Goal: Task Accomplishment & Management: Manage account settings

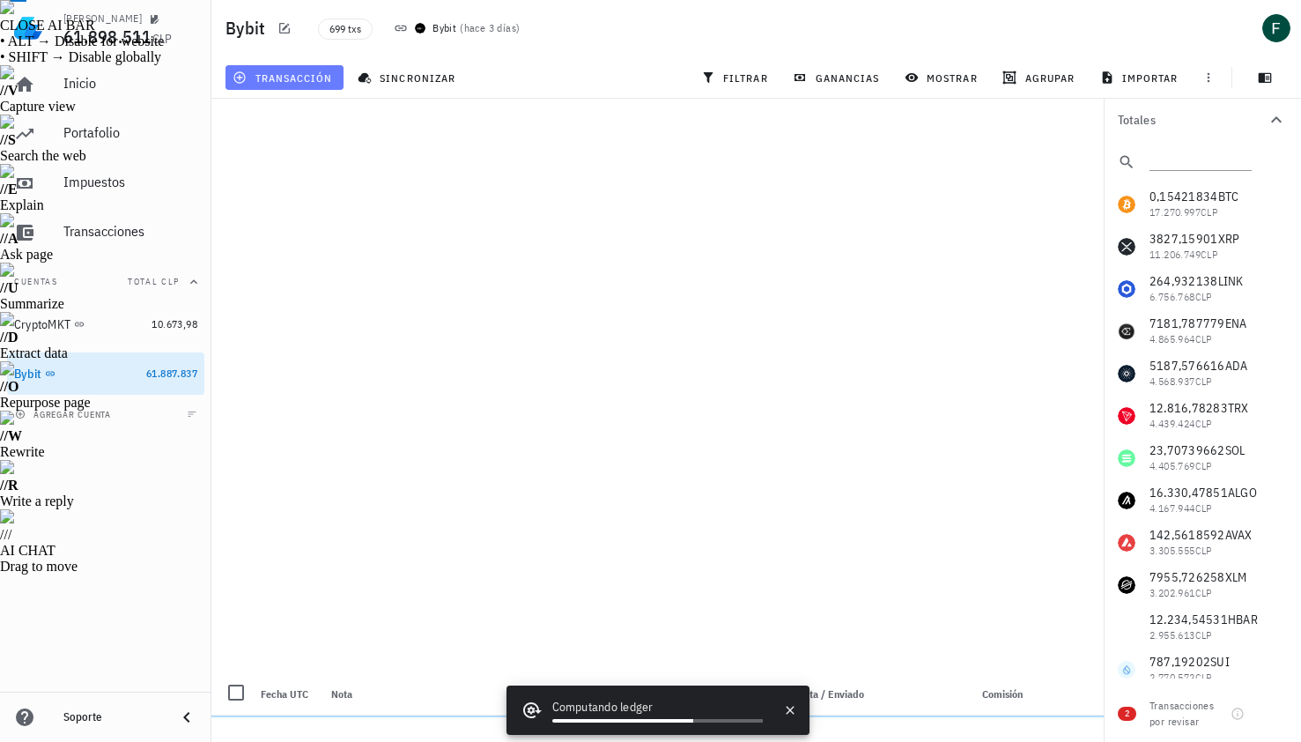
click at [311, 80] on span "transacción" at bounding box center [284, 77] width 96 height 14
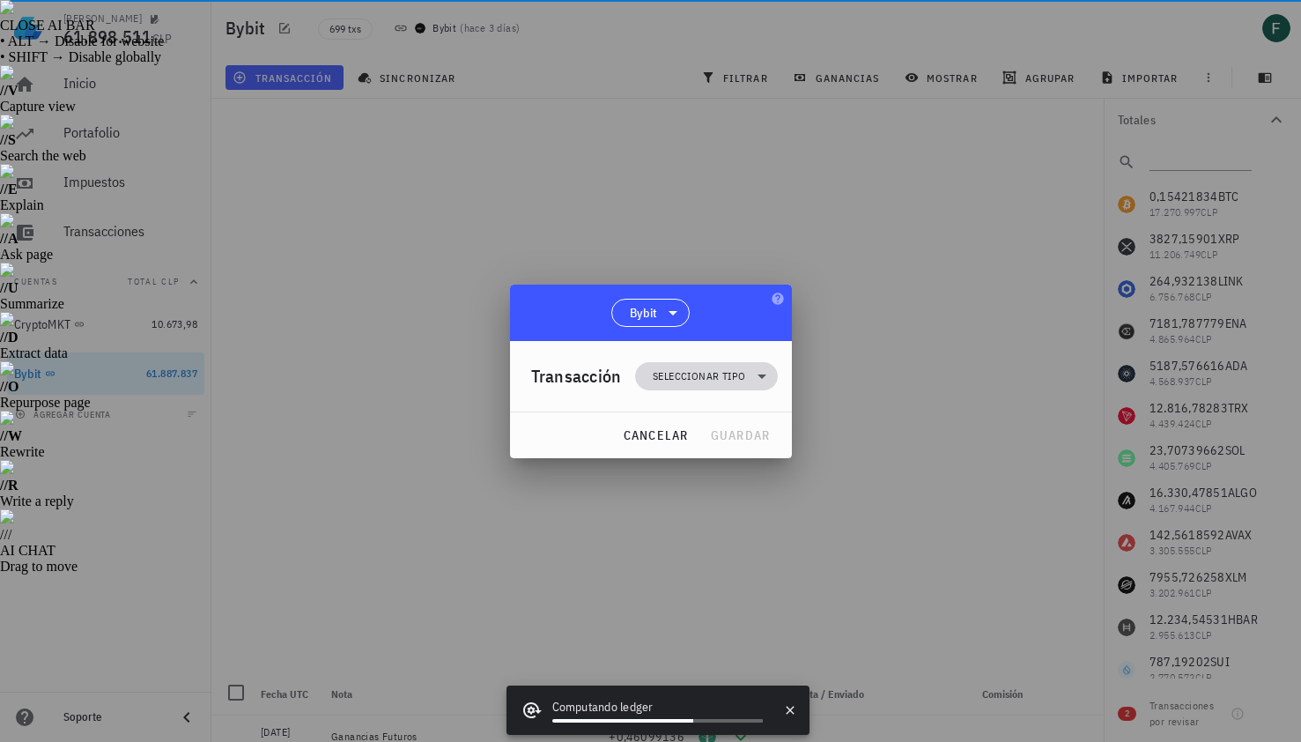
click at [717, 379] on span "Seleccionar tipo" at bounding box center [699, 376] width 93 height 18
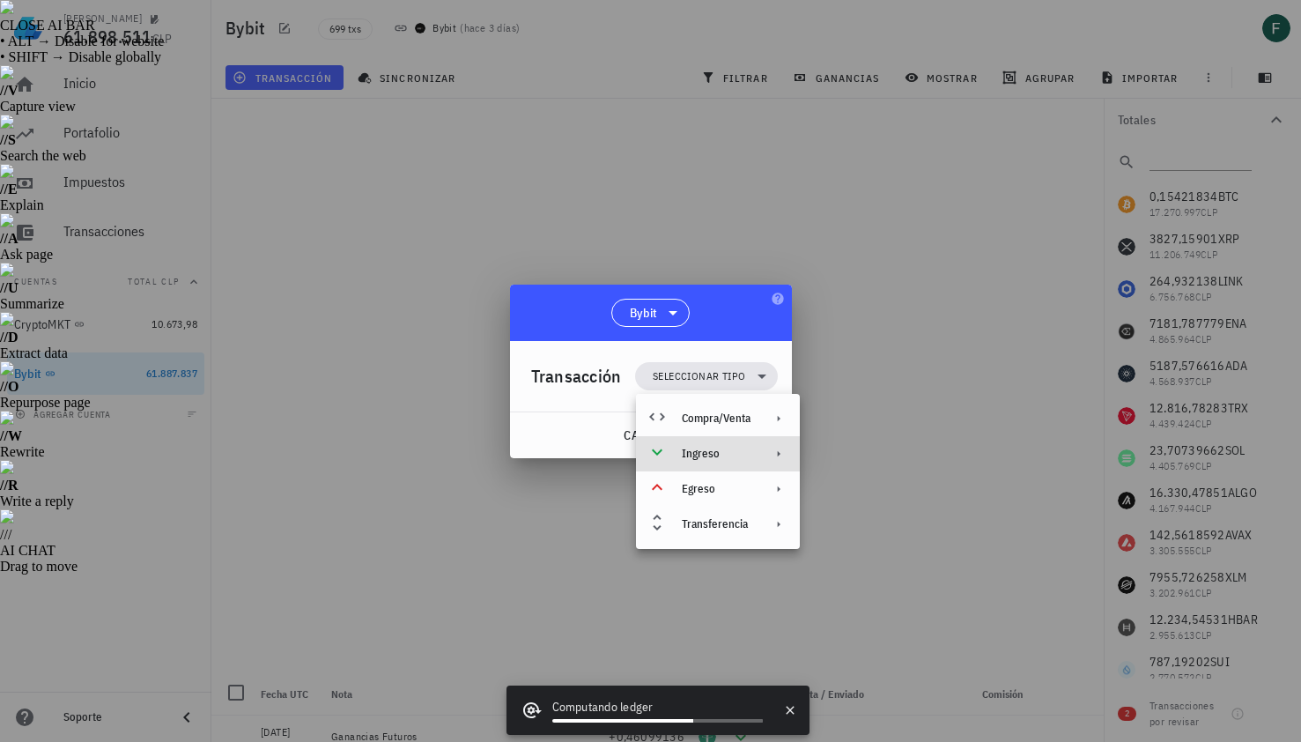
click at [723, 447] on div "Ingreso" at bounding box center [716, 454] width 69 height 14
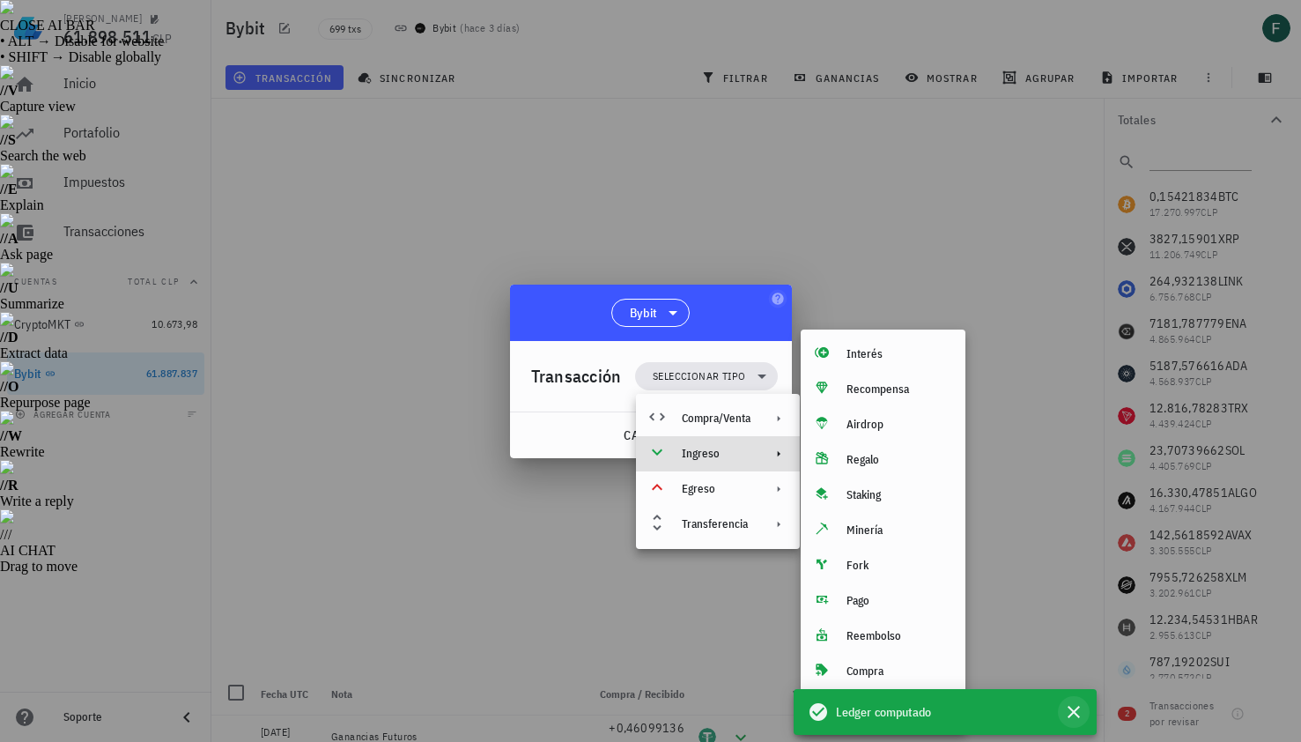
click at [1079, 712] on icon "button" at bounding box center [1074, 711] width 21 height 21
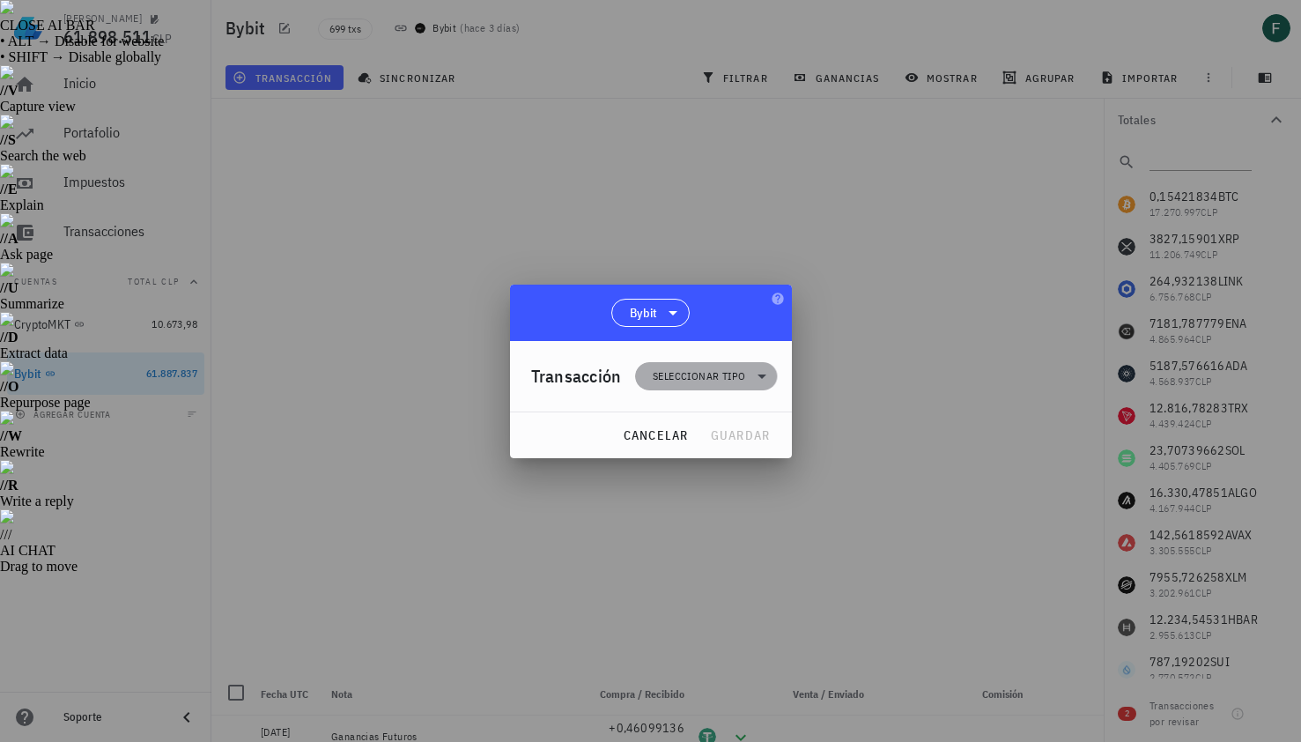
click at [747, 374] on span "Seleccionar tipo" at bounding box center [706, 376] width 121 height 28
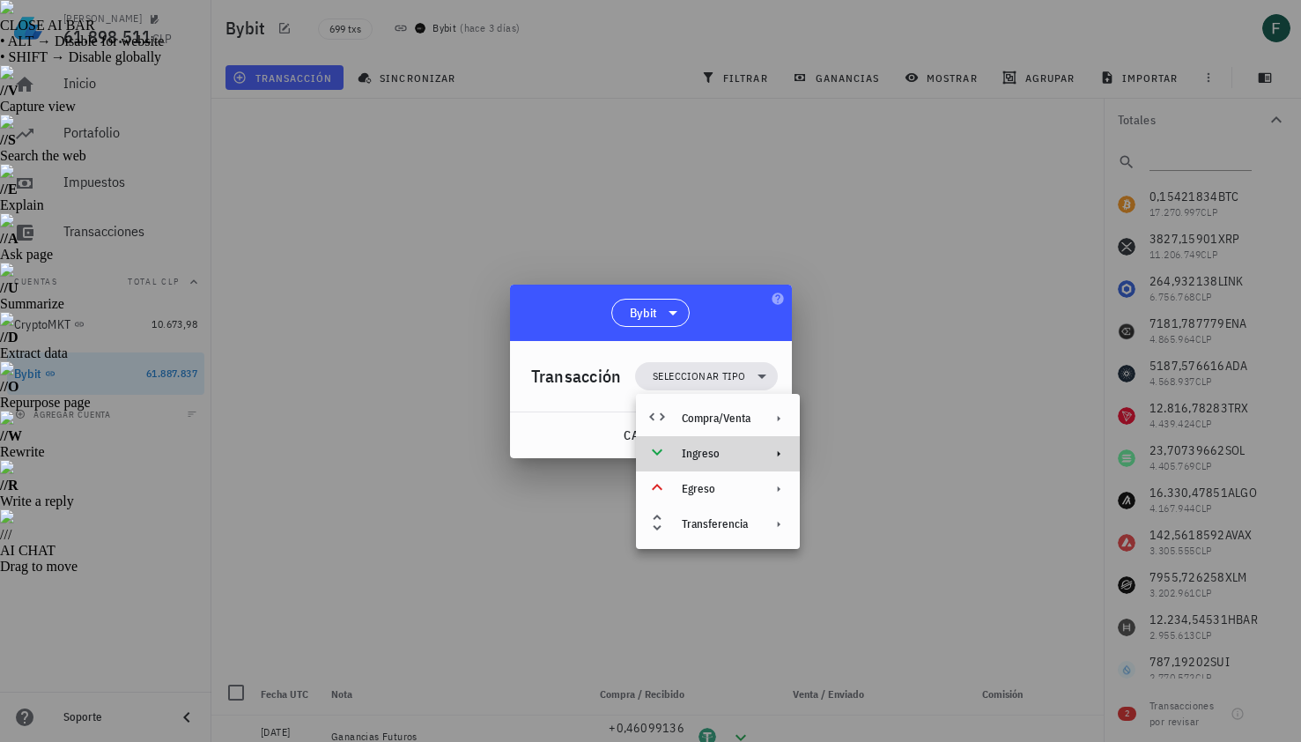
click at [773, 463] on div "Ingreso" at bounding box center [718, 453] width 164 height 35
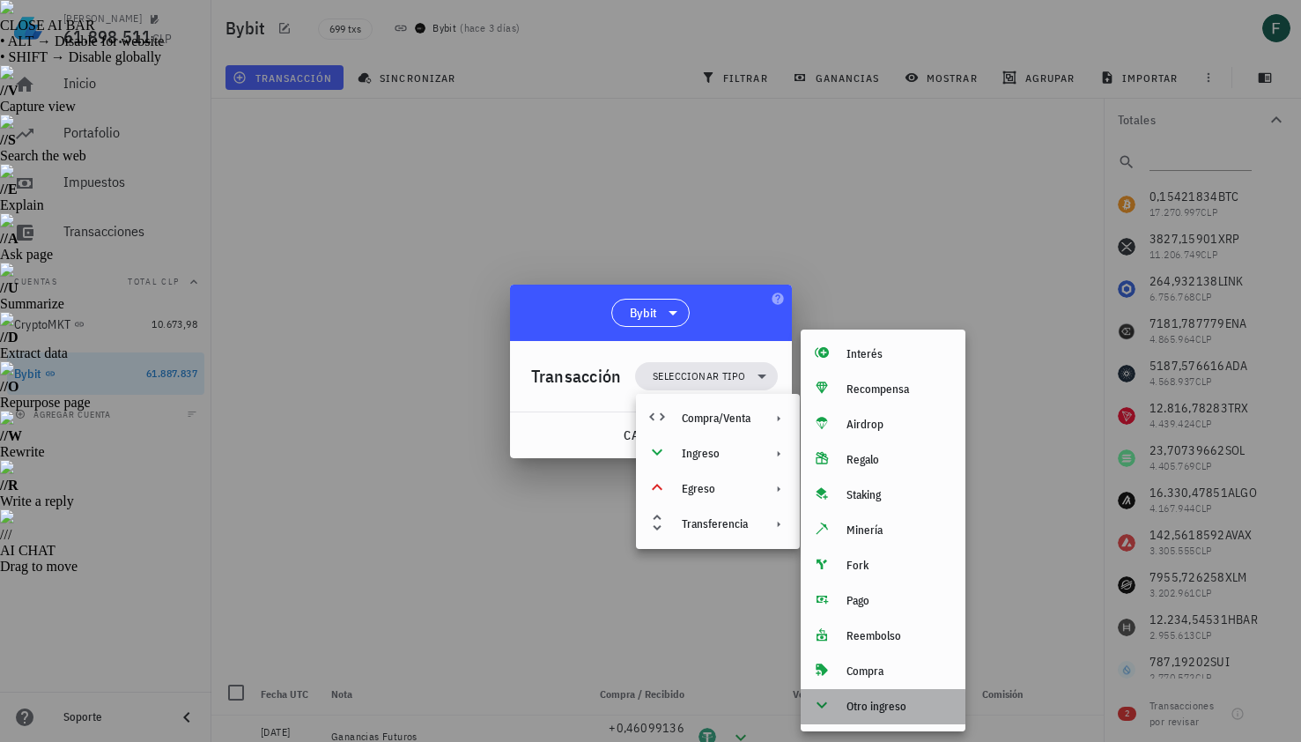
click at [885, 713] on div "Otro ingreso" at bounding box center [899, 707] width 105 height 14
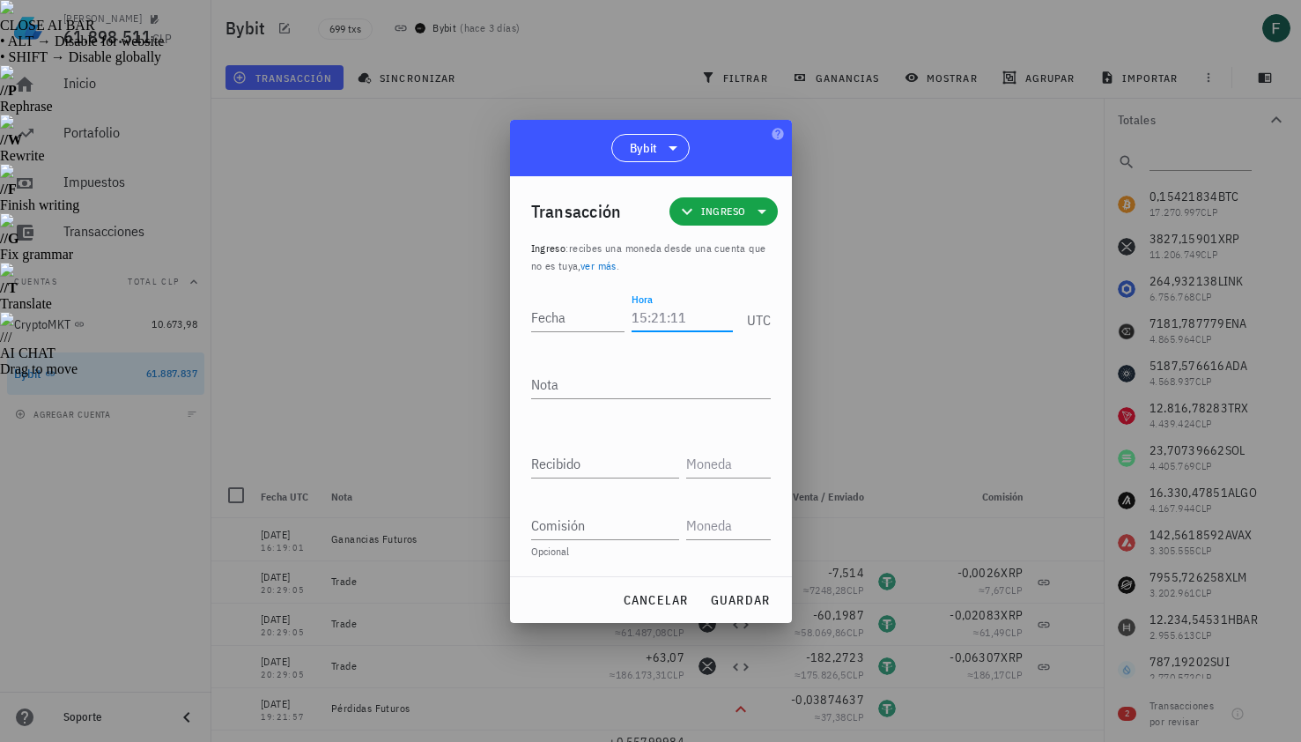
click at [673, 318] on input "Hora" at bounding box center [682, 317] width 100 height 28
type input "14:35:23"
click at [654, 383] on textarea "Nota" at bounding box center [651, 384] width 240 height 28
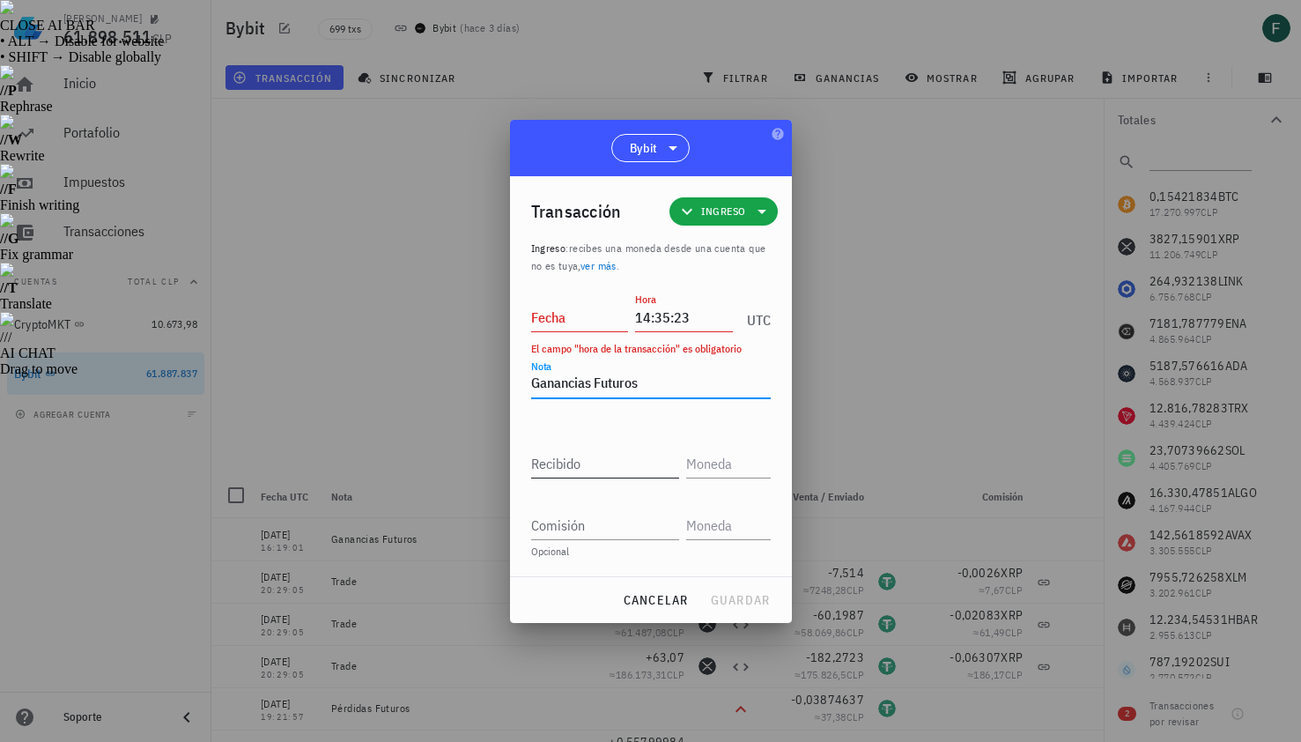
type textarea "Ganancias Futuros"
click at [624, 461] on input "Recibido" at bounding box center [605, 463] width 148 height 28
paste input "0,06972174"
type input "0,06972174"
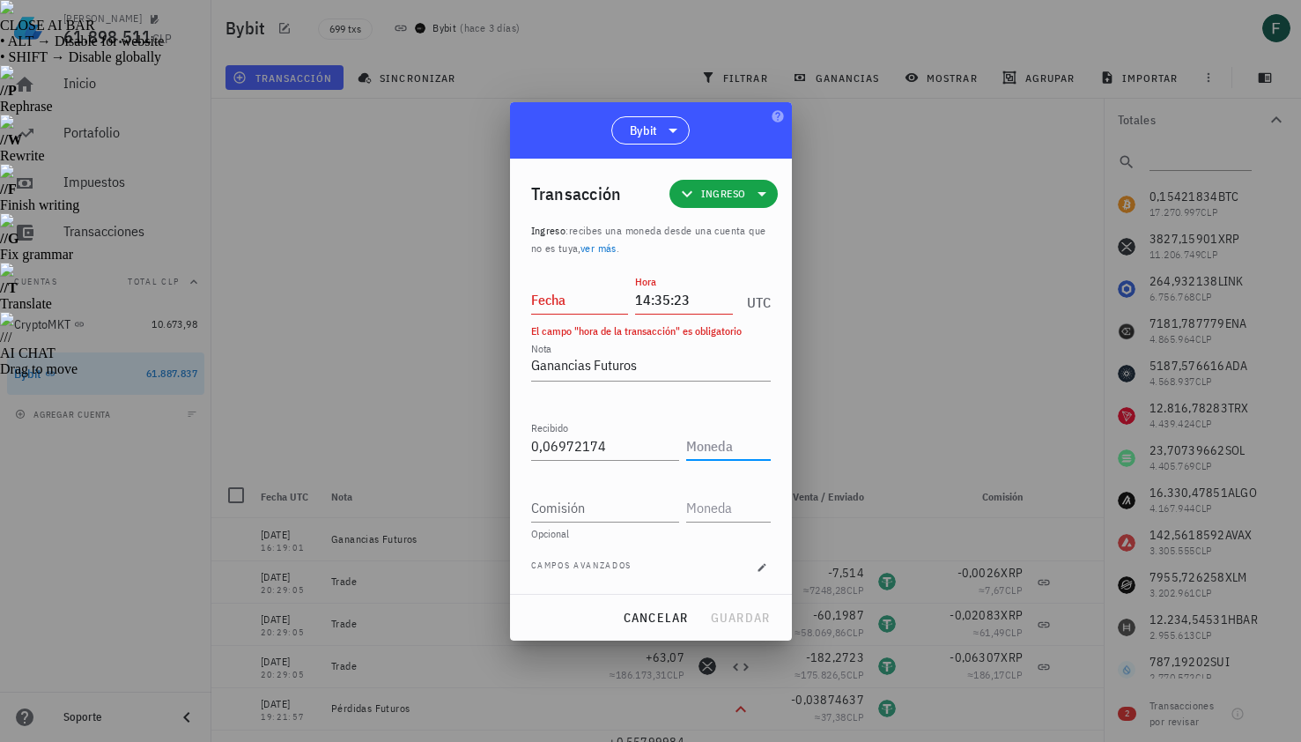
click at [703, 452] on input "text" at bounding box center [726, 446] width 81 height 28
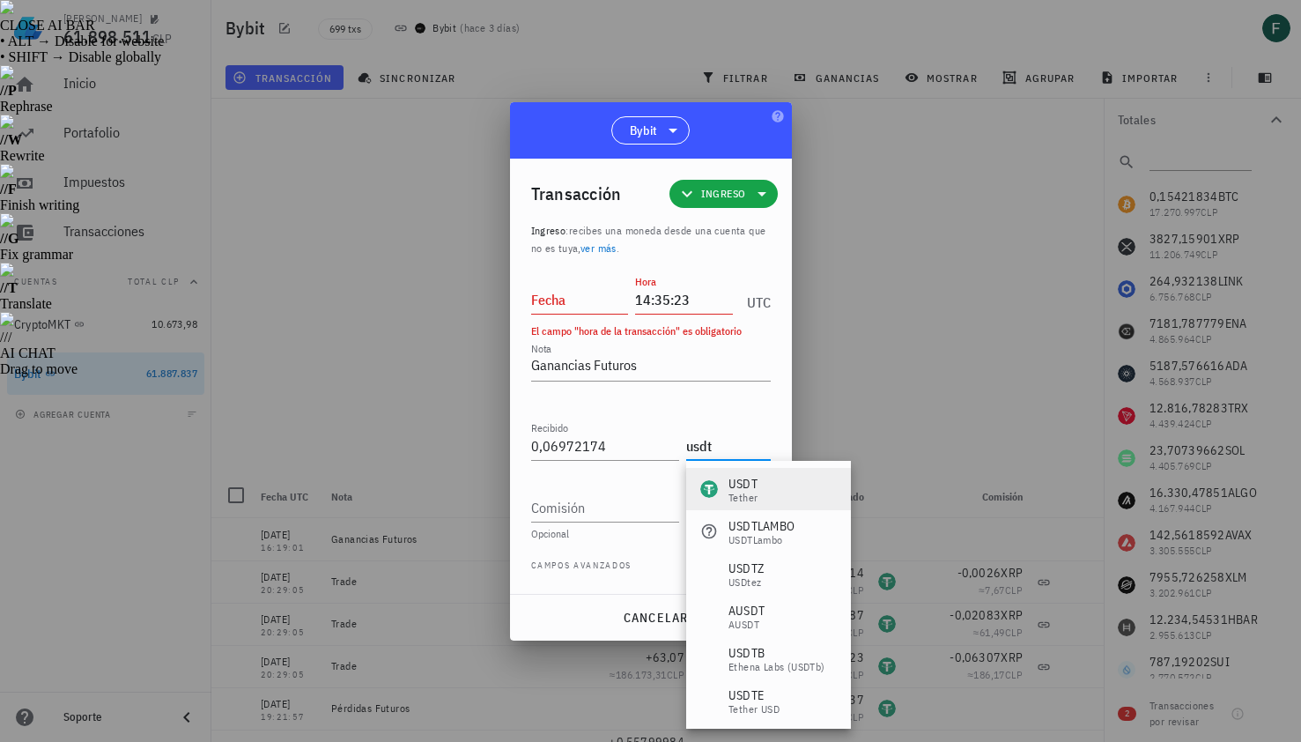
click at [718, 476] on div "USDT Tether" at bounding box center [729, 489] width 57 height 28
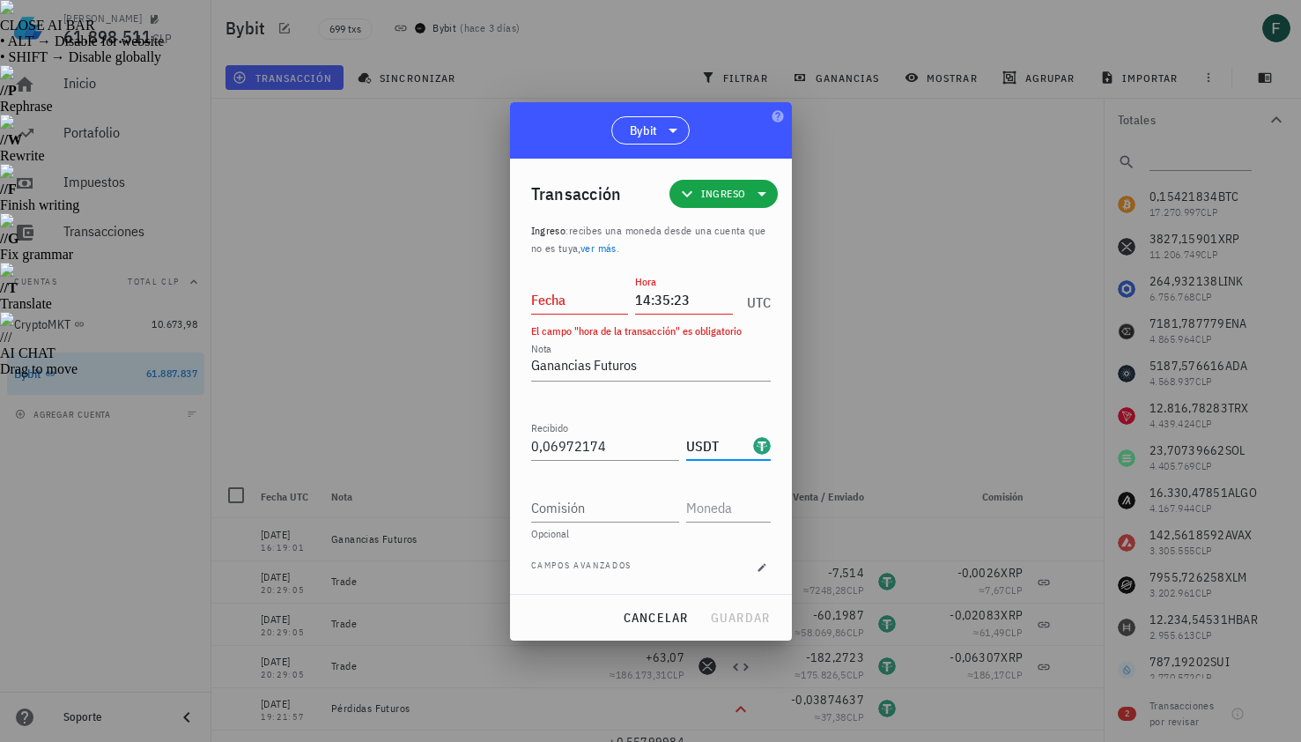
type input "USDT"
click at [602, 298] on input "Fecha" at bounding box center [580, 299] width 98 height 28
type input "[DATE]"
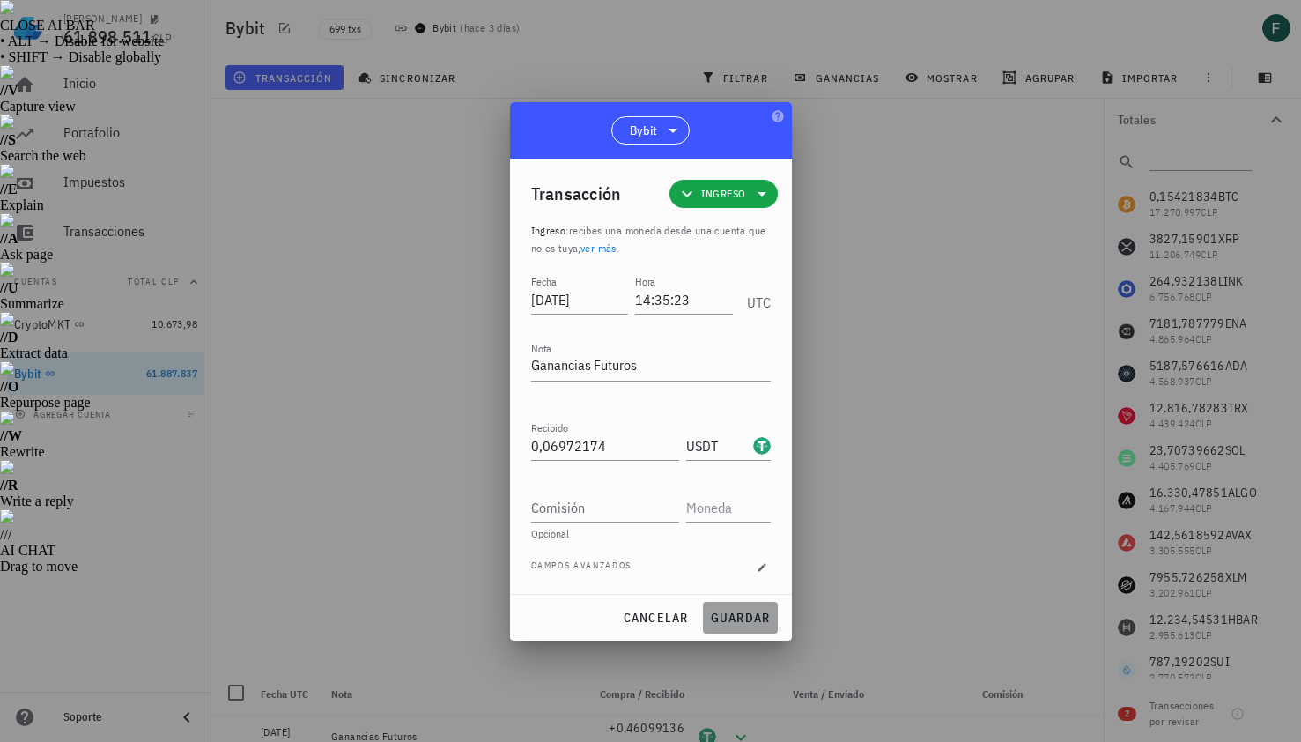
click at [736, 612] on span "guardar" at bounding box center [740, 618] width 61 height 16
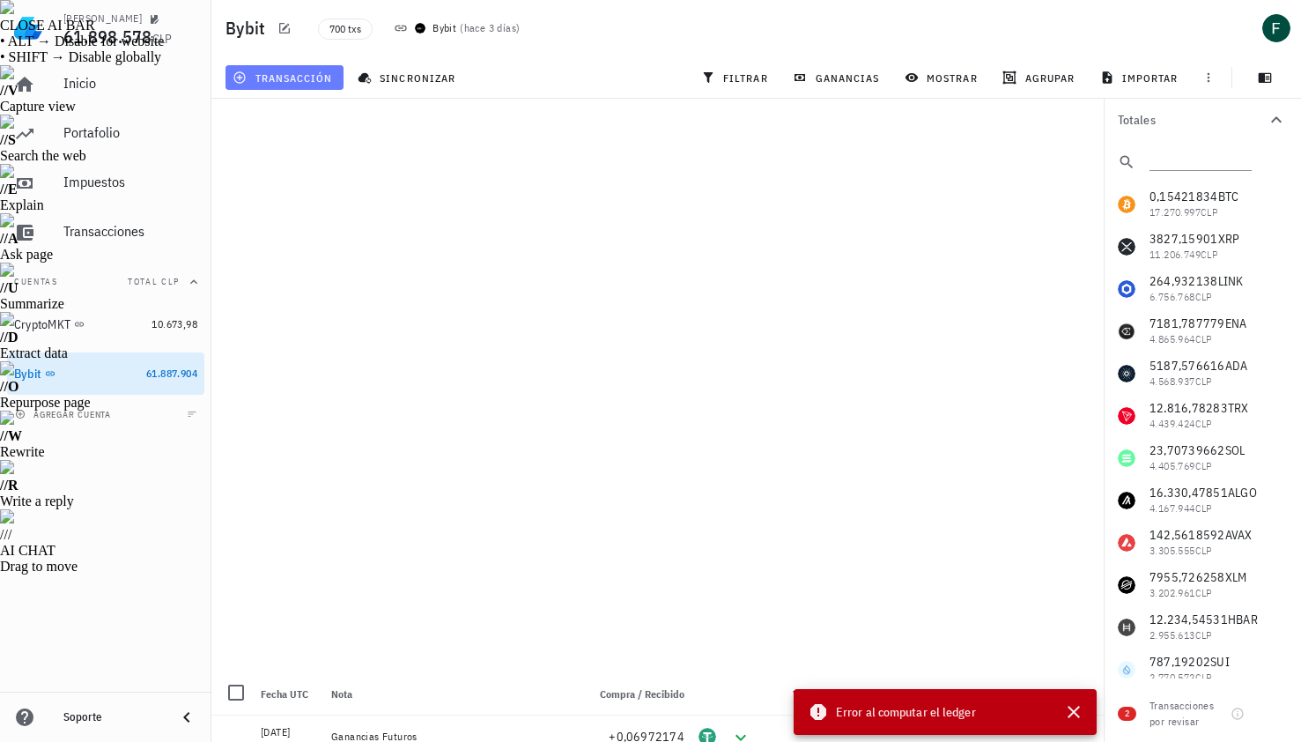
click at [306, 79] on span "transacción" at bounding box center [284, 77] width 96 height 14
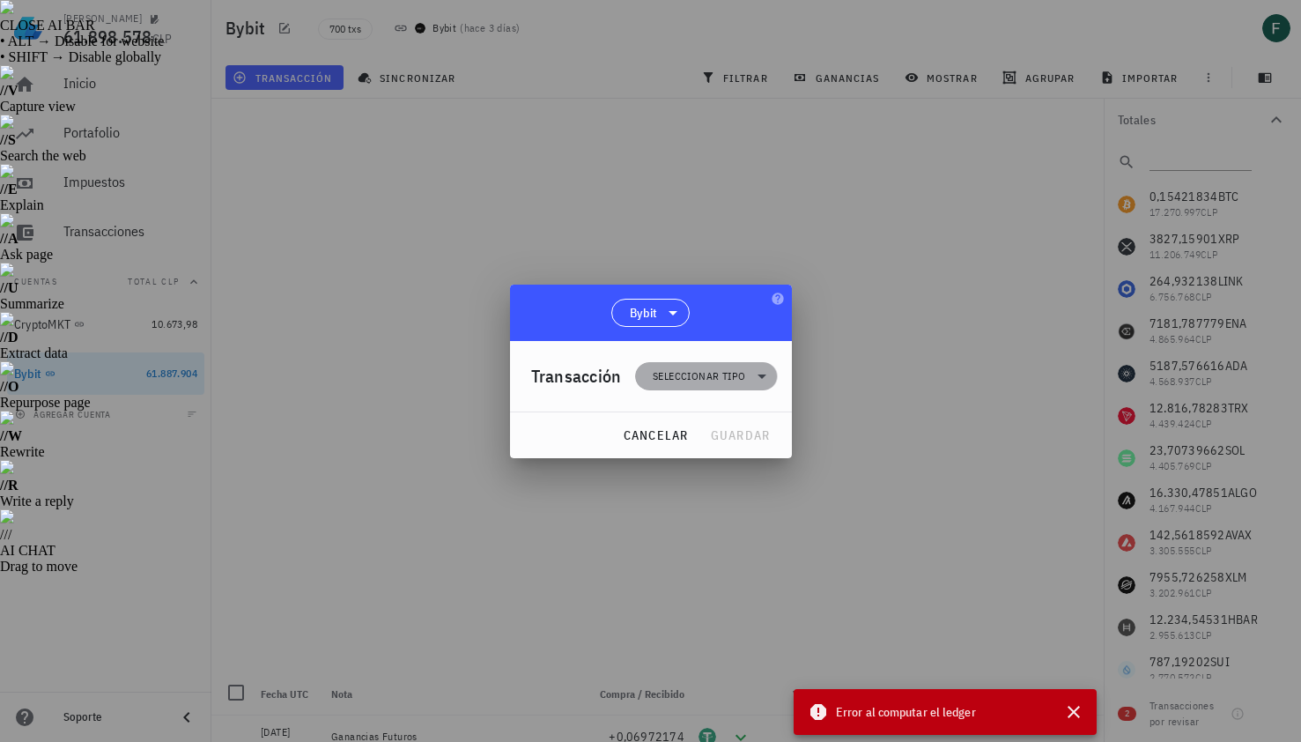
click at [656, 379] on span "Seleccionar tipo" at bounding box center [699, 376] width 93 height 18
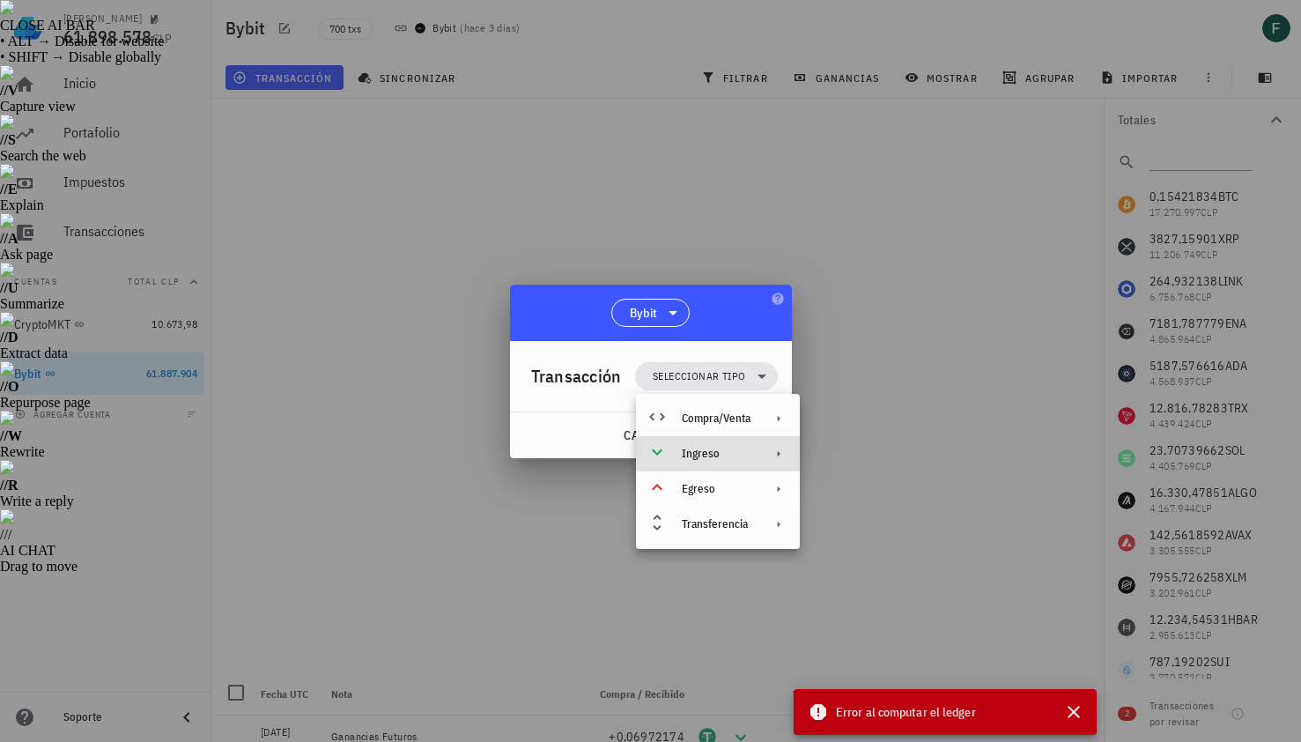
click at [687, 450] on div "Ingreso" at bounding box center [716, 454] width 69 height 14
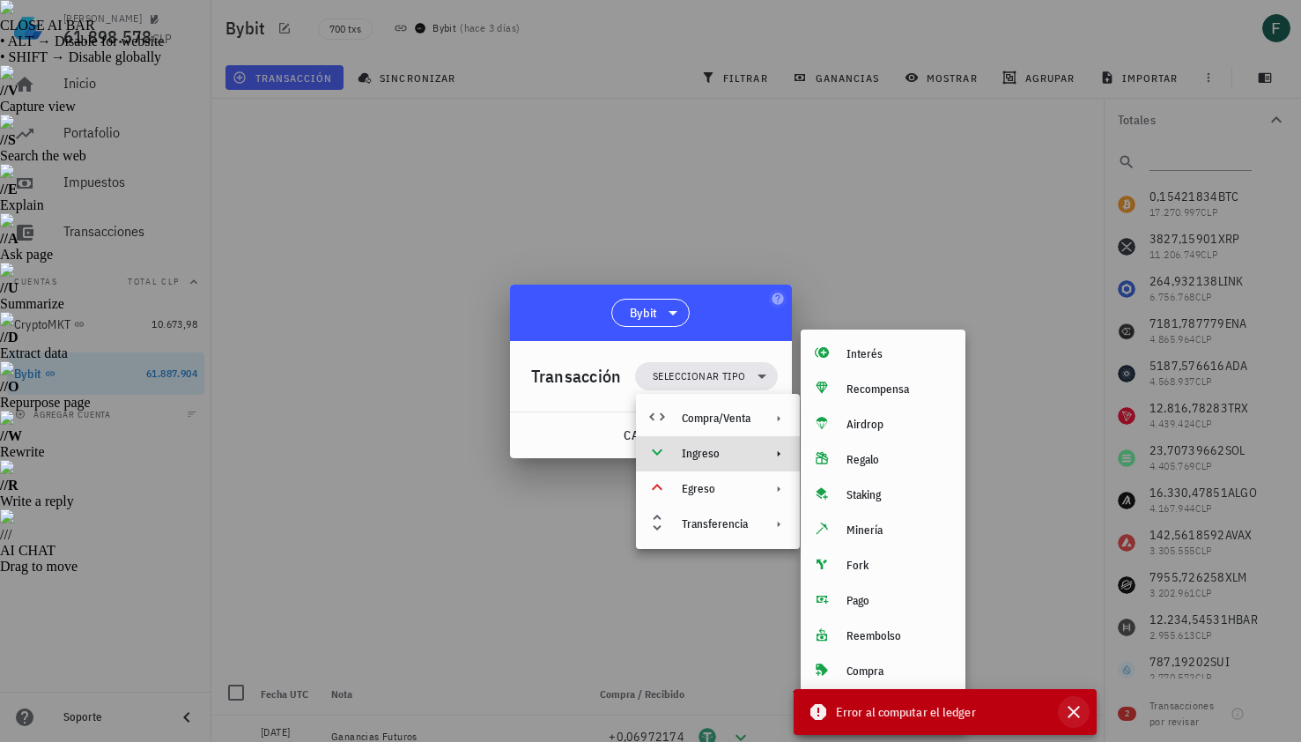
click at [1069, 711] on icon "button" at bounding box center [1074, 711] width 21 height 21
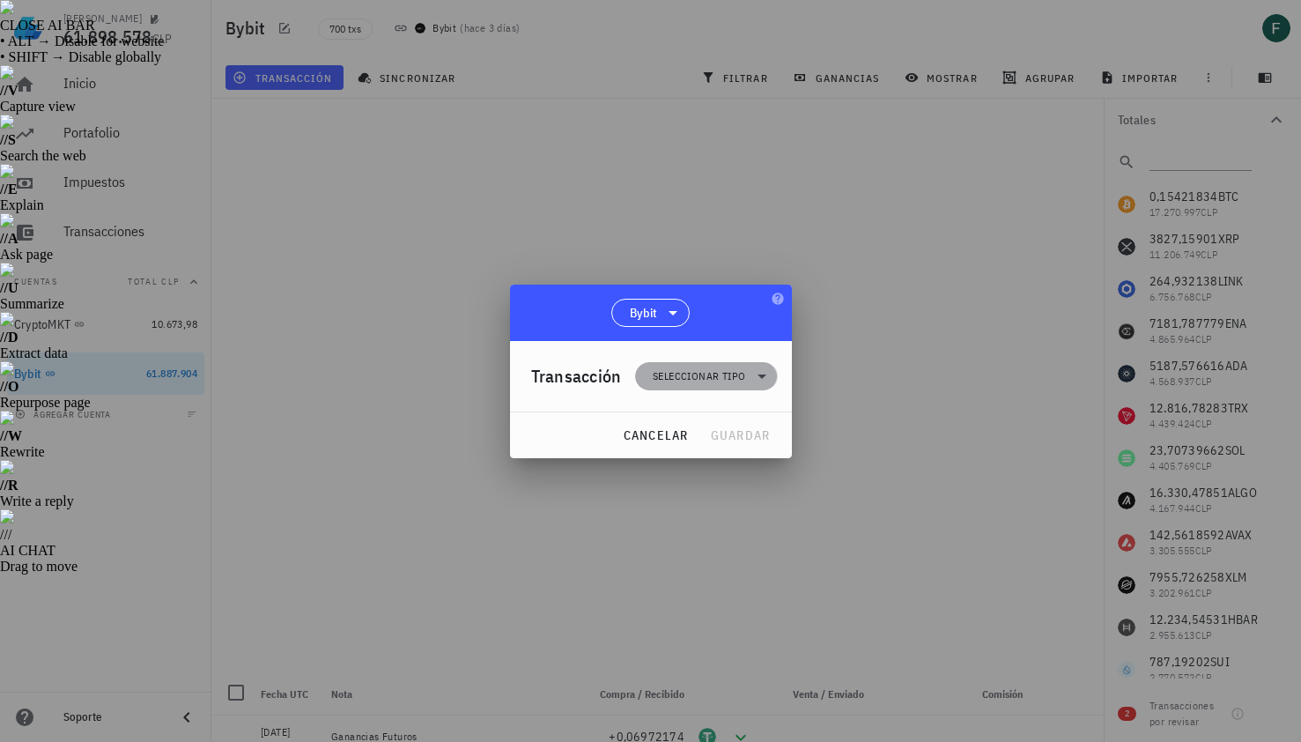
click at [733, 382] on span "Seleccionar tipo" at bounding box center [699, 376] width 93 height 18
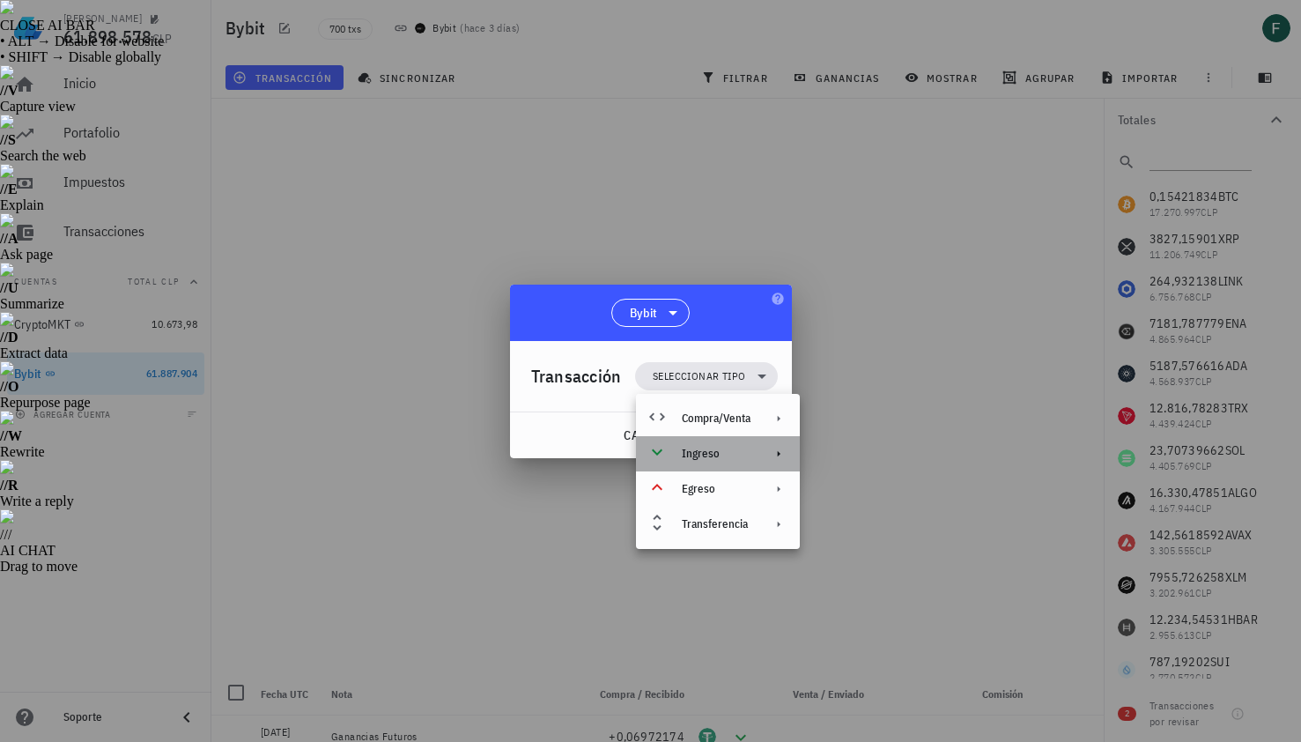
click at [765, 452] on div at bounding box center [775, 454] width 21 height 14
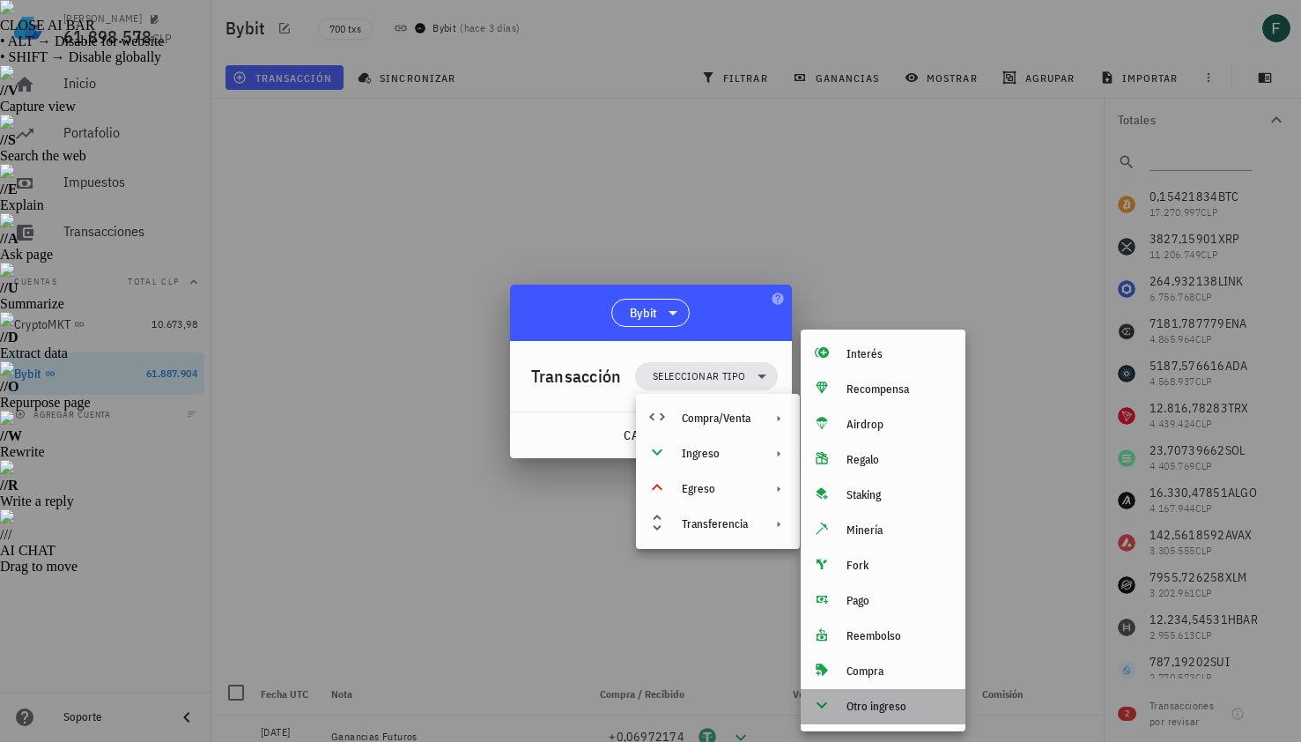
click at [920, 701] on div "Otro ingreso" at bounding box center [899, 707] width 105 height 14
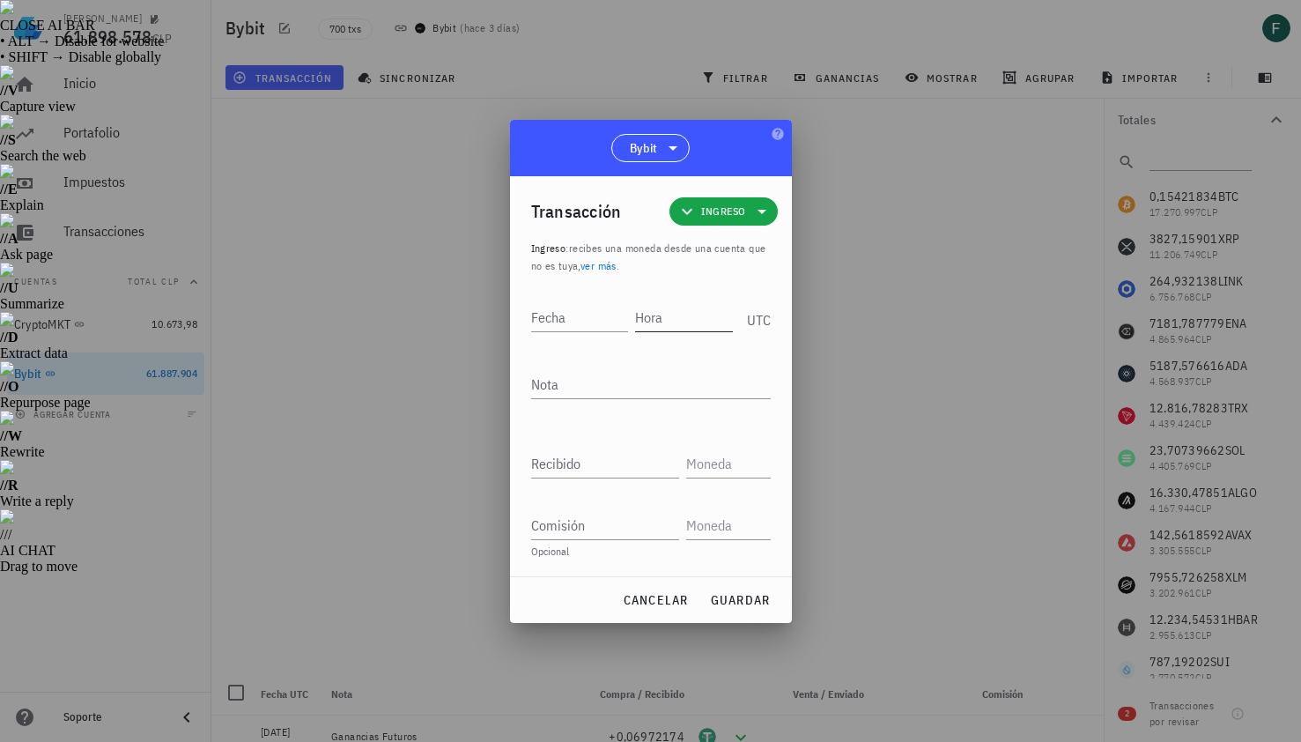
click at [690, 320] on input "Hora" at bounding box center [684, 317] width 98 height 28
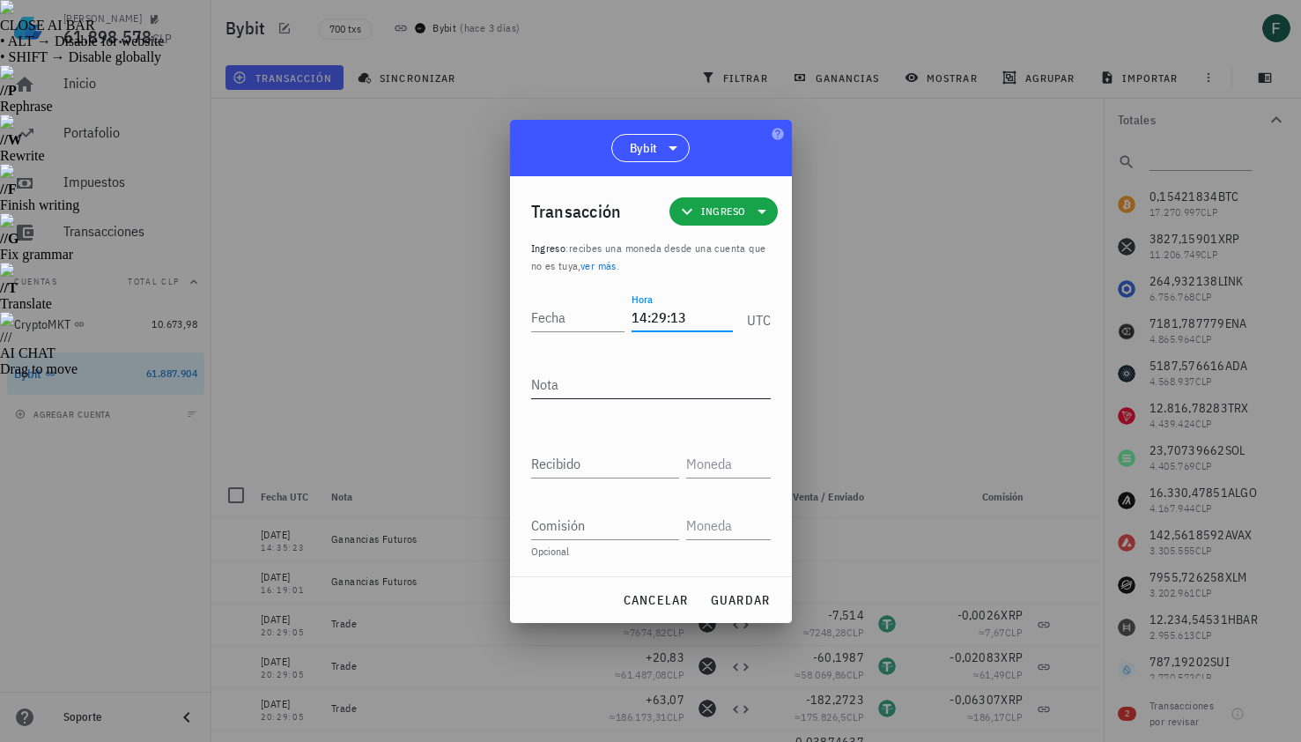
type input "14:29:13"
click at [663, 383] on textarea "Nota" at bounding box center [651, 384] width 240 height 28
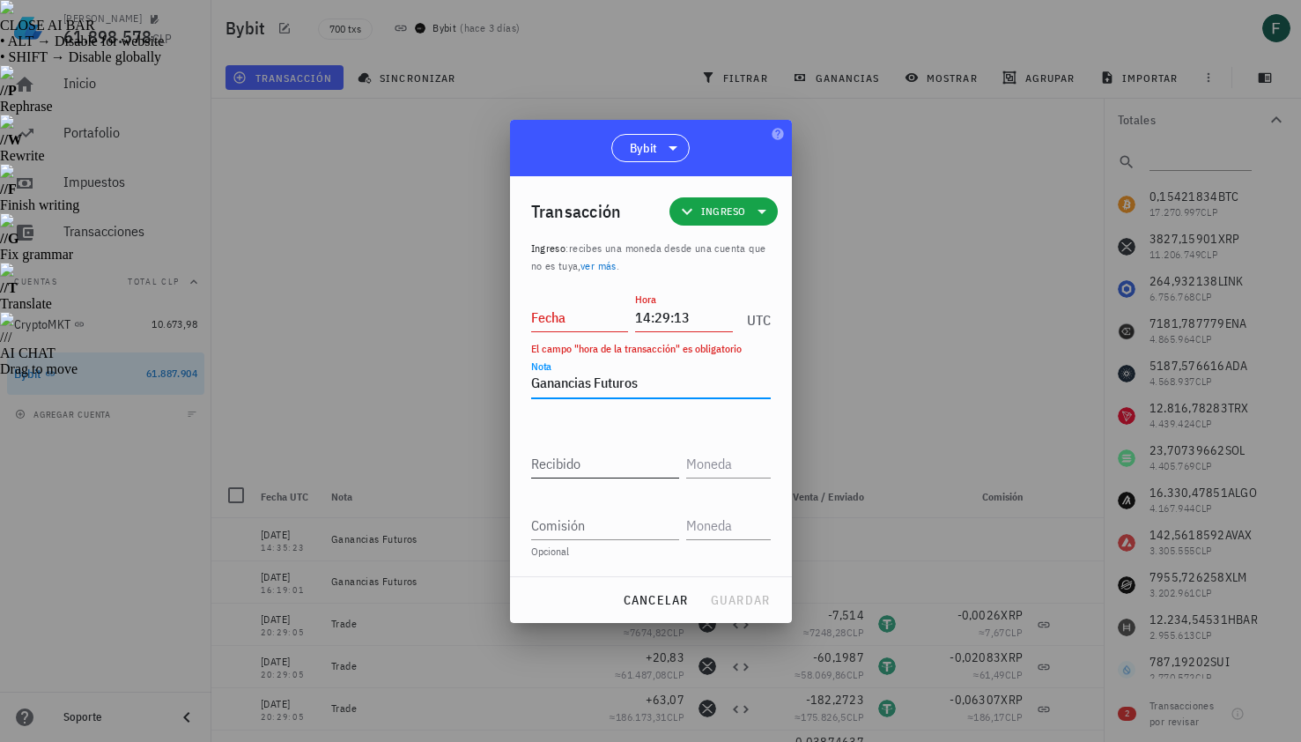
type textarea "Ganancias Futuros"
click at [636, 456] on input "Recibido" at bounding box center [605, 463] width 148 height 28
paste input "0,06973296"
type input "0,06973296"
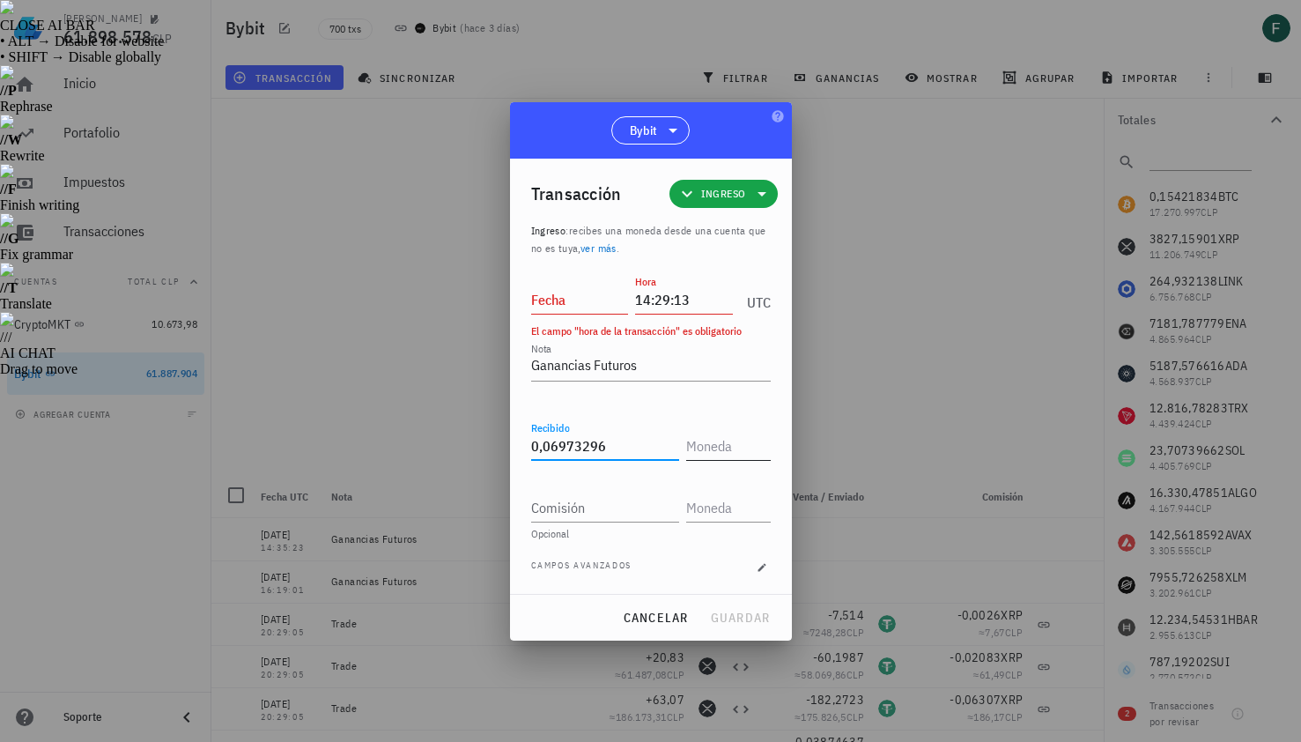
click at [723, 453] on input "text" at bounding box center [726, 446] width 81 height 28
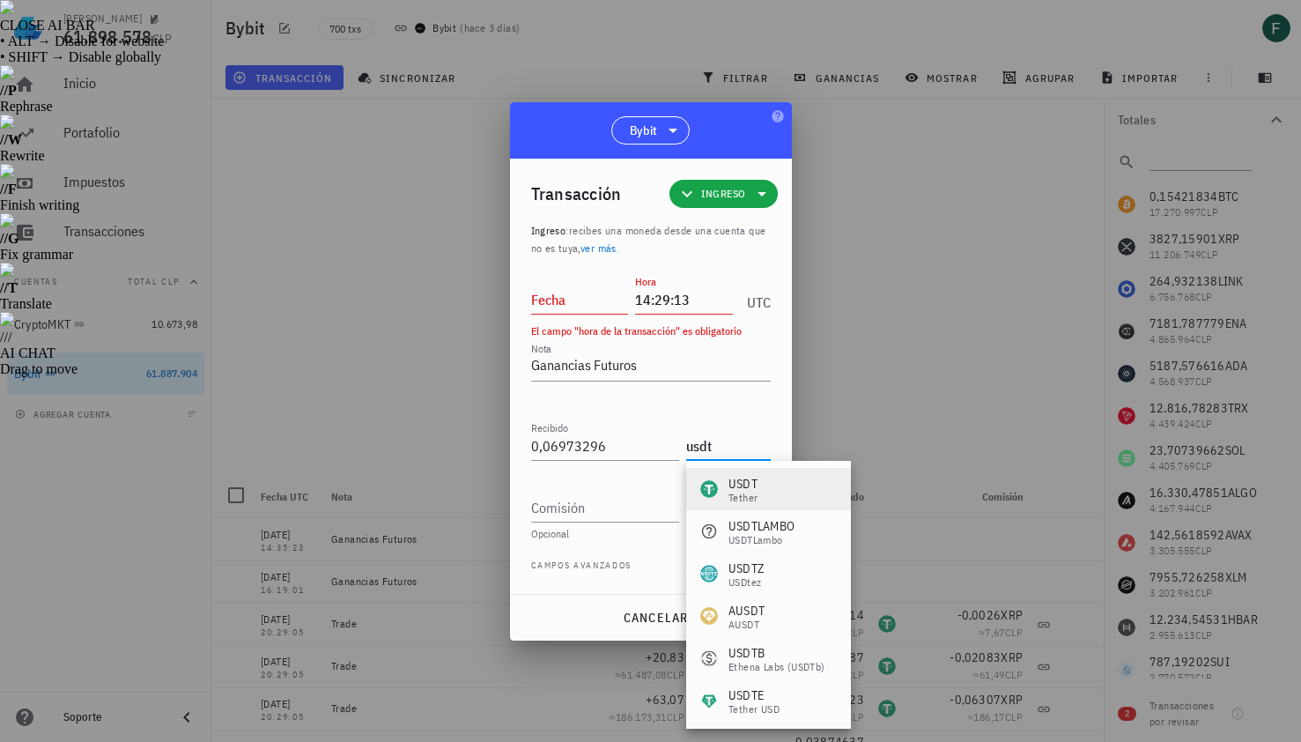
click at [747, 493] on div "Tether" at bounding box center [743, 498] width 29 height 11
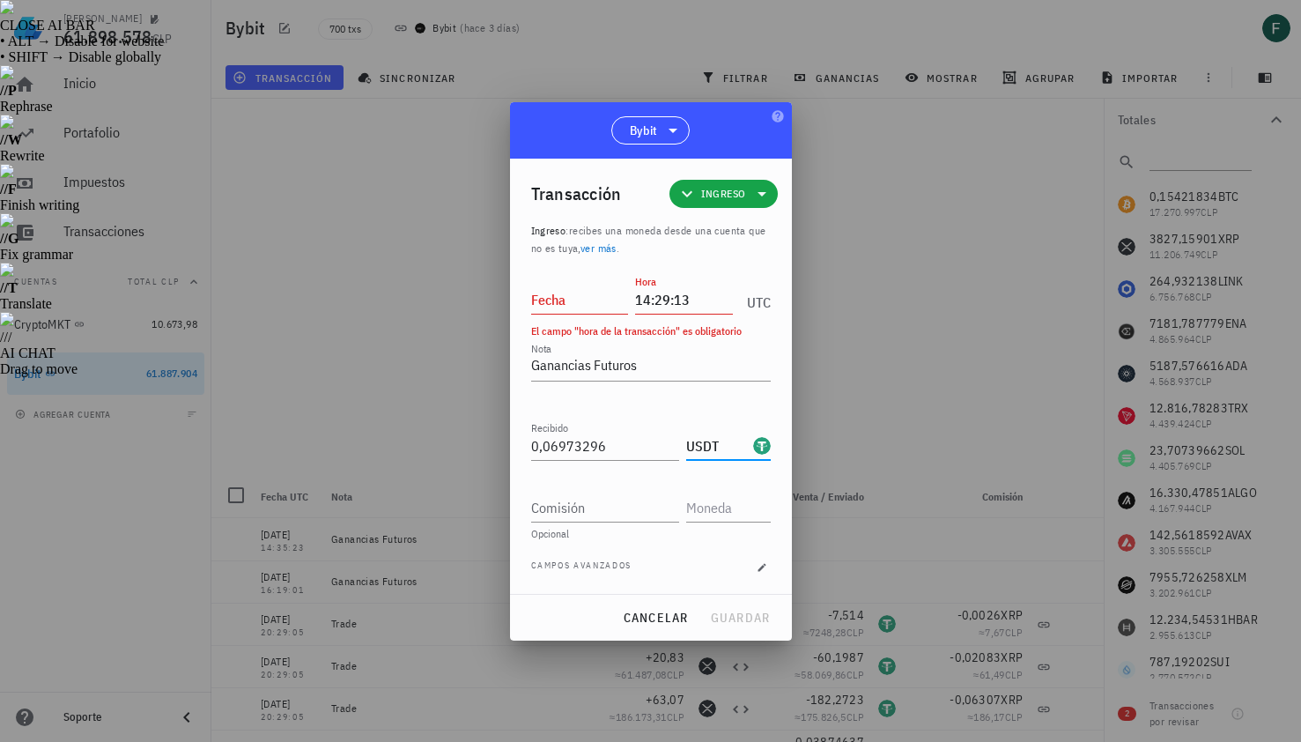
type input "USDT"
click at [574, 297] on input "Fecha" at bounding box center [580, 299] width 98 height 28
type input "[DATE]"
click at [744, 612] on span "guardar" at bounding box center [740, 618] width 61 height 16
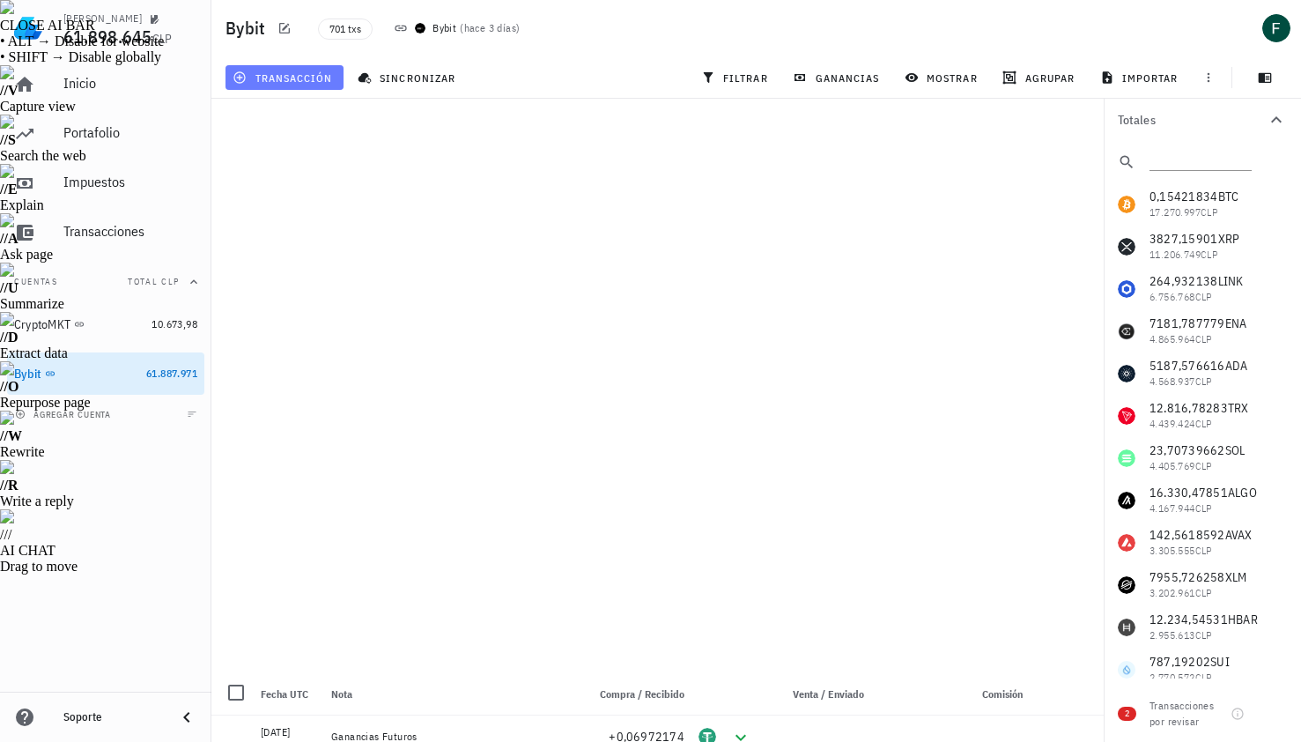
click at [314, 70] on span "transacción" at bounding box center [284, 77] width 96 height 14
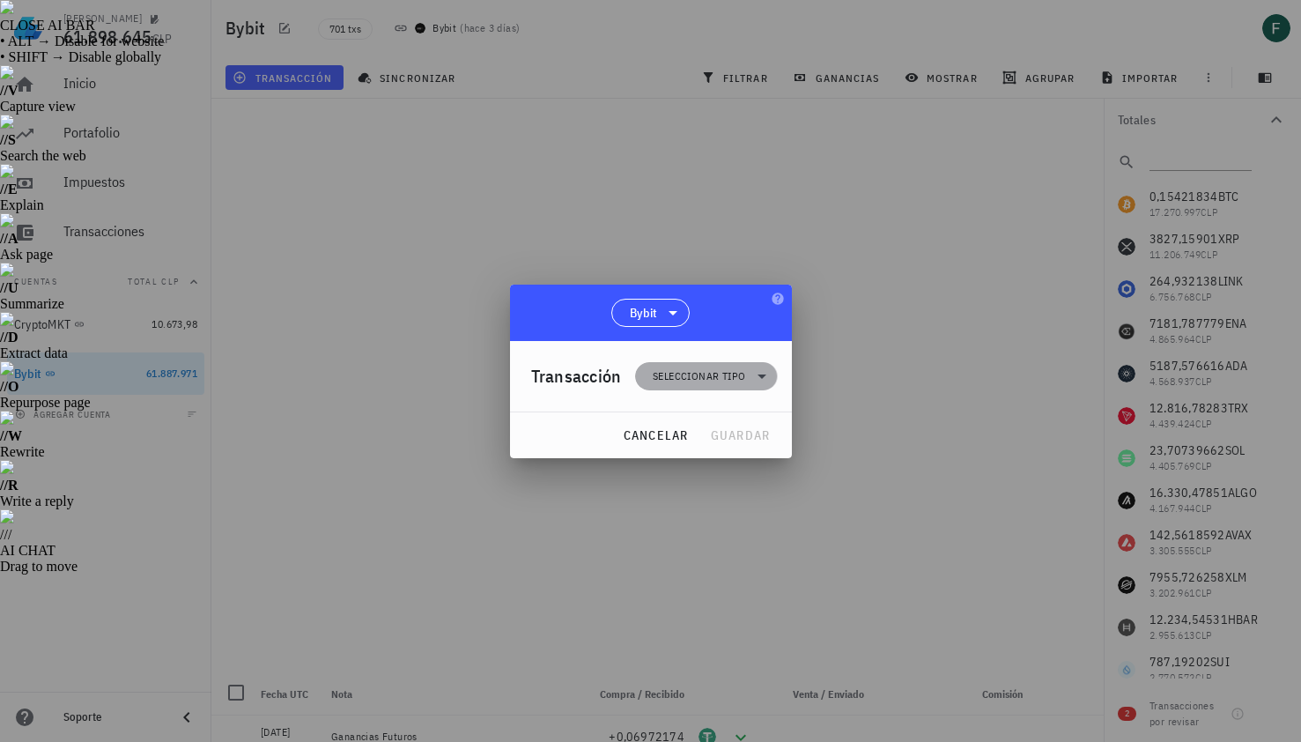
click at [692, 379] on span "Seleccionar tipo" at bounding box center [699, 376] width 93 height 18
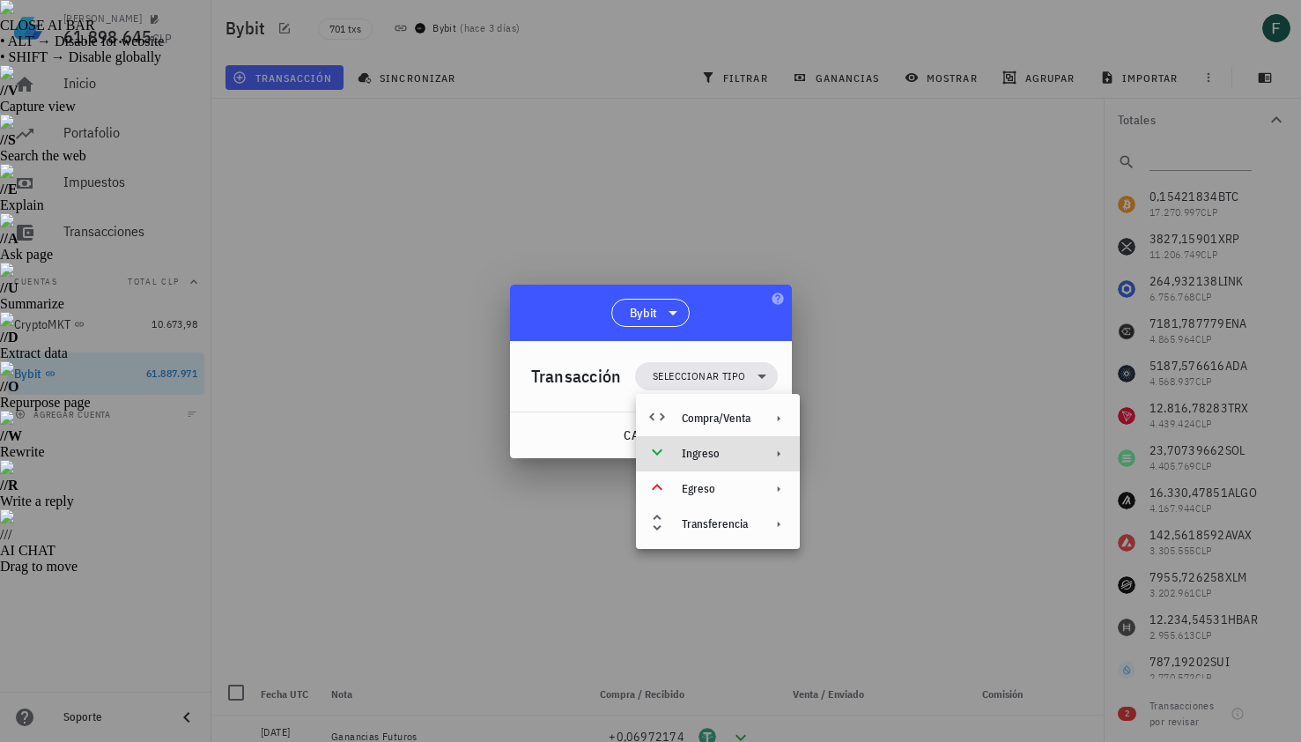
click at [717, 446] on div "Ingreso" at bounding box center [718, 453] width 164 height 35
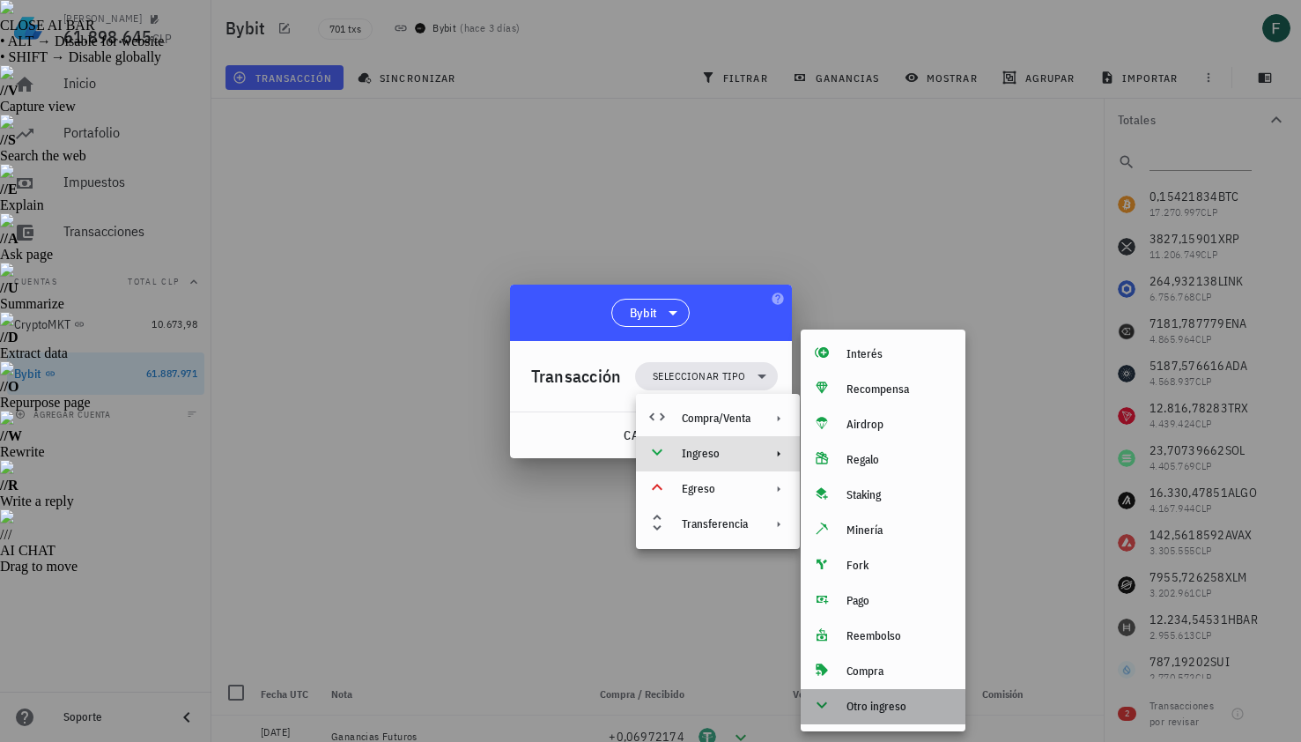
click at [887, 707] on div "Otro ingreso" at bounding box center [899, 707] width 105 height 14
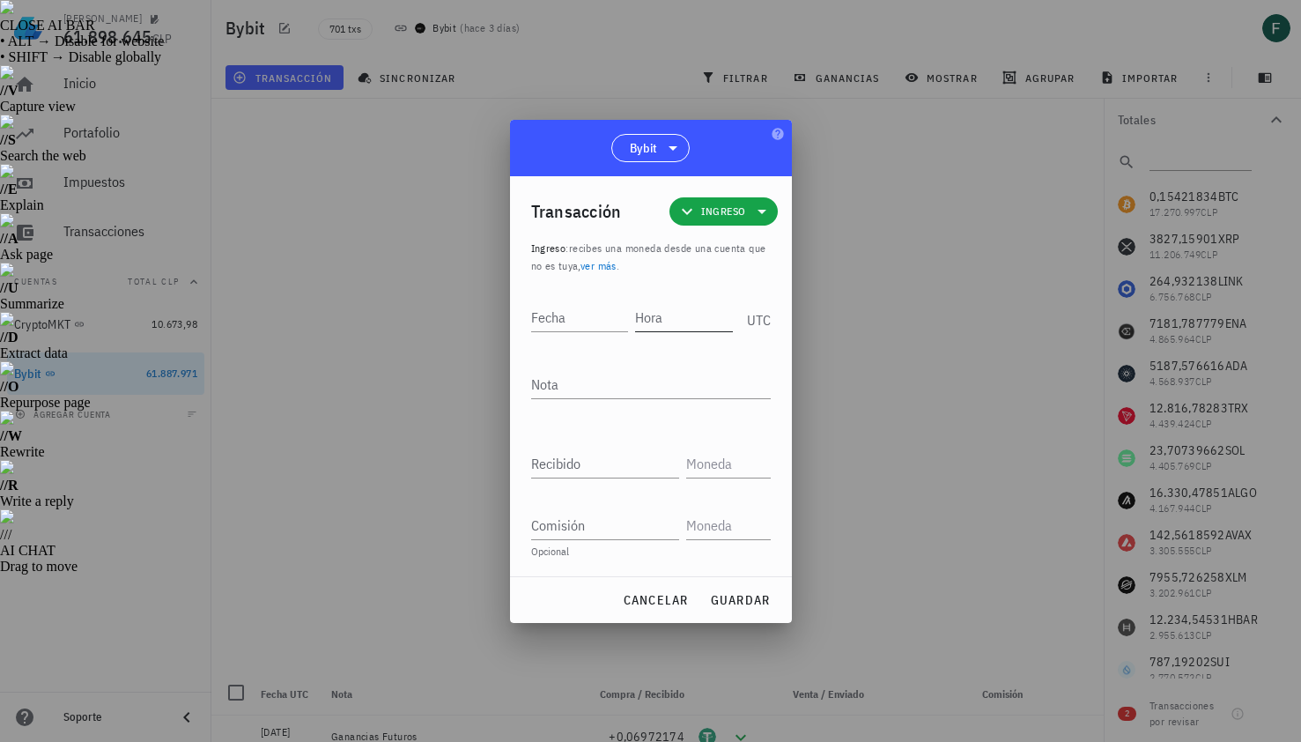
click at [685, 321] on input "Hora" at bounding box center [684, 317] width 98 height 28
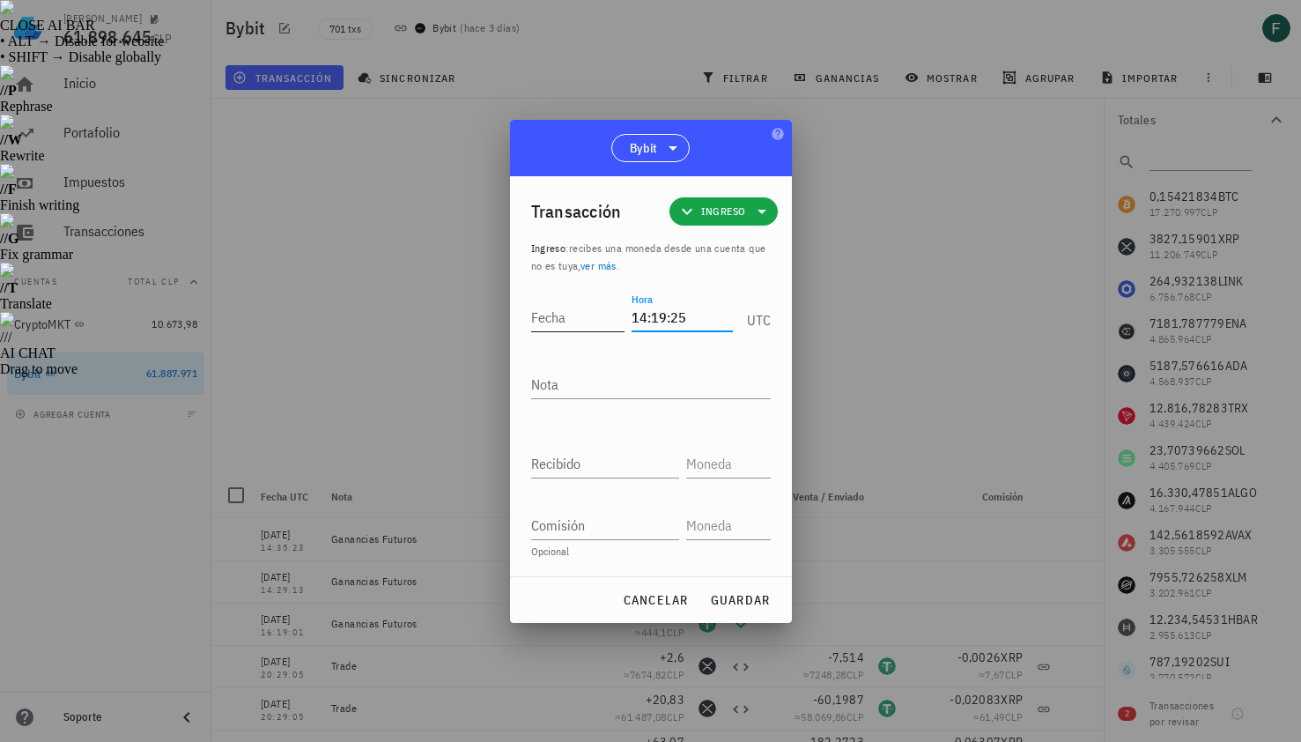
type input "14:19:25"
click at [568, 321] on input "Fecha" at bounding box center [581, 317] width 100 height 28
type input "[DATE]"
click at [582, 384] on textarea "Nota" at bounding box center [651, 384] width 240 height 28
type textarea "Ganancias Futuros"
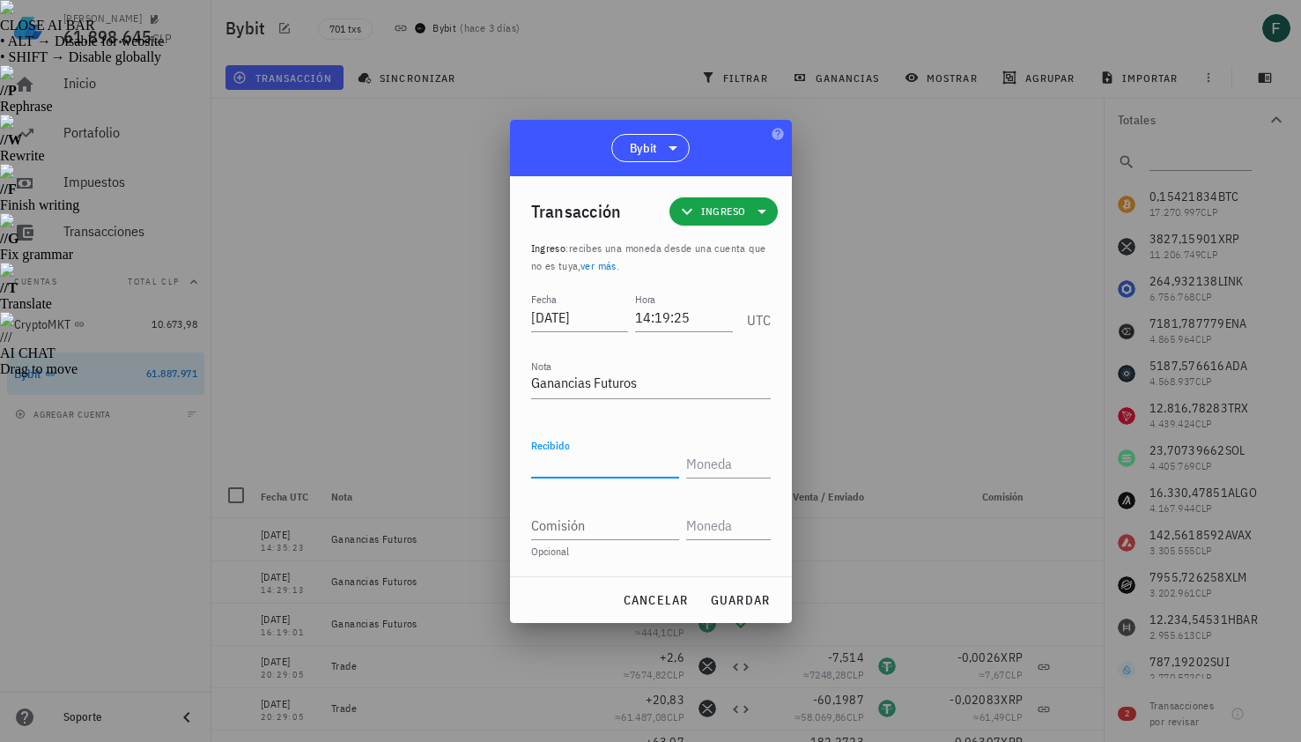
click at [581, 466] on input "Recibido" at bounding box center [605, 463] width 148 height 28
paste input "0,069531"
type input "0,069531"
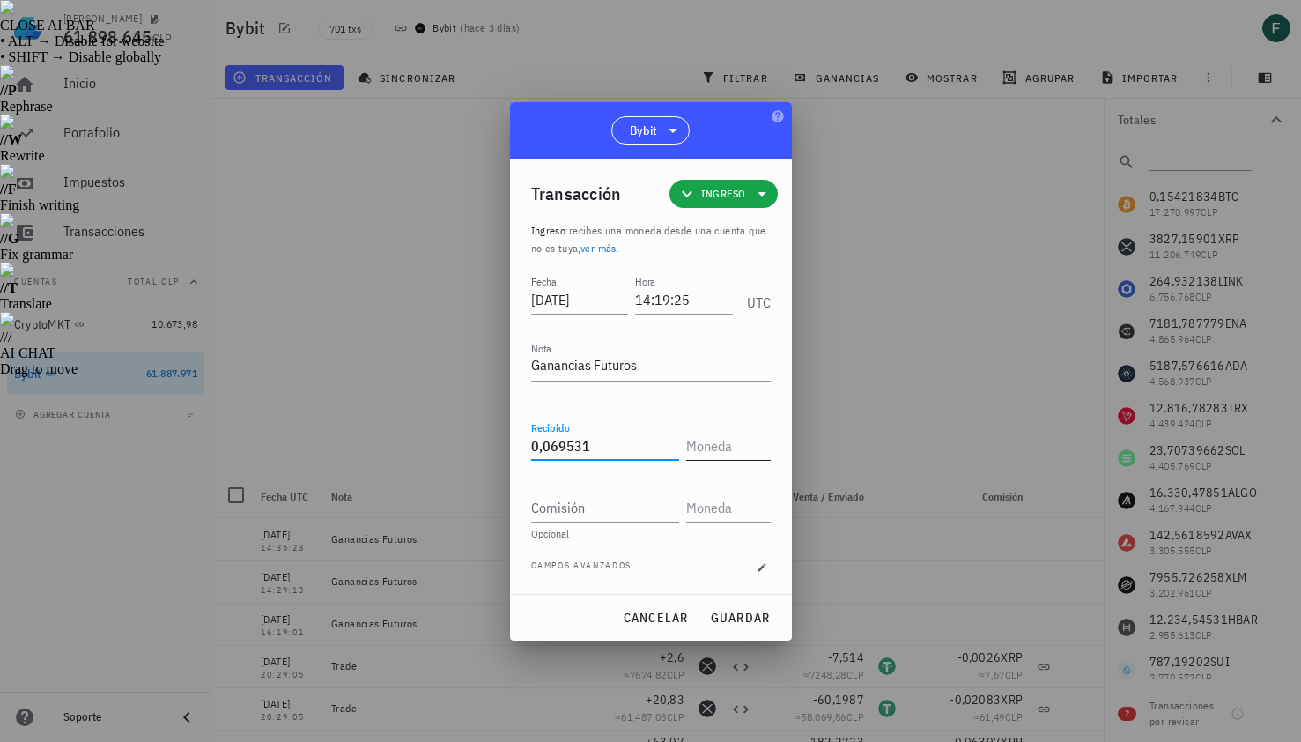
click at [708, 447] on input "text" at bounding box center [726, 446] width 81 height 28
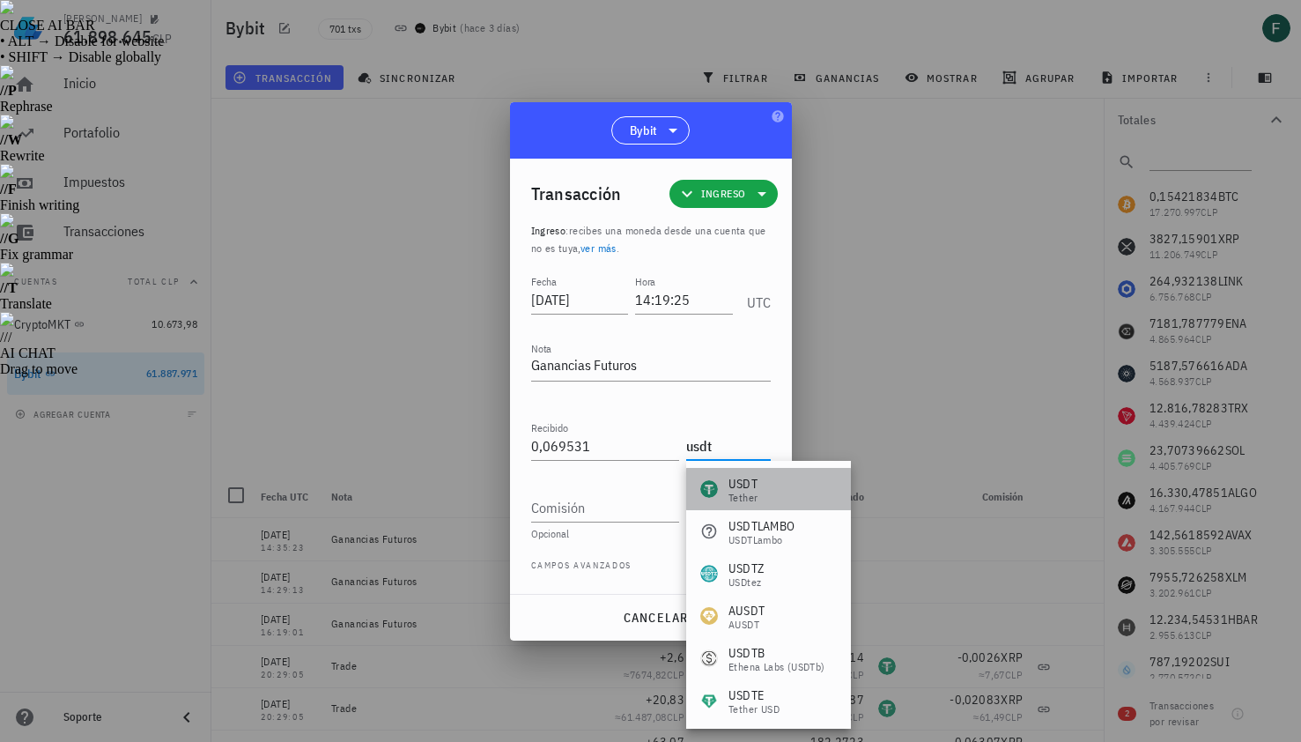
click at [739, 497] on div "Tether" at bounding box center [743, 498] width 29 height 11
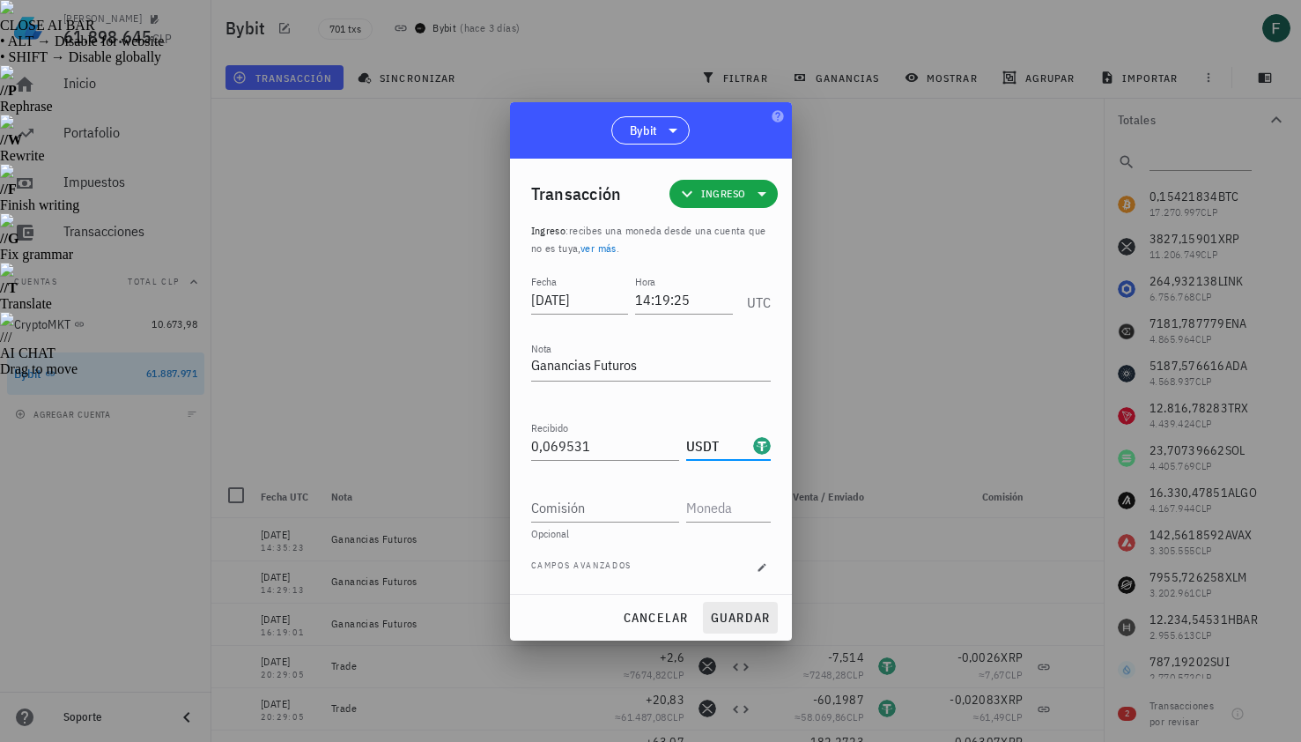
type input "USDT"
click at [754, 620] on span "guardar" at bounding box center [740, 618] width 61 height 16
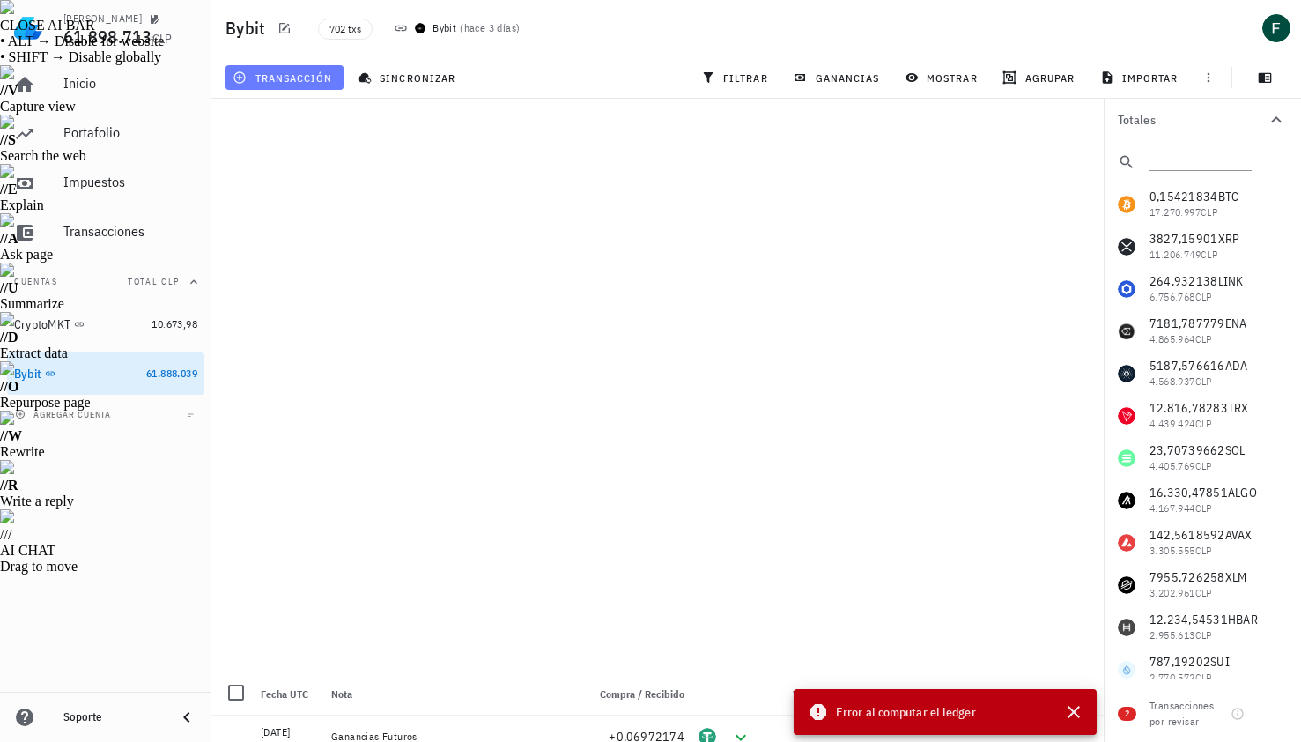
click at [322, 82] on span "transacción" at bounding box center [284, 77] width 96 height 14
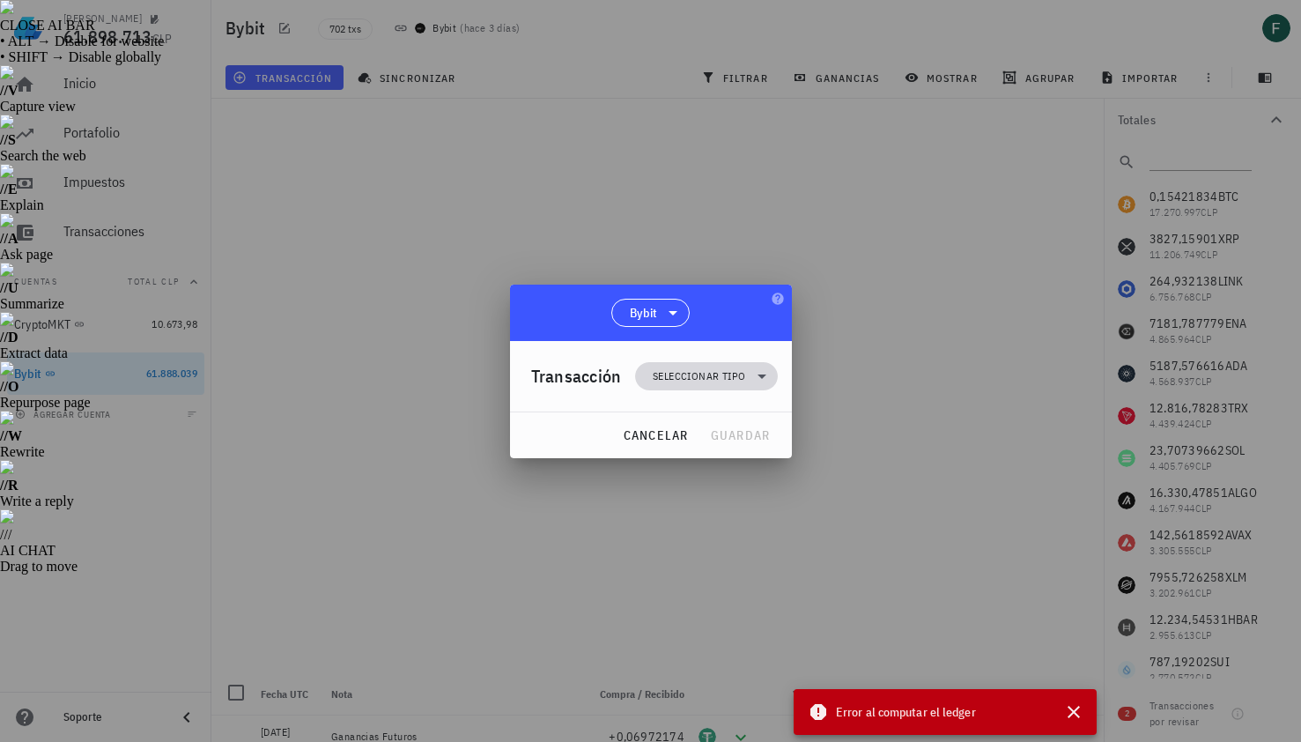
click at [678, 369] on span "Seleccionar tipo" at bounding box center [699, 376] width 93 height 18
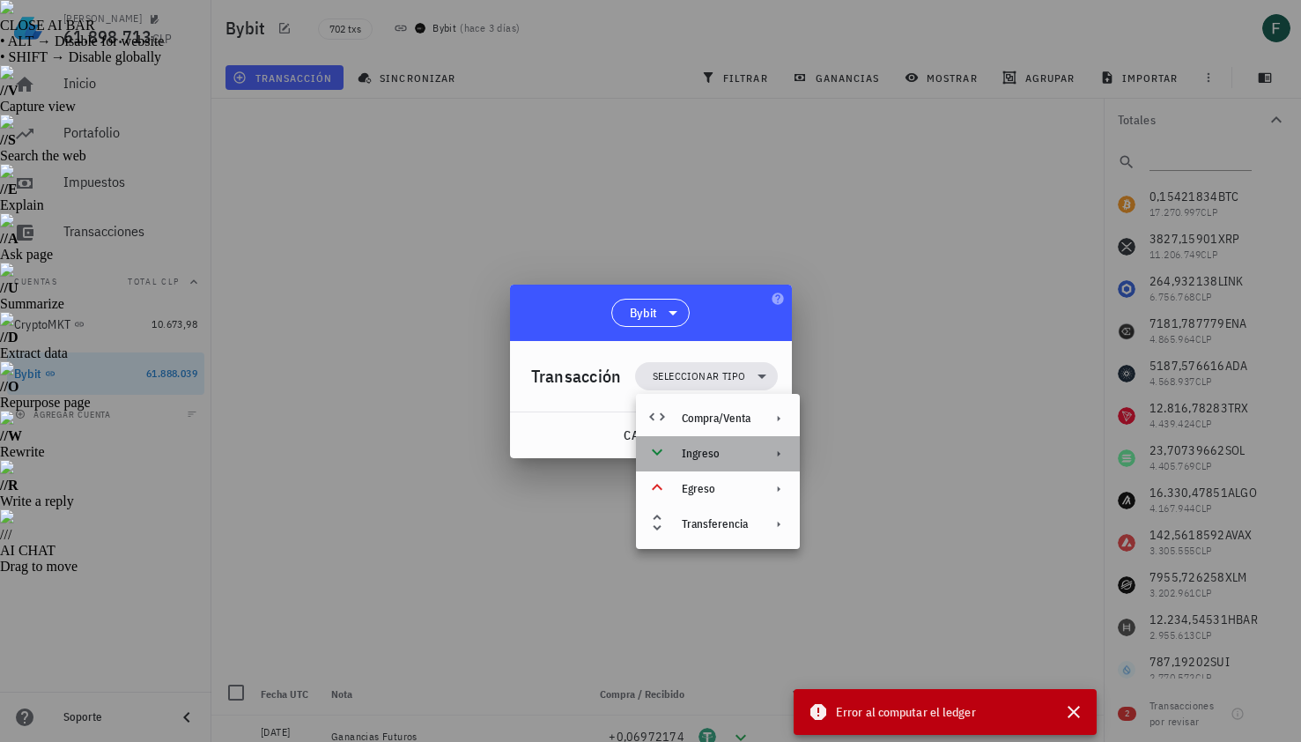
click at [711, 460] on div "Ingreso" at bounding box center [716, 454] width 69 height 14
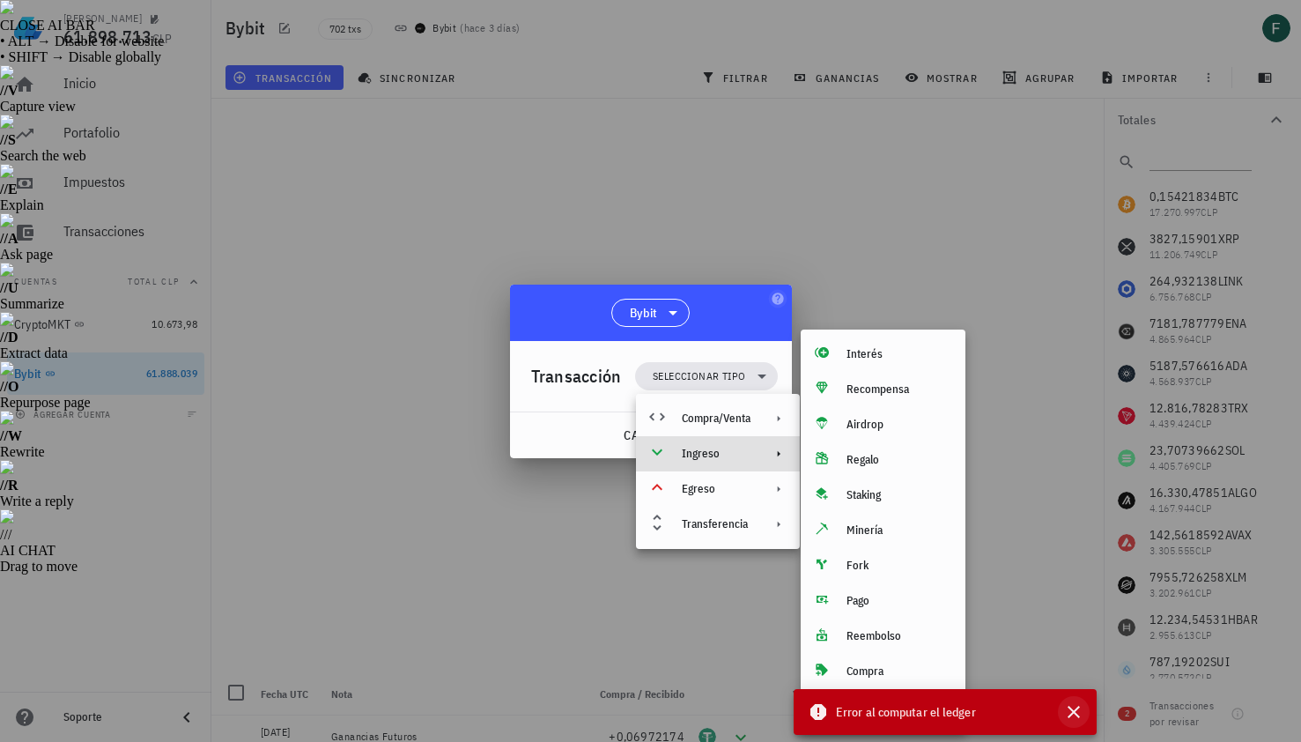
click at [1076, 706] on icon "button" at bounding box center [1074, 711] width 21 height 21
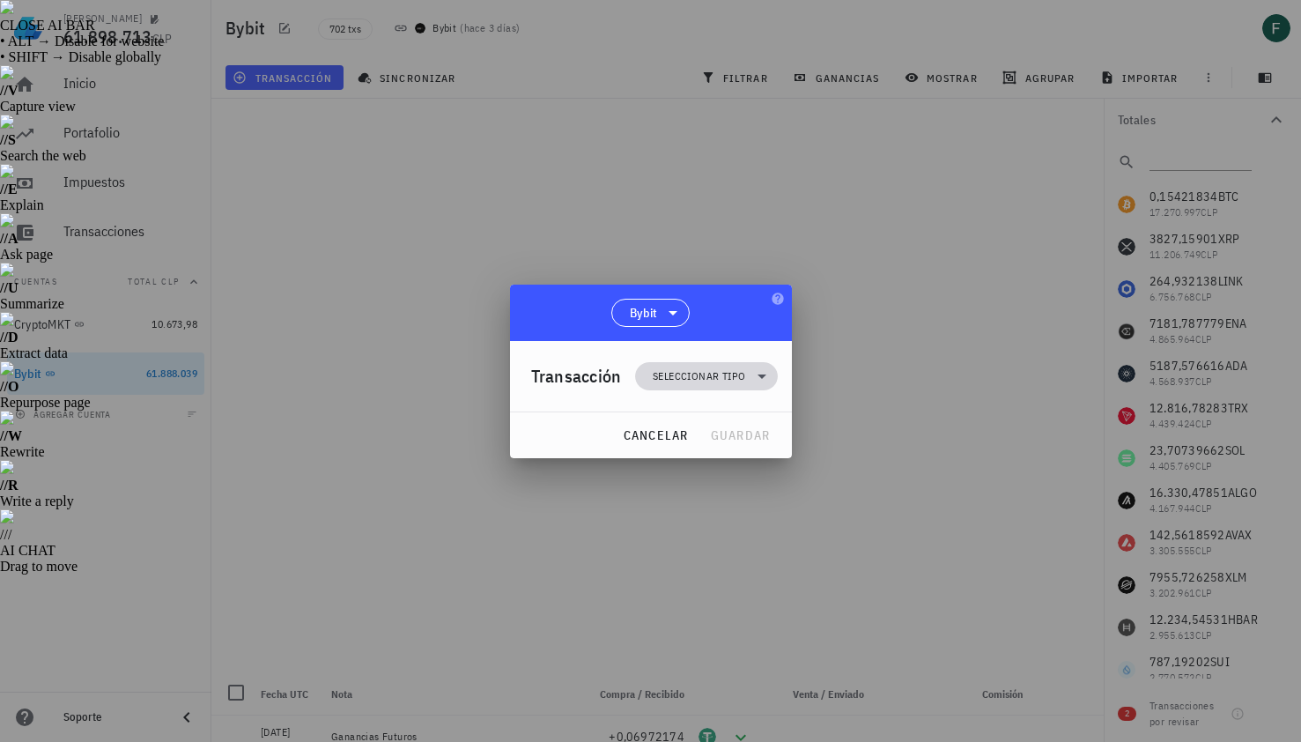
click at [738, 380] on span "Seleccionar tipo" at bounding box center [699, 376] width 93 height 18
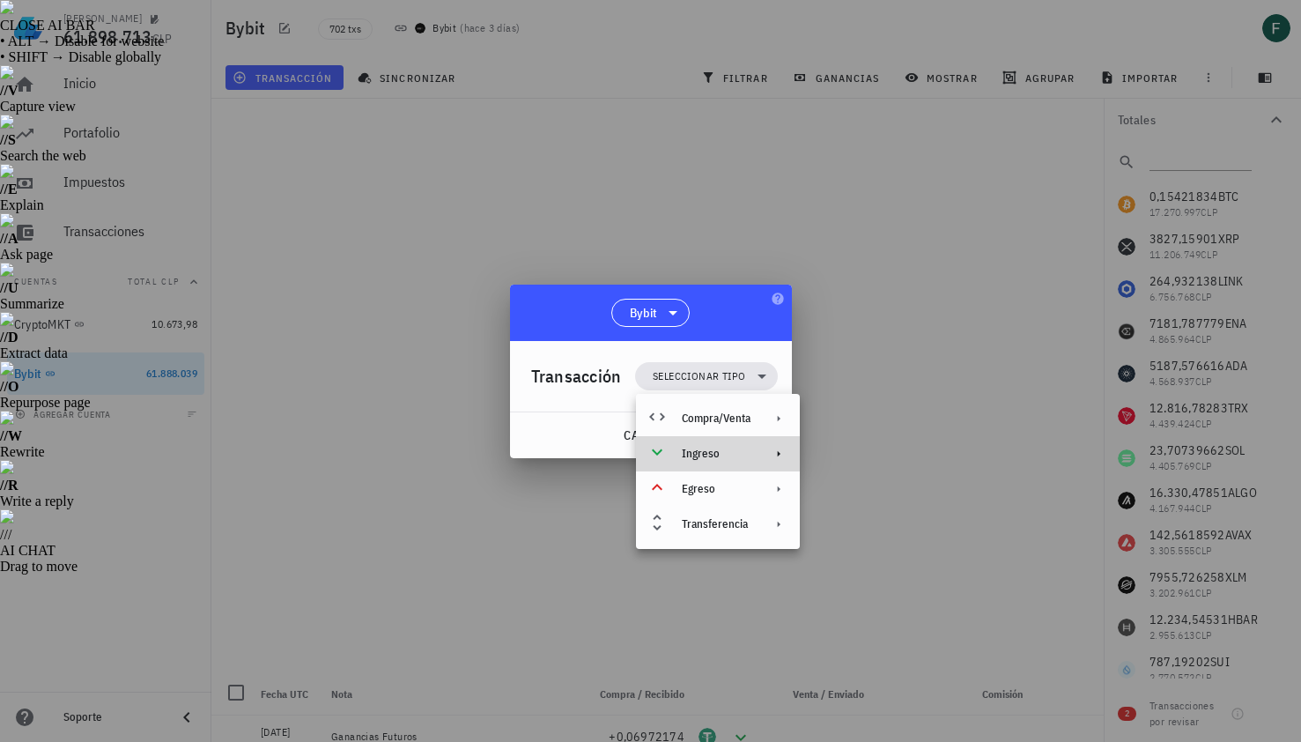
click at [767, 448] on div at bounding box center [775, 454] width 21 height 14
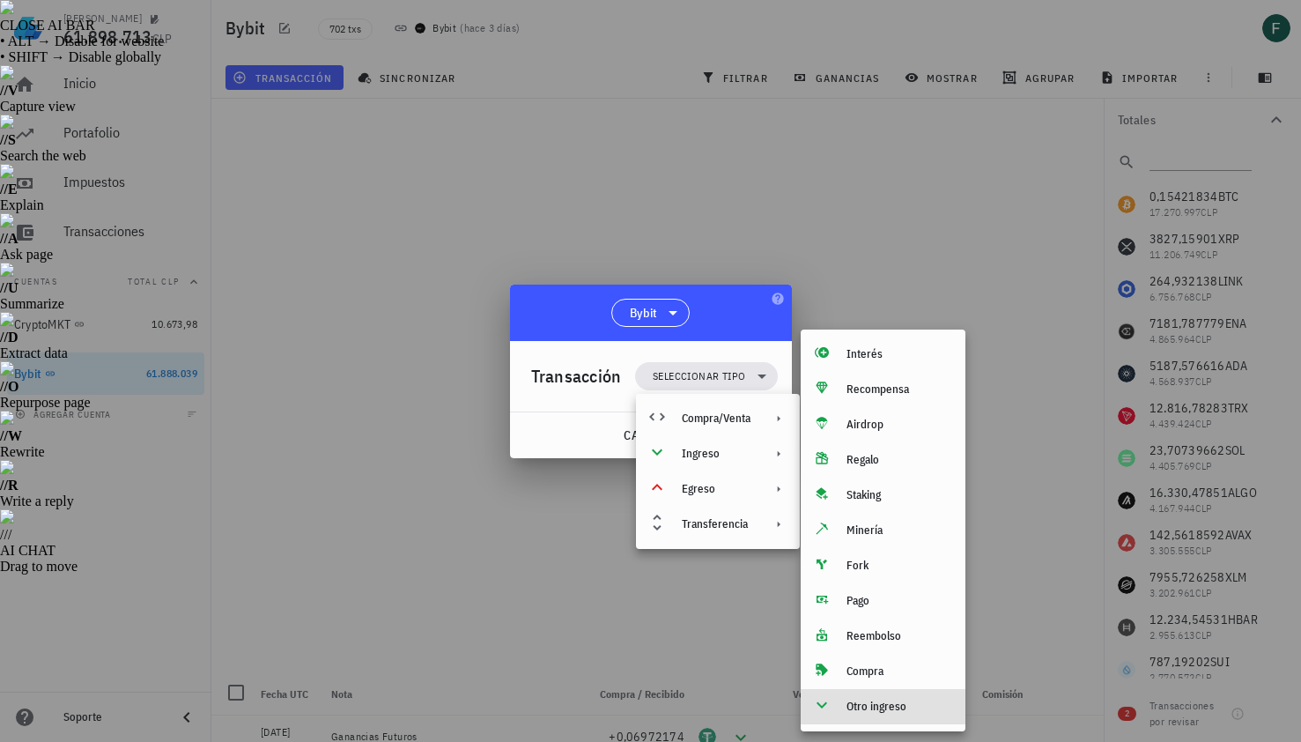
click at [902, 708] on div "Otro ingreso" at bounding box center [899, 707] width 105 height 14
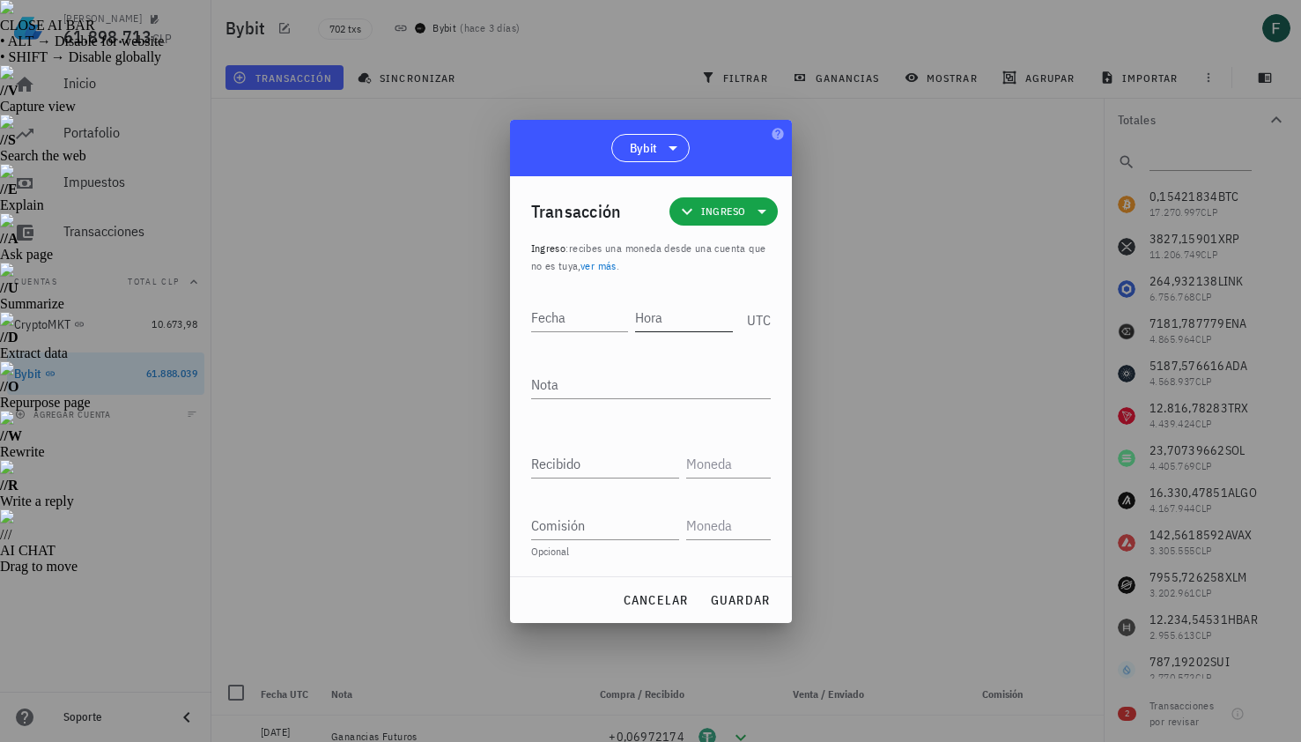
click at [673, 313] on input "Hora" at bounding box center [684, 317] width 98 height 28
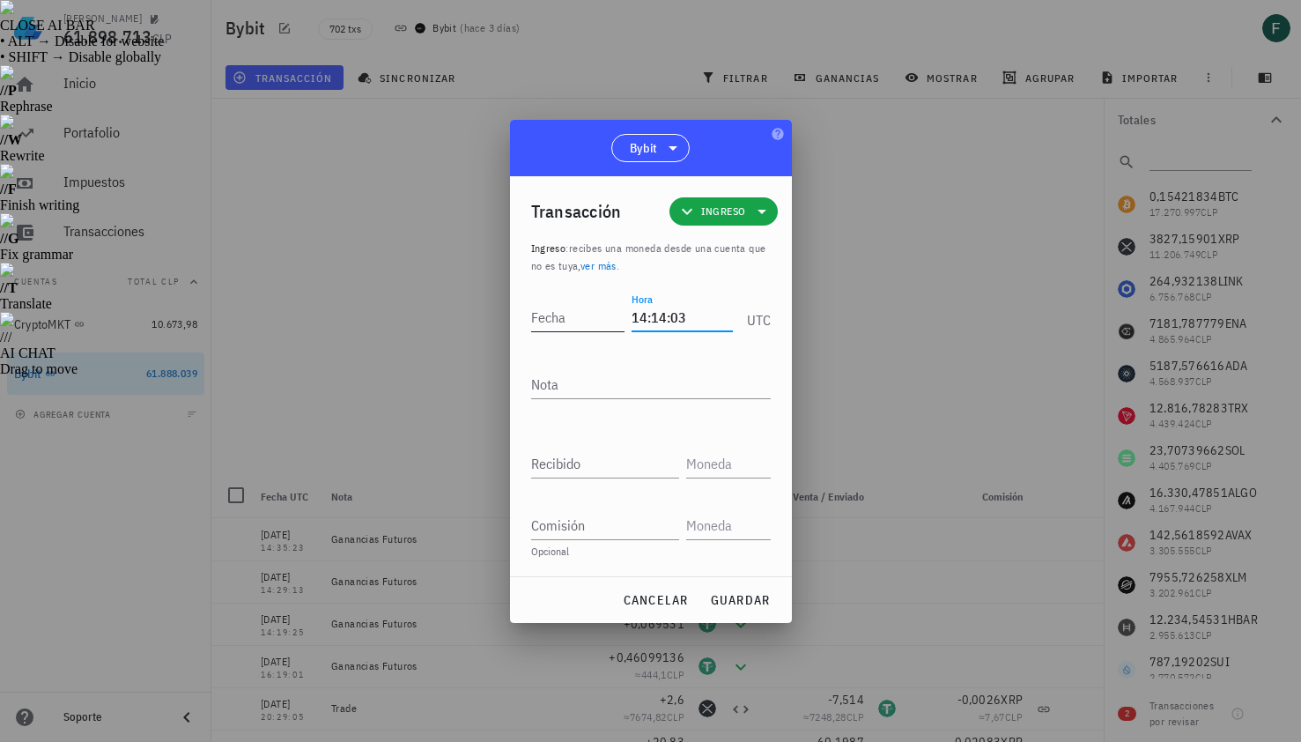
type input "14:14:03"
click at [562, 318] on input "Fecha" at bounding box center [578, 317] width 94 height 28
type input "[DATE]"
click at [567, 383] on textarea "Nota" at bounding box center [651, 384] width 240 height 28
type textarea "Ganancias Futuros"
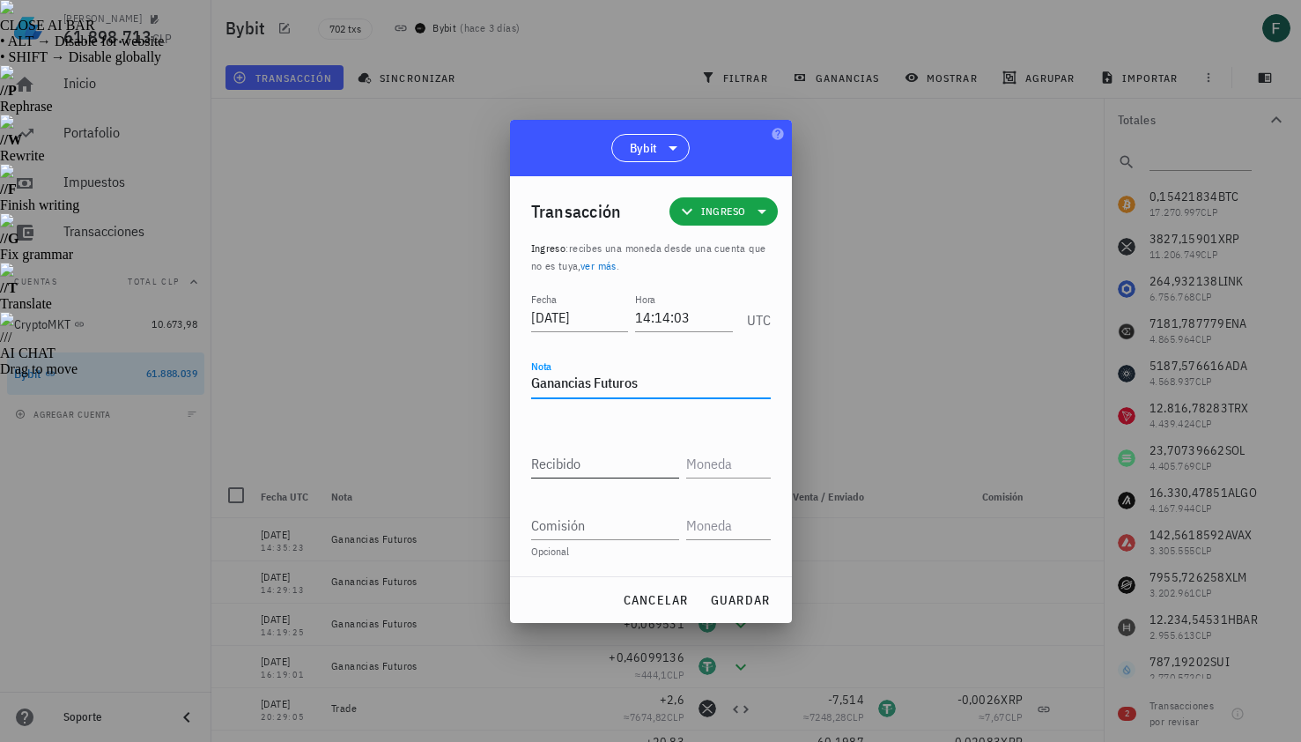
click at [572, 461] on input "Recibido" at bounding box center [605, 463] width 148 height 28
paste input "0,06945483"
type input "0,06945483"
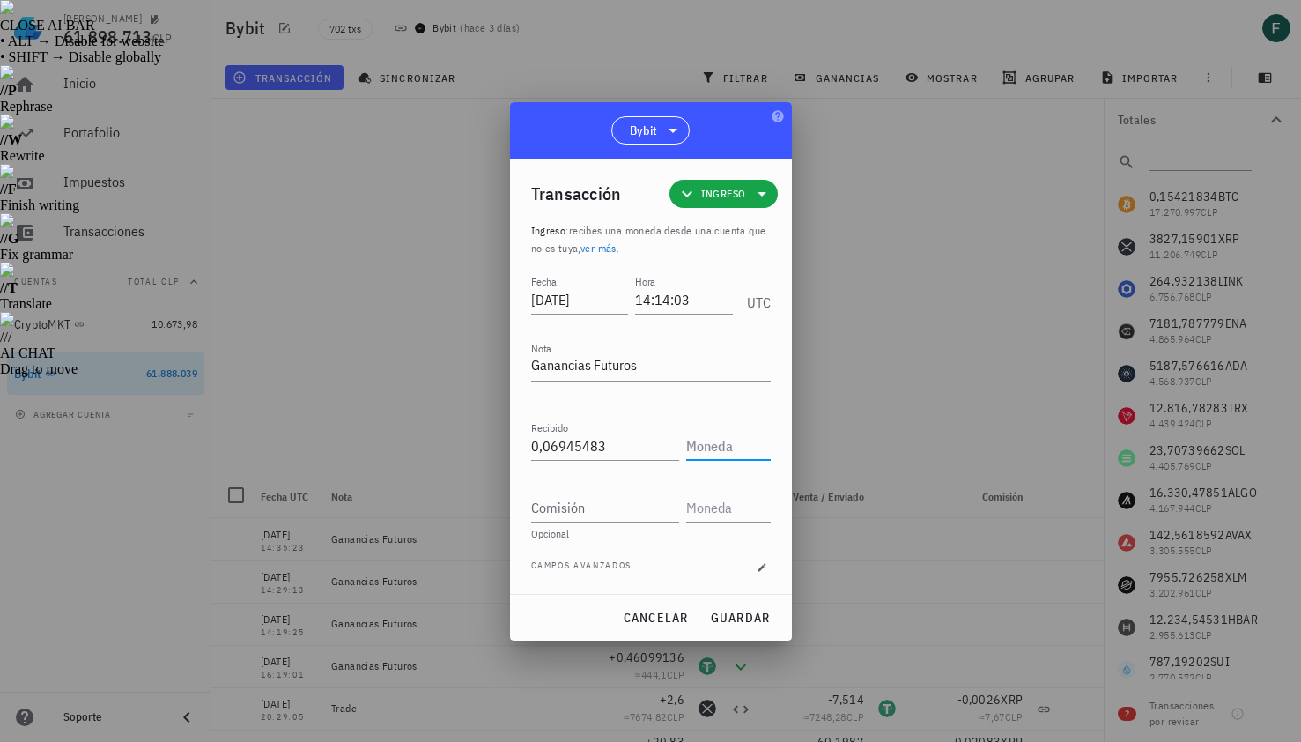
click at [712, 441] on input "text" at bounding box center [726, 446] width 81 height 28
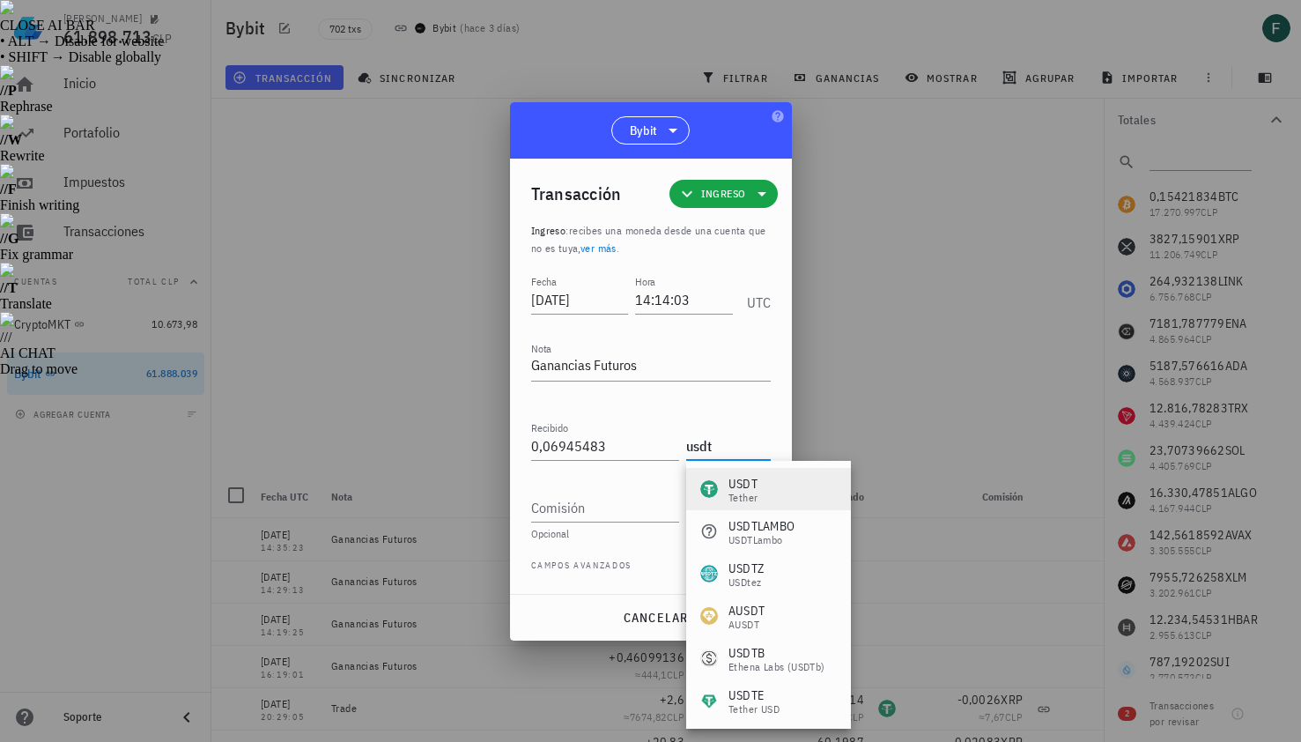
click at [758, 494] on div "Tether" at bounding box center [743, 498] width 29 height 11
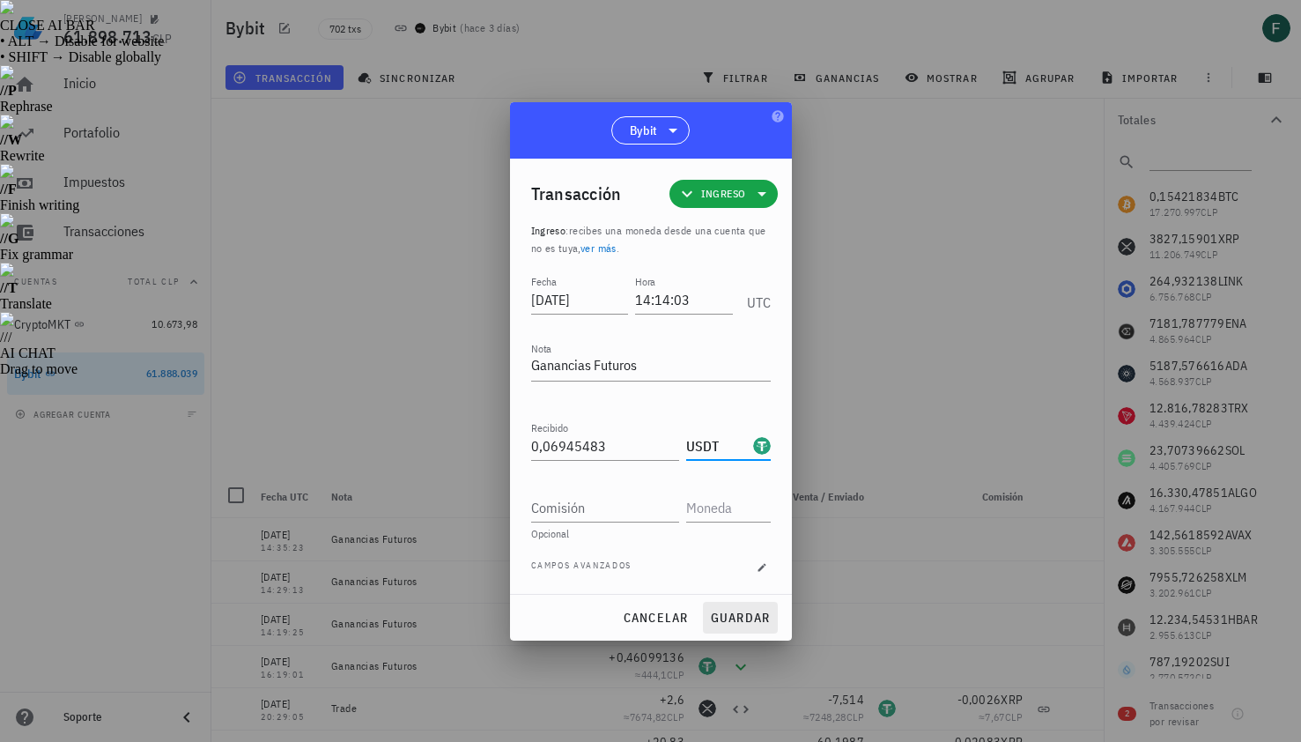
type input "USDT"
click at [746, 623] on span "guardar" at bounding box center [740, 618] width 61 height 16
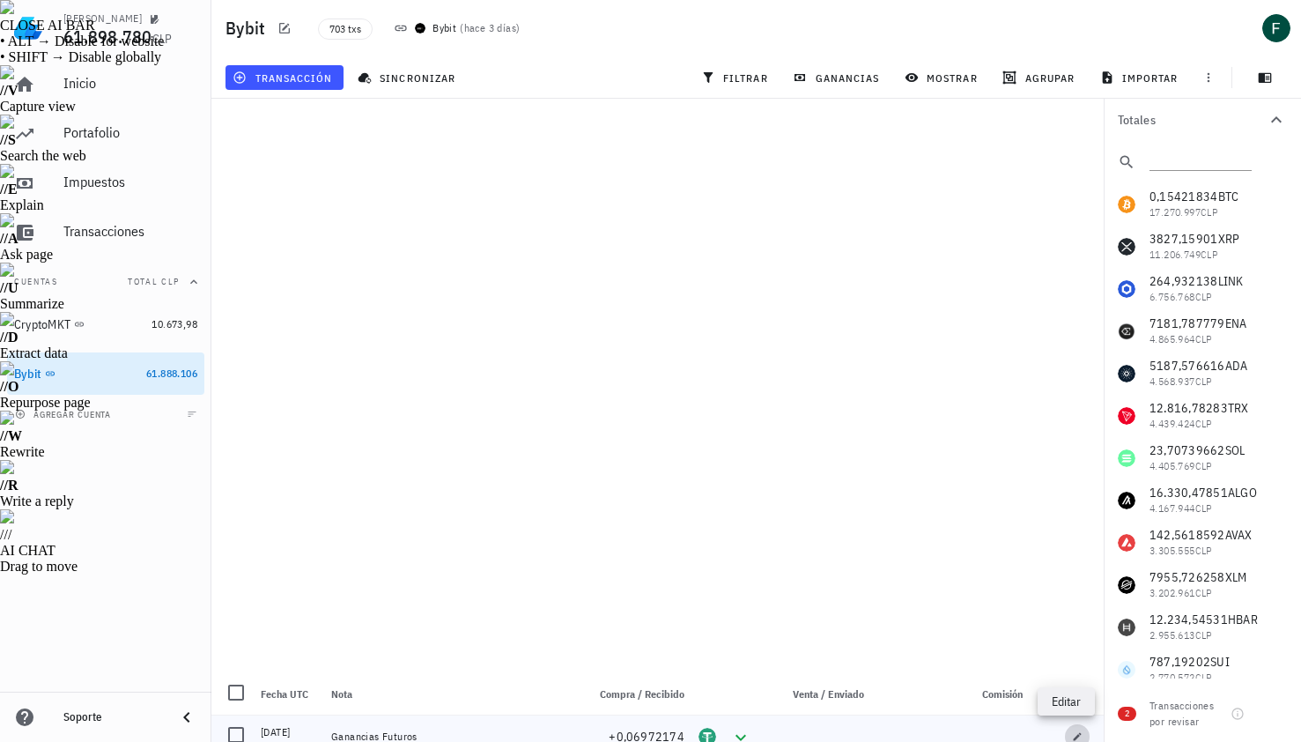
click at [1074, 732] on icon "button" at bounding box center [1078, 736] width 8 height 8
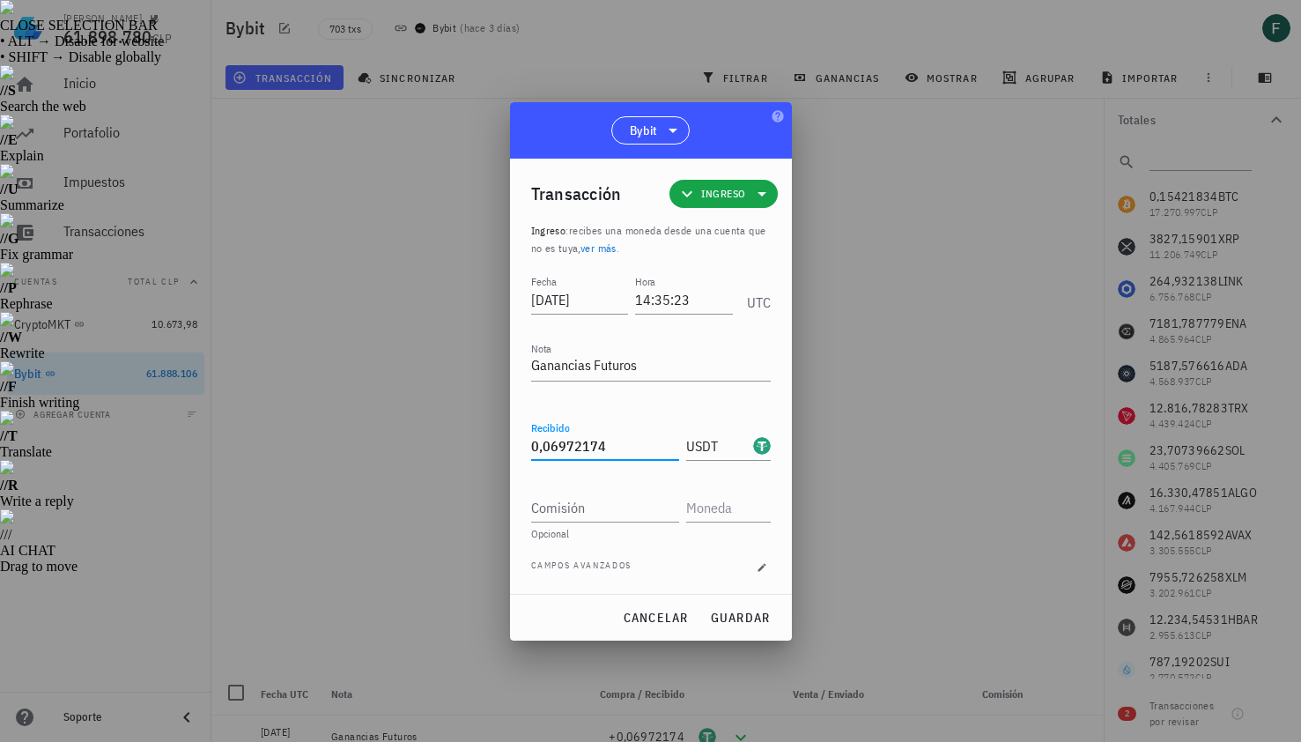
drag, startPoint x: 607, startPoint y: 452, endPoint x: 429, endPoint y: 452, distance: 178.0
paste input "61913907"
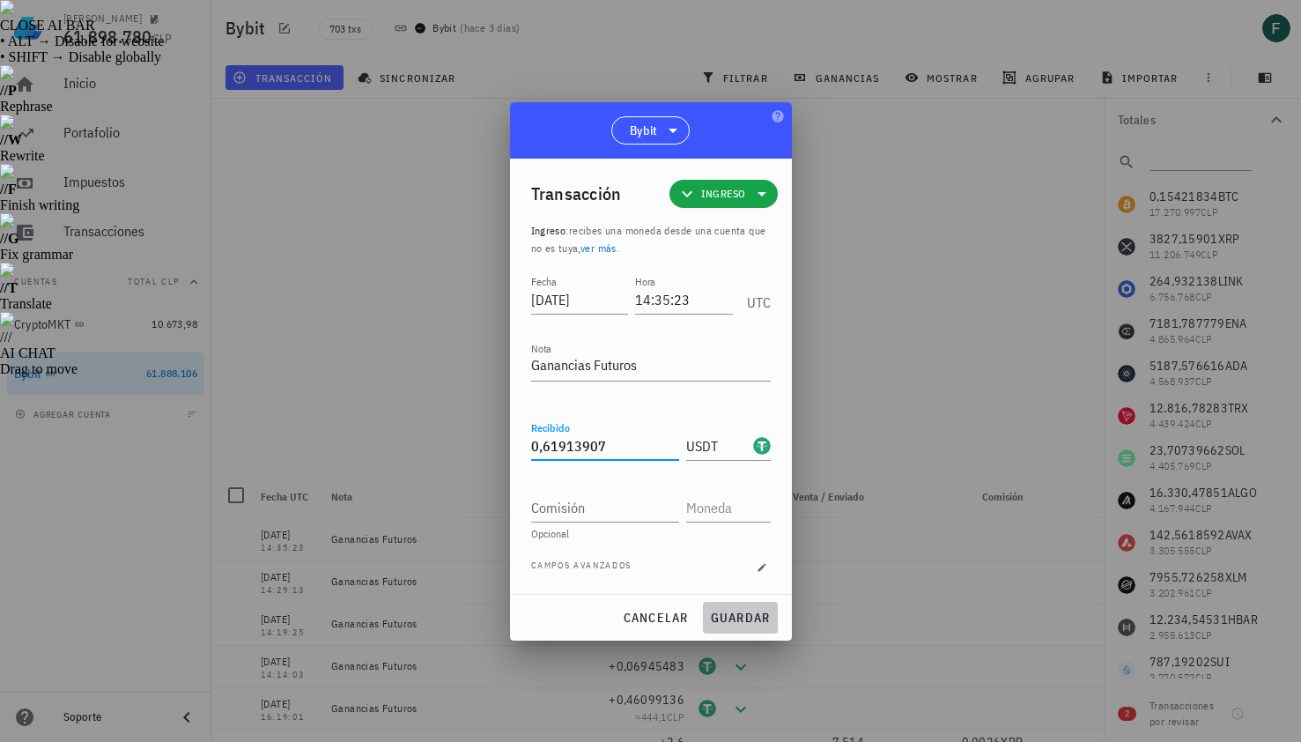
click at [743, 615] on span "guardar" at bounding box center [740, 618] width 61 height 16
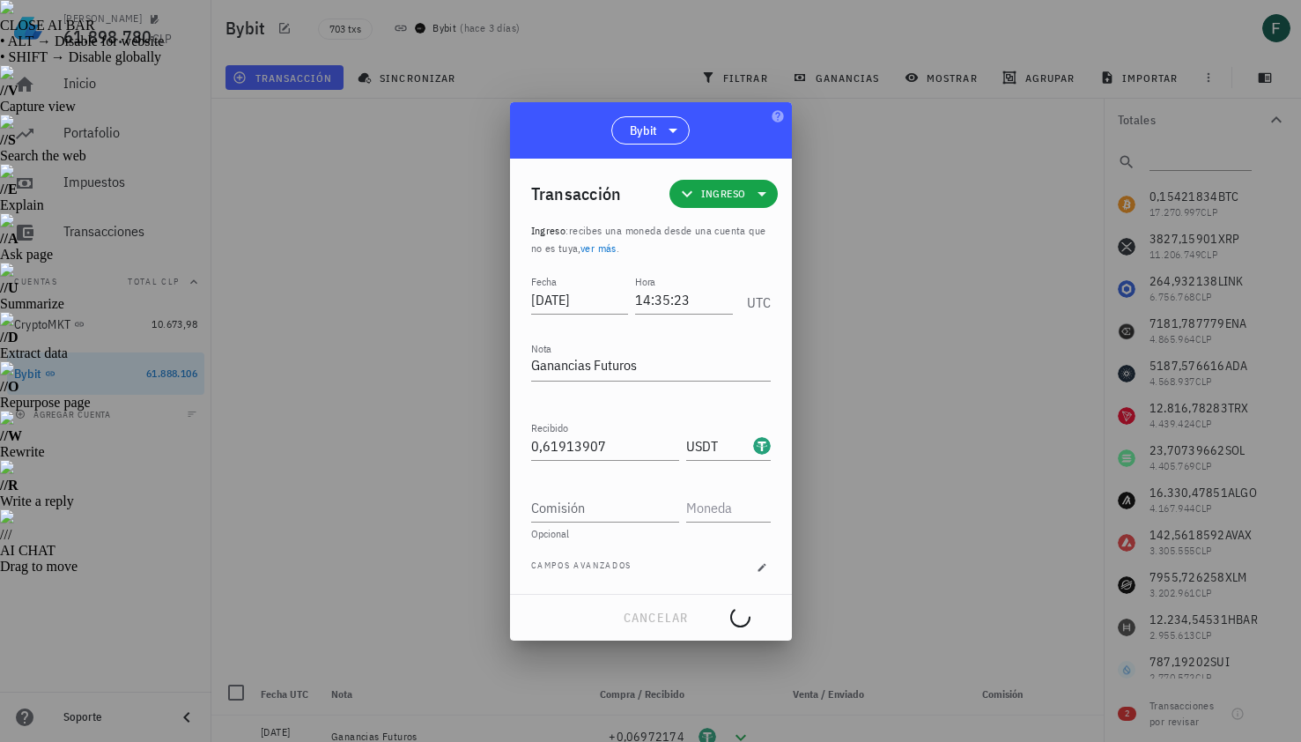
type input "0,06972174"
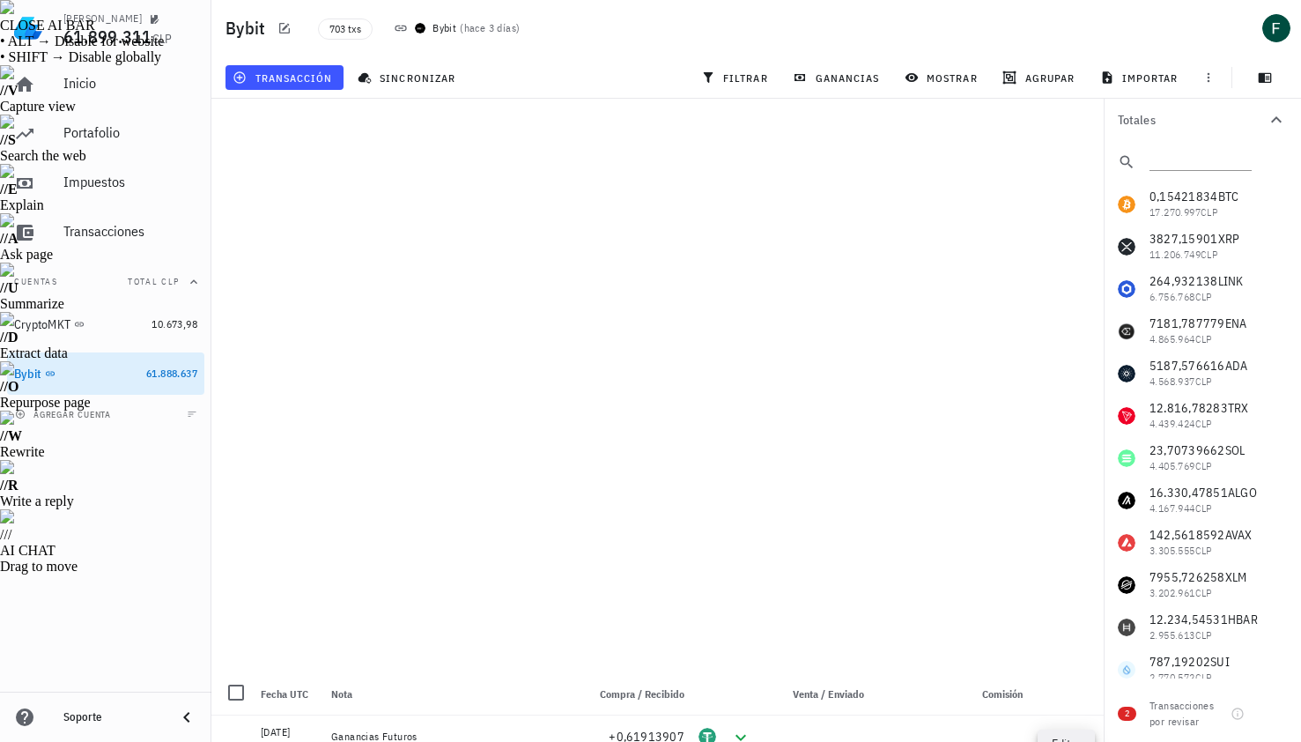
type input "14:29:13"
type input "0,06973296"
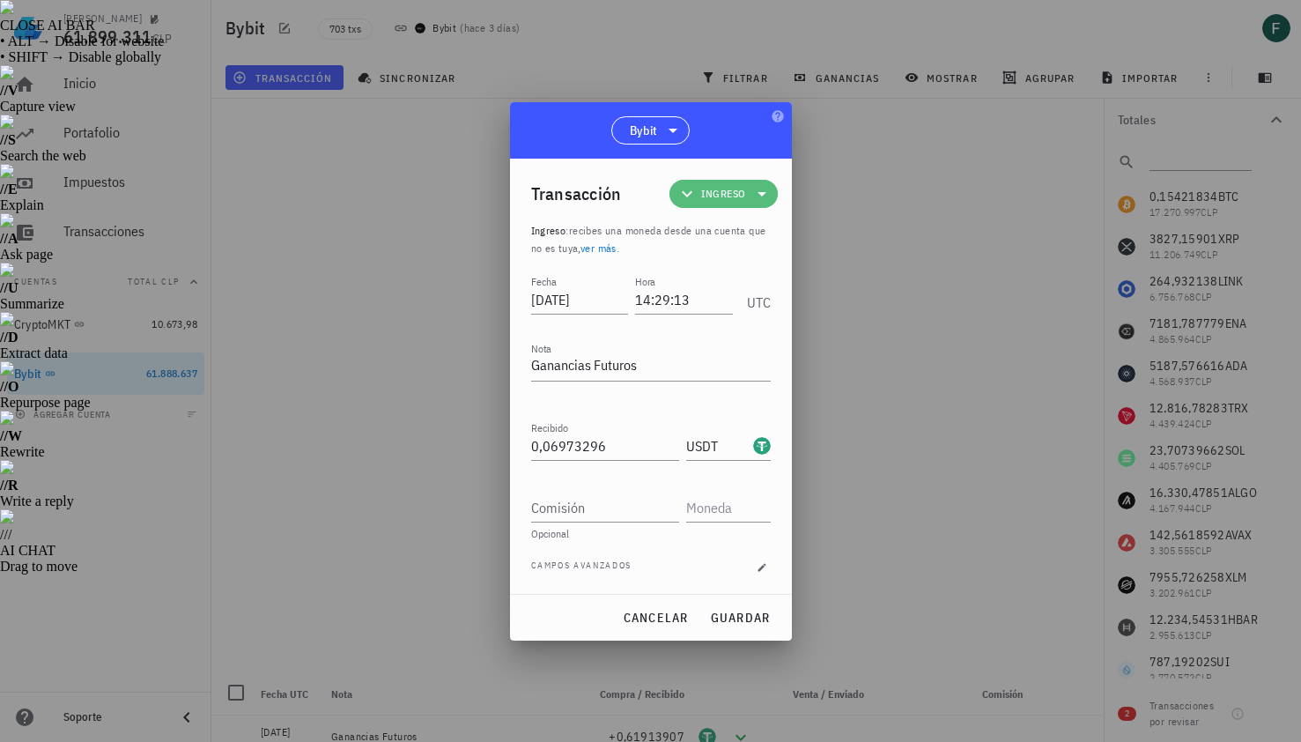
click at [730, 185] on span "Ingreso" at bounding box center [723, 194] width 45 height 18
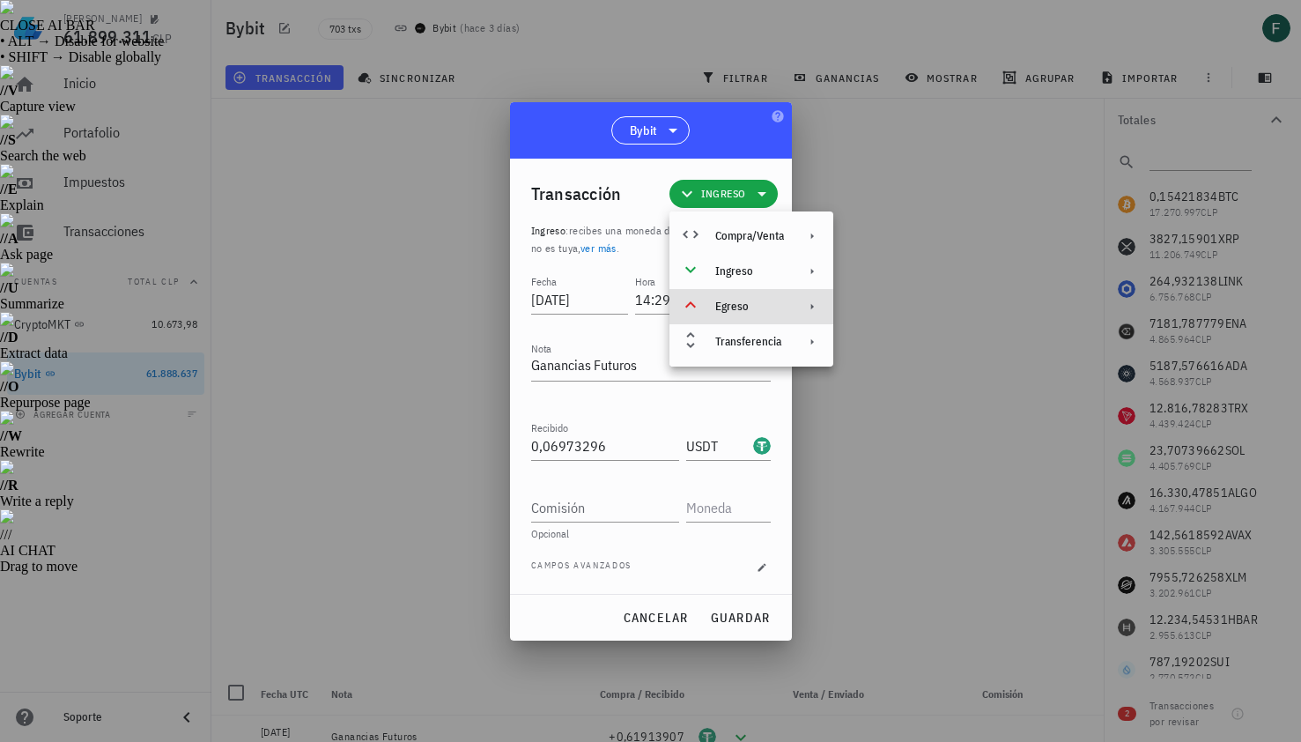
click at [724, 307] on div "Egreso" at bounding box center [749, 307] width 69 height 14
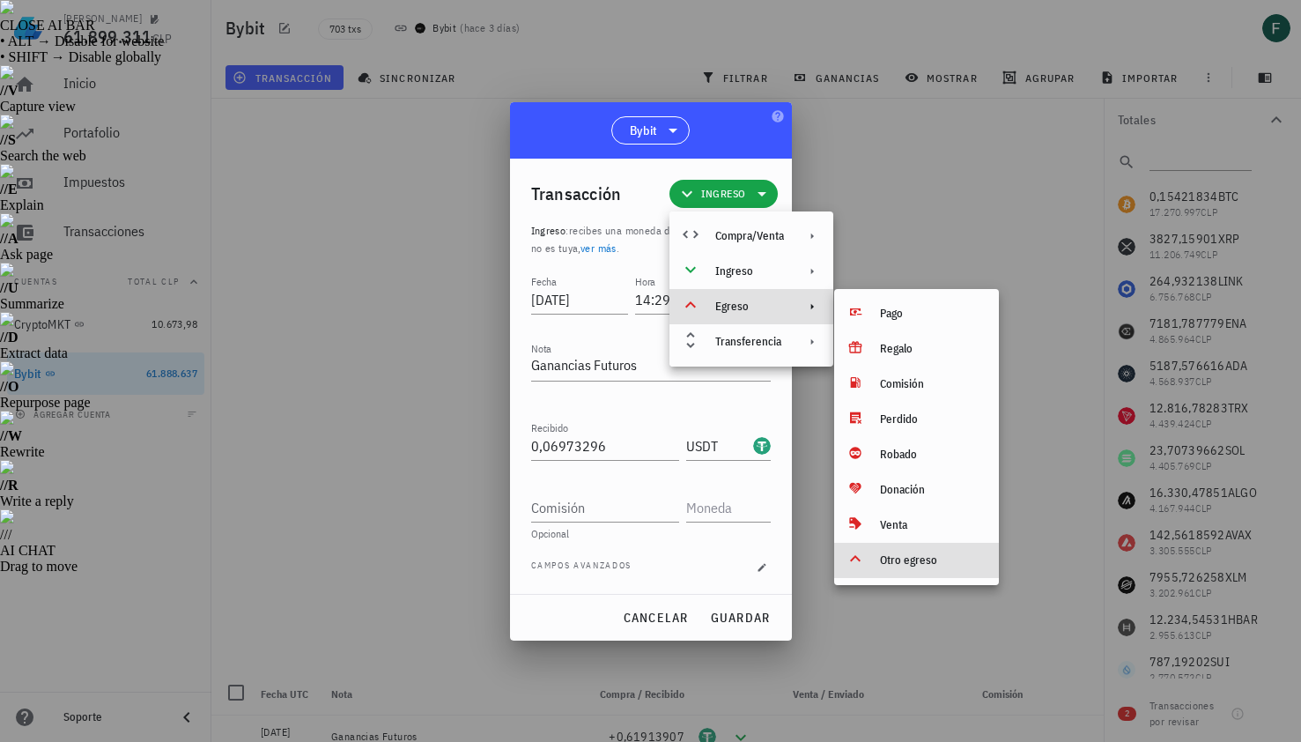
click at [884, 559] on div "Otro egreso" at bounding box center [932, 560] width 105 height 14
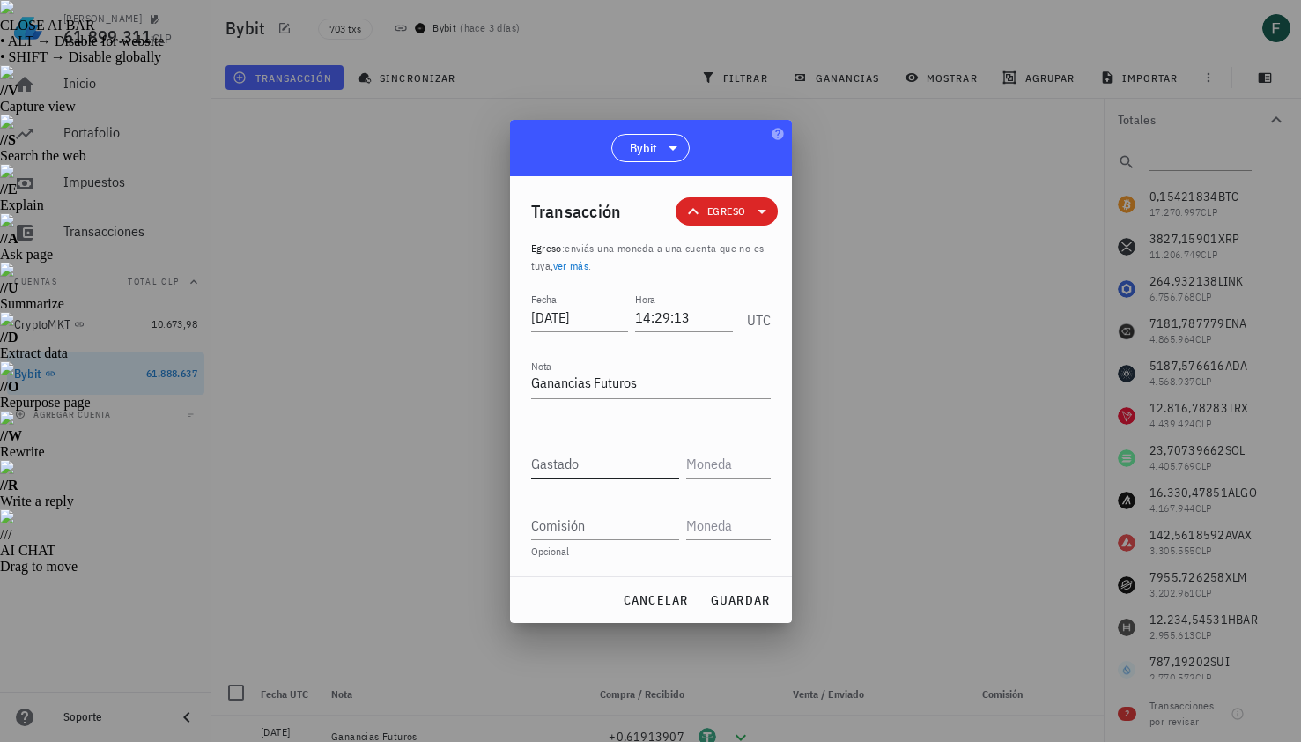
click at [609, 465] on input "Gastado" at bounding box center [605, 463] width 148 height 28
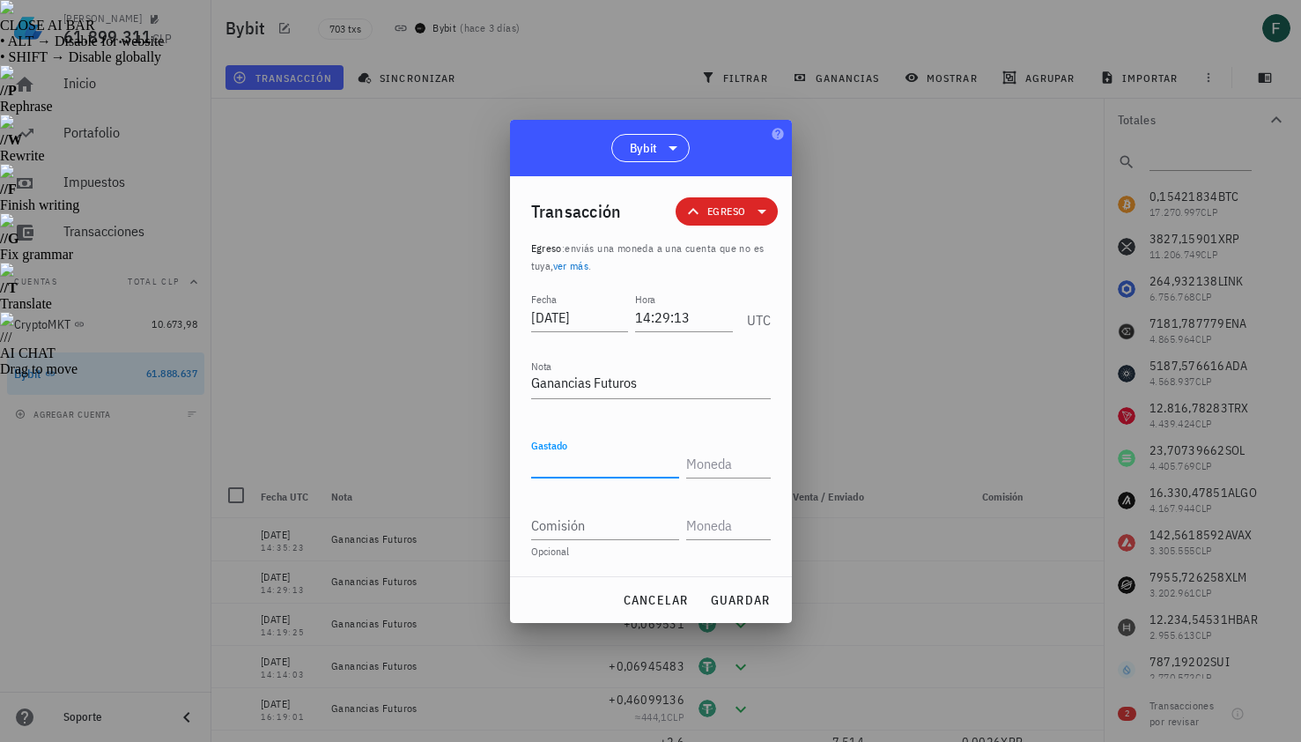
paste input "0,22411245"
type input "0,22411245"
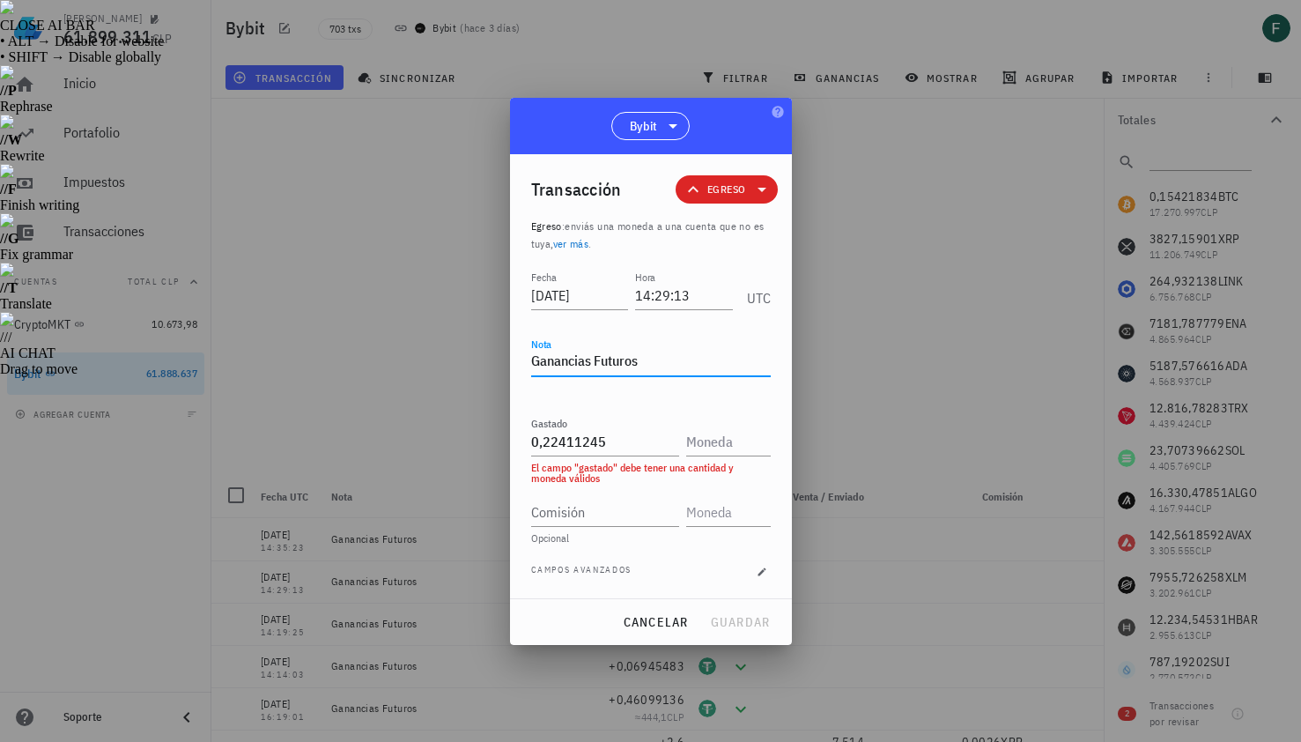
click at [578, 365] on textarea "Ganancias Futuros" at bounding box center [651, 362] width 240 height 28
type textarea "Pérdidasas Futuros"
click at [730, 447] on input "text" at bounding box center [726, 441] width 81 height 28
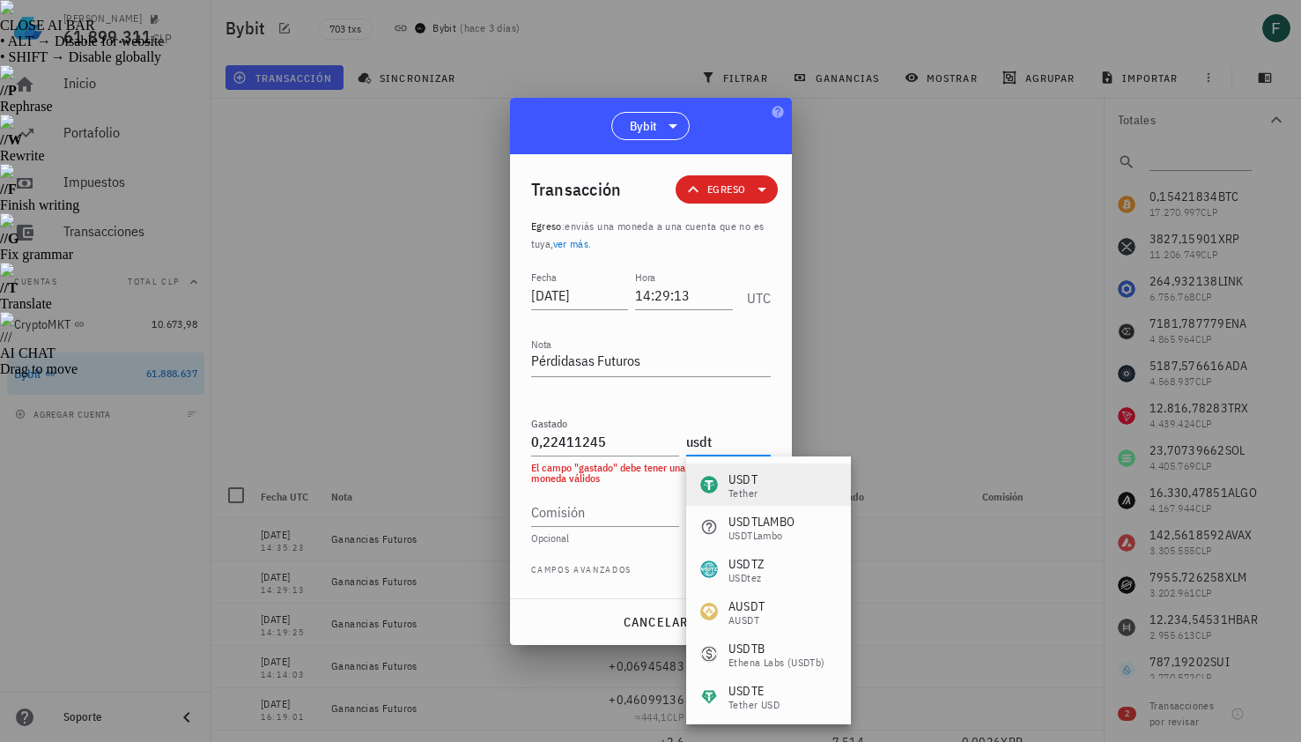
click at [764, 481] on div "USDT Tether" at bounding box center [768, 484] width 165 height 42
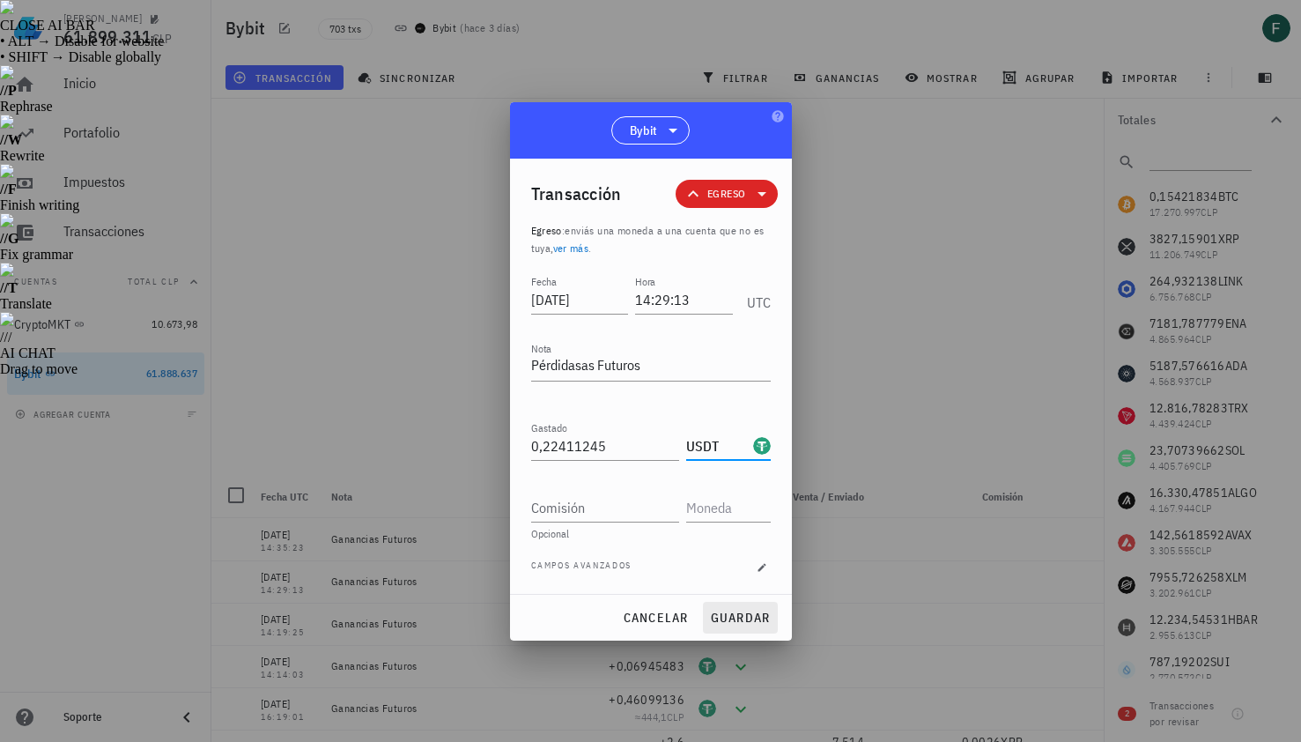
type input "USDT"
click at [757, 619] on span "guardar" at bounding box center [740, 618] width 61 height 16
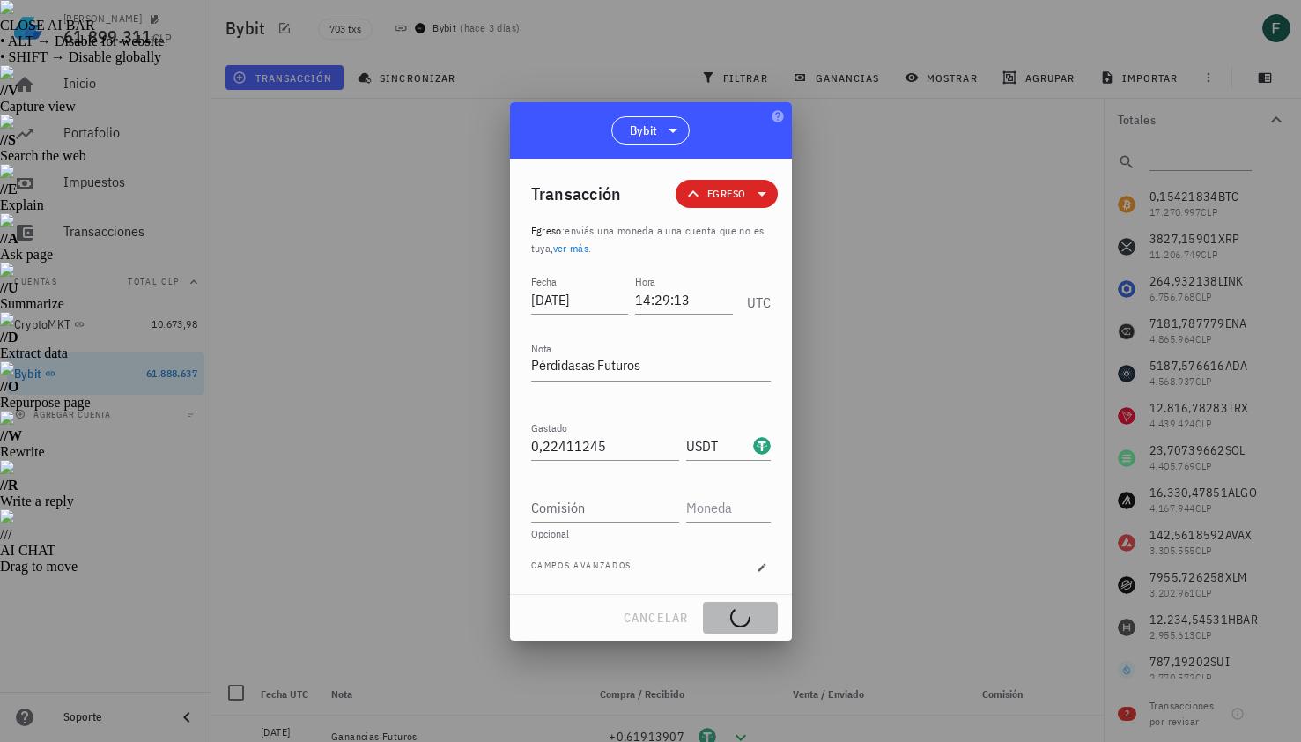
type textarea "Ganancias Futuros"
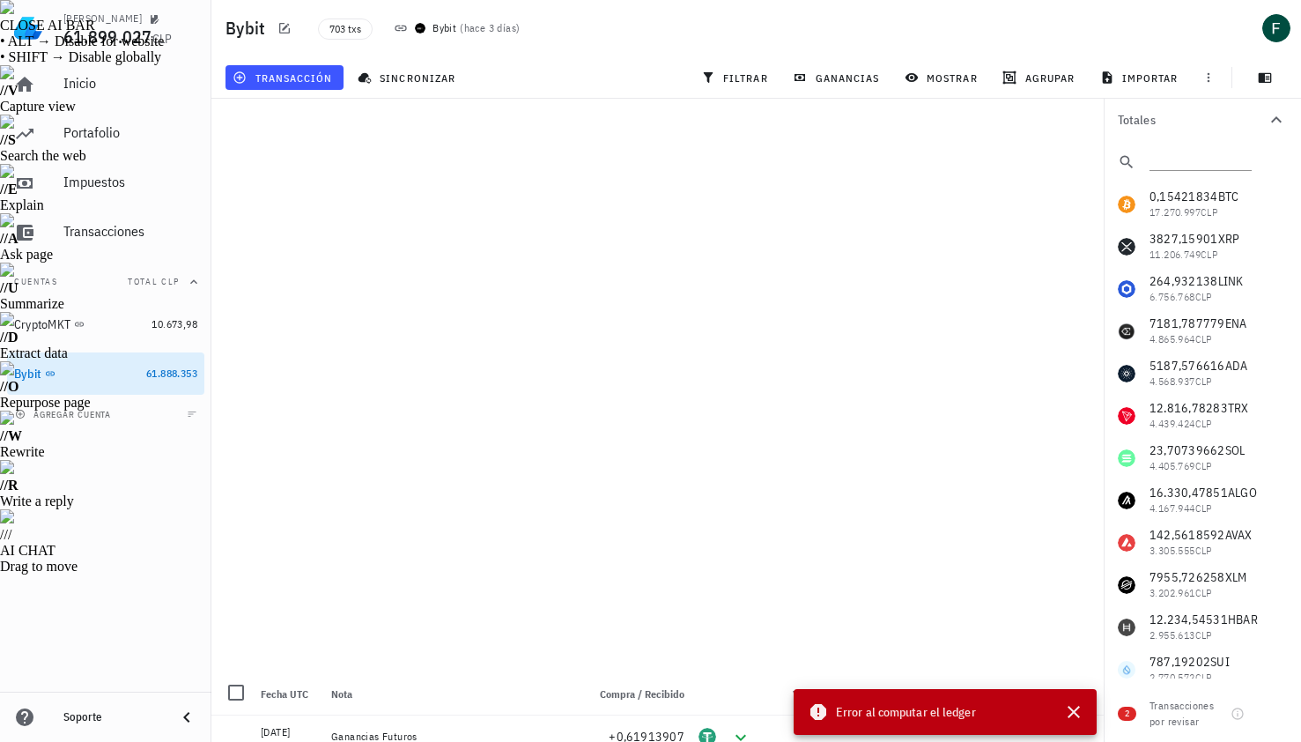
type input "14:19:25"
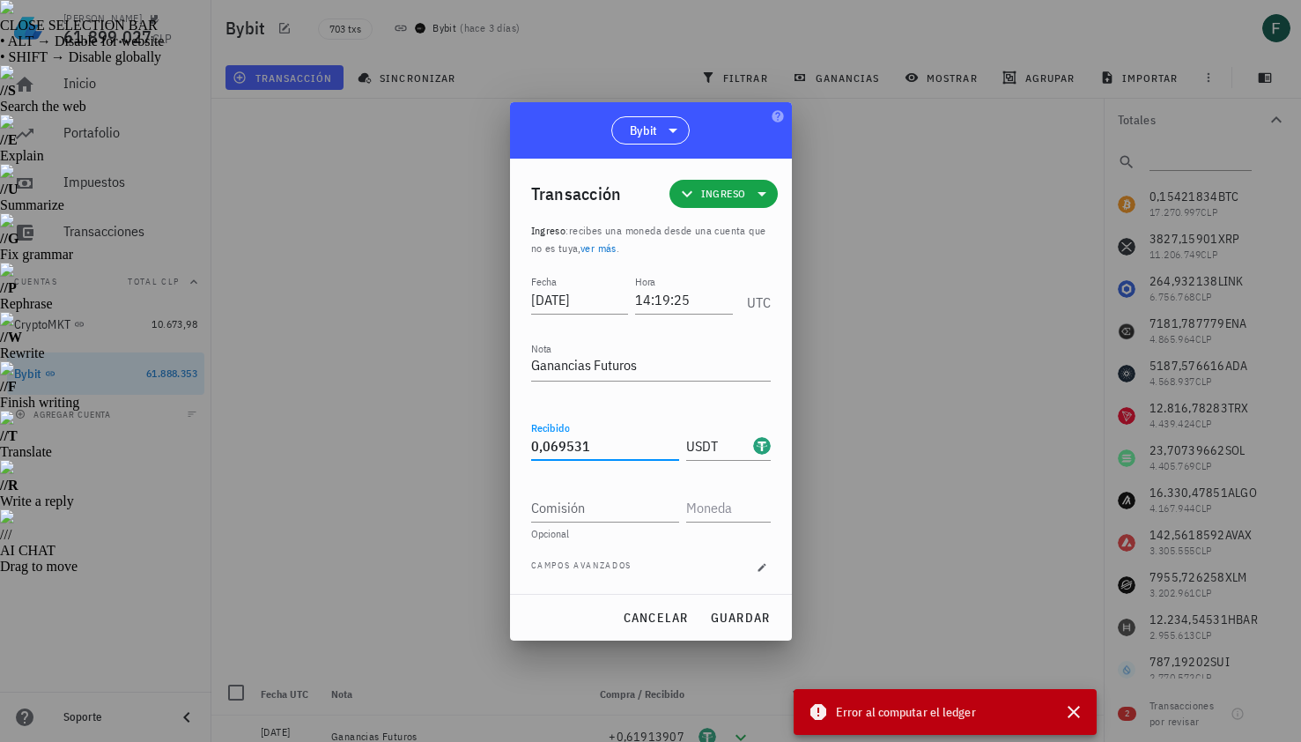
drag, startPoint x: 603, startPoint y: 441, endPoint x: 466, endPoint y: 441, distance: 136.6
paste input "1,37627096"
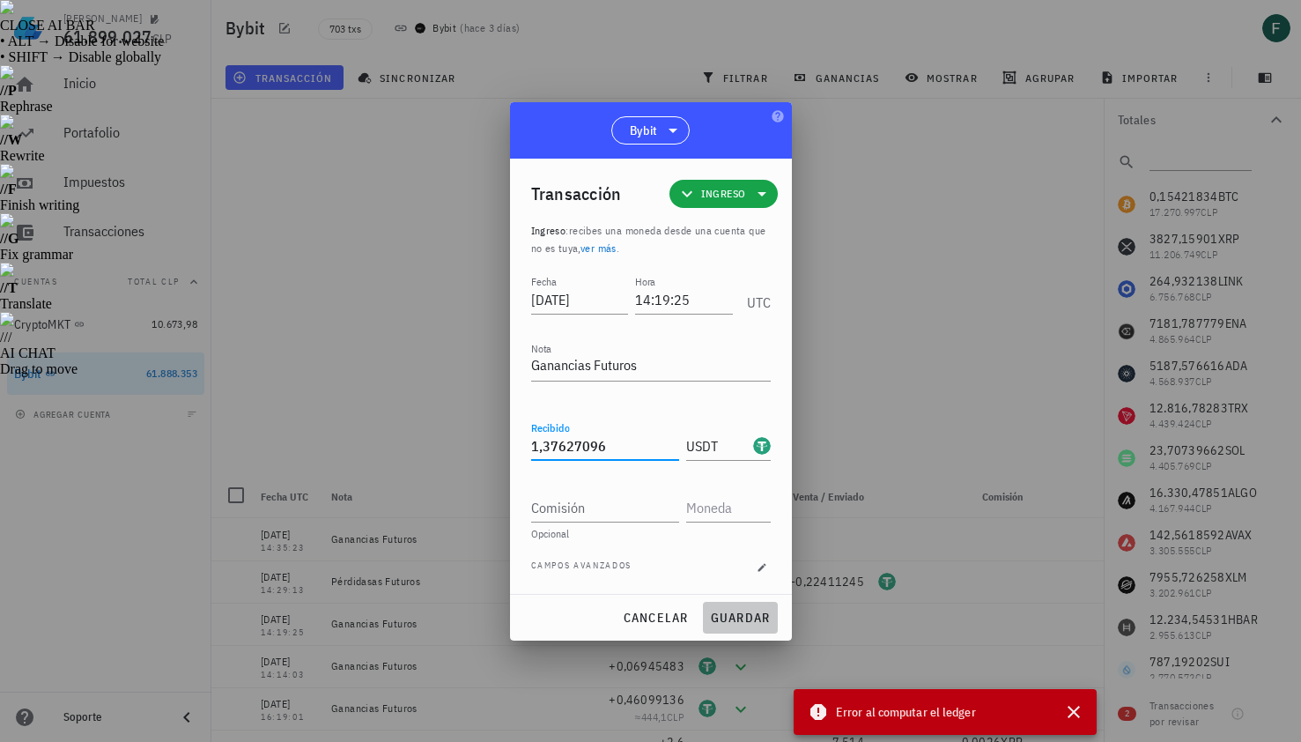
click at [734, 618] on span "guardar" at bounding box center [740, 618] width 61 height 16
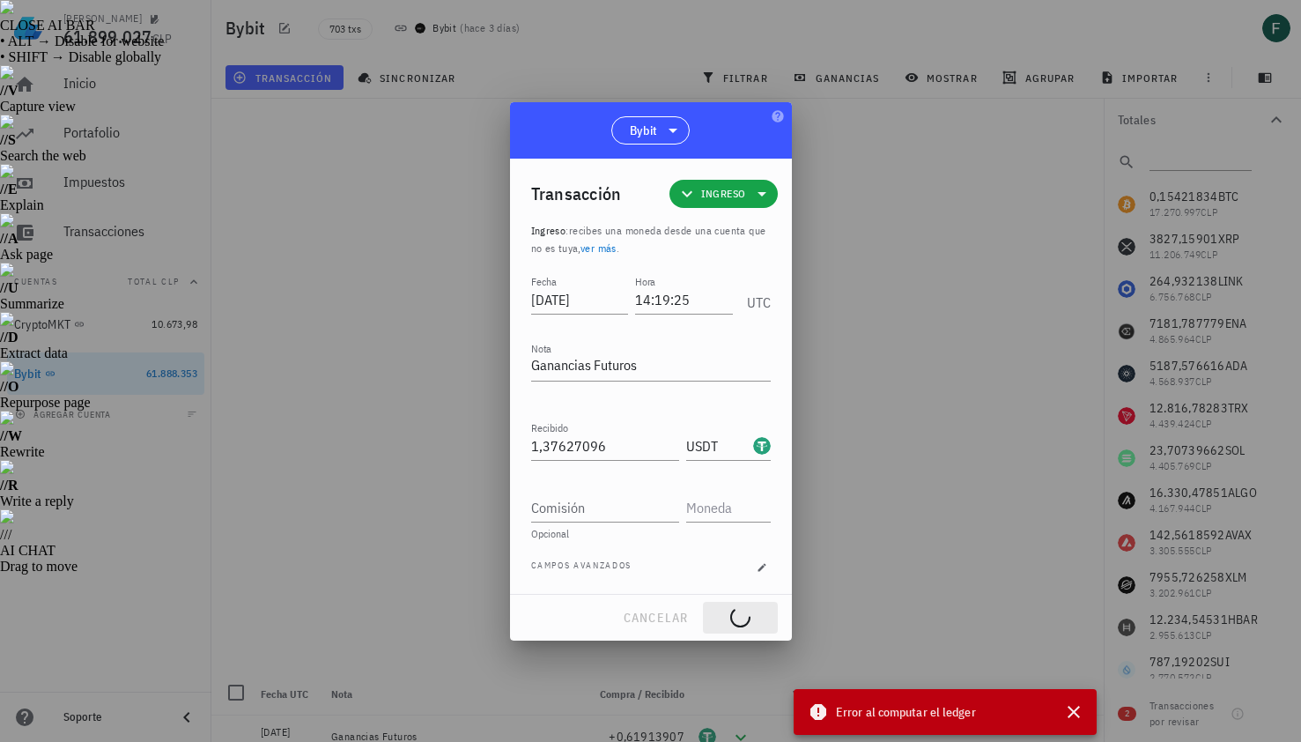
type input "0,069531"
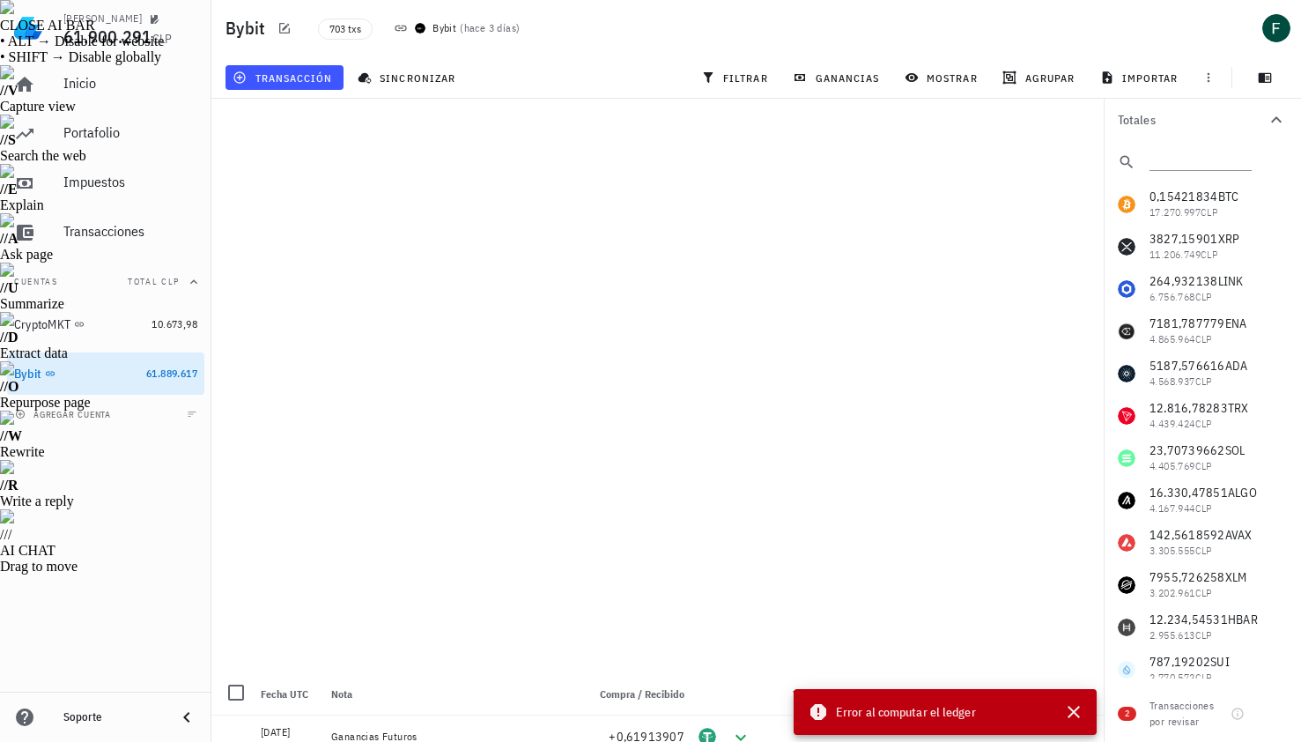
type input "14:14:03"
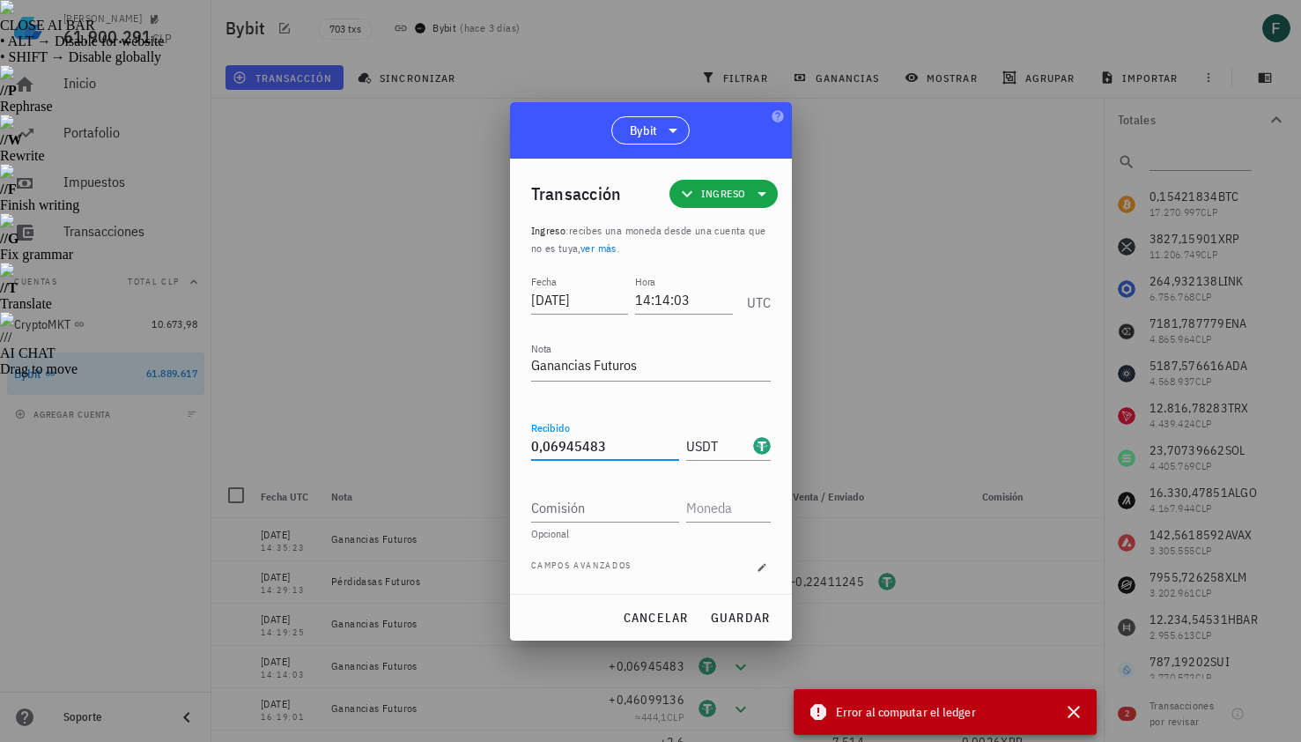
drag, startPoint x: 607, startPoint y: 448, endPoint x: 374, endPoint y: 448, distance: 233.5
click at [374, 448] on div "[PERSON_NAME] 61.900.291 CLP Inicio [GEOGRAPHIC_DATA] Impuestos [GEOGRAPHIC_DAT…" at bounding box center [650, 748] width 1301 height 742
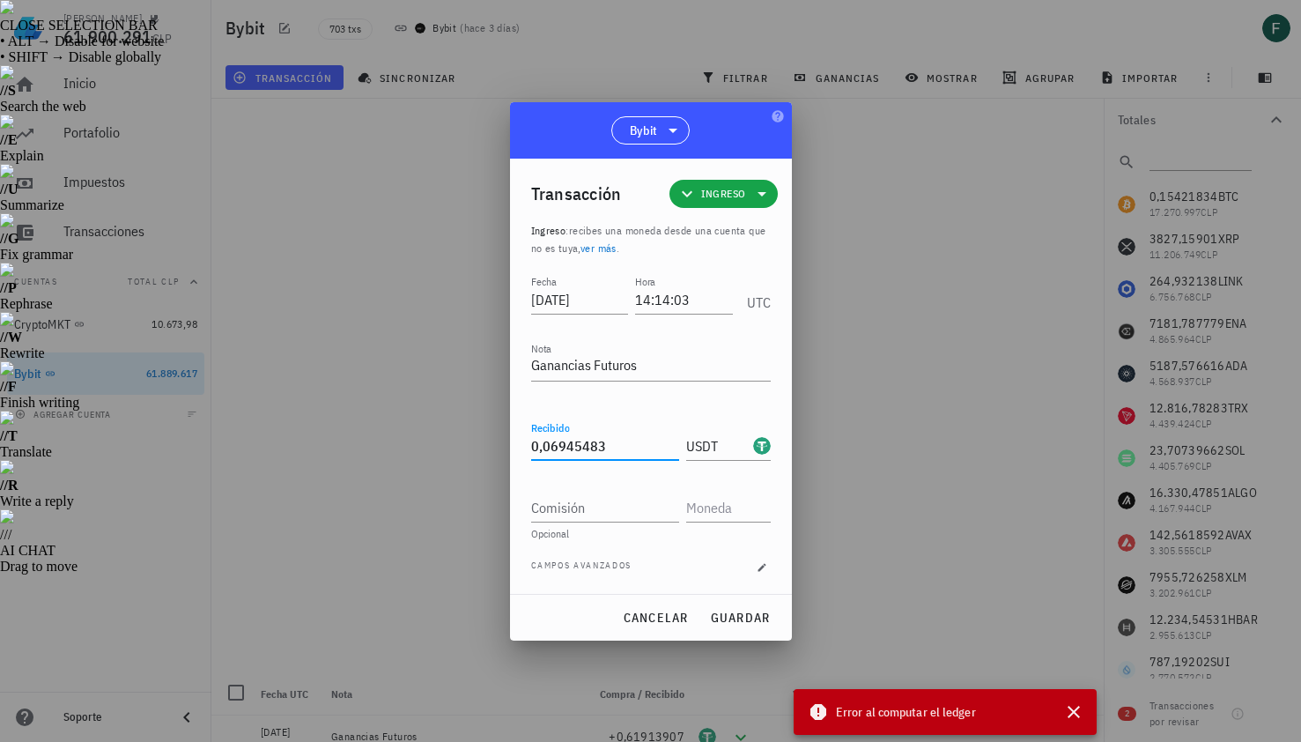
paste input "3056457"
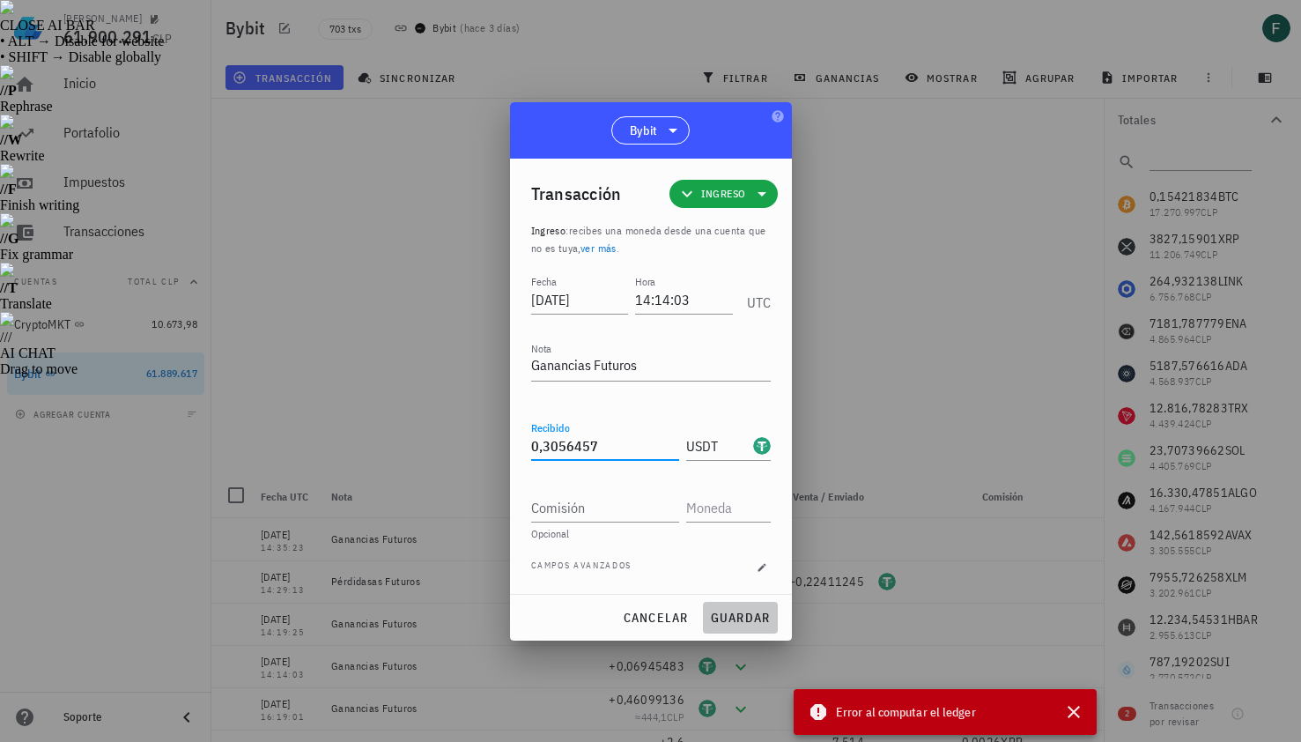
click at [730, 617] on span "guardar" at bounding box center [740, 618] width 61 height 16
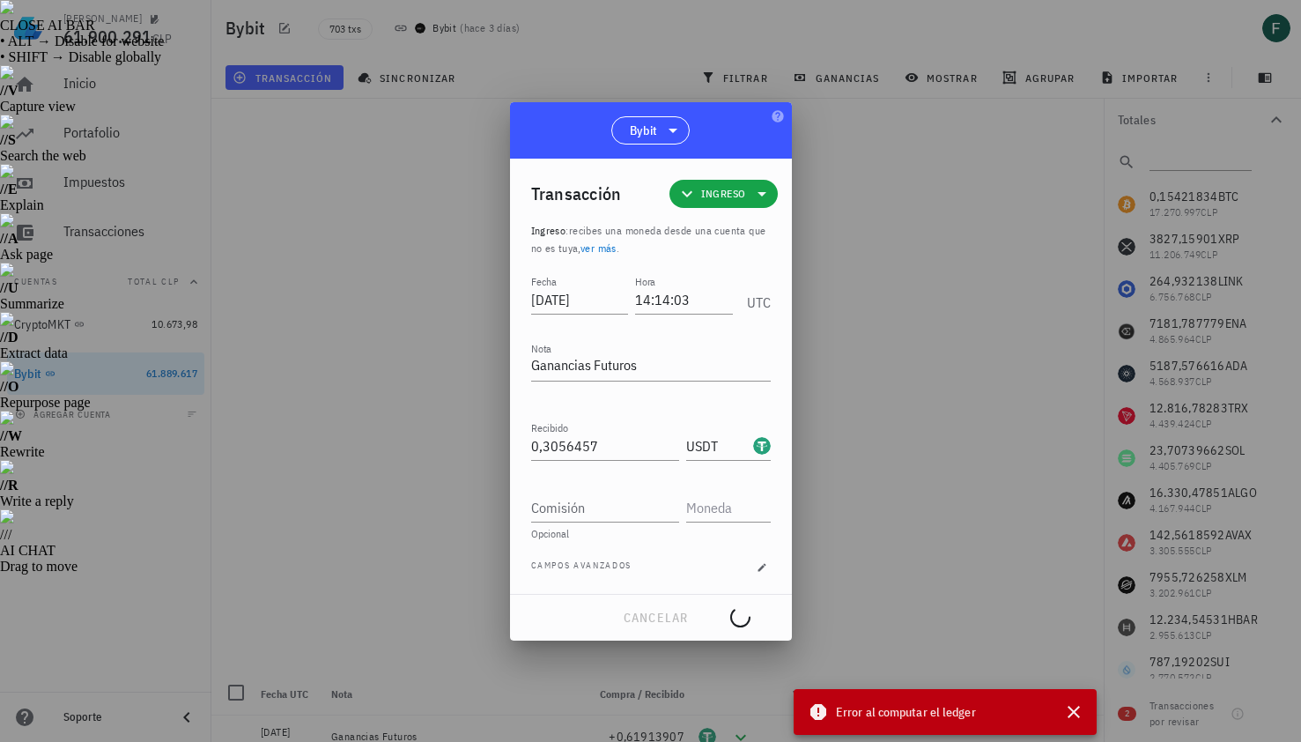
type input "0,06945483"
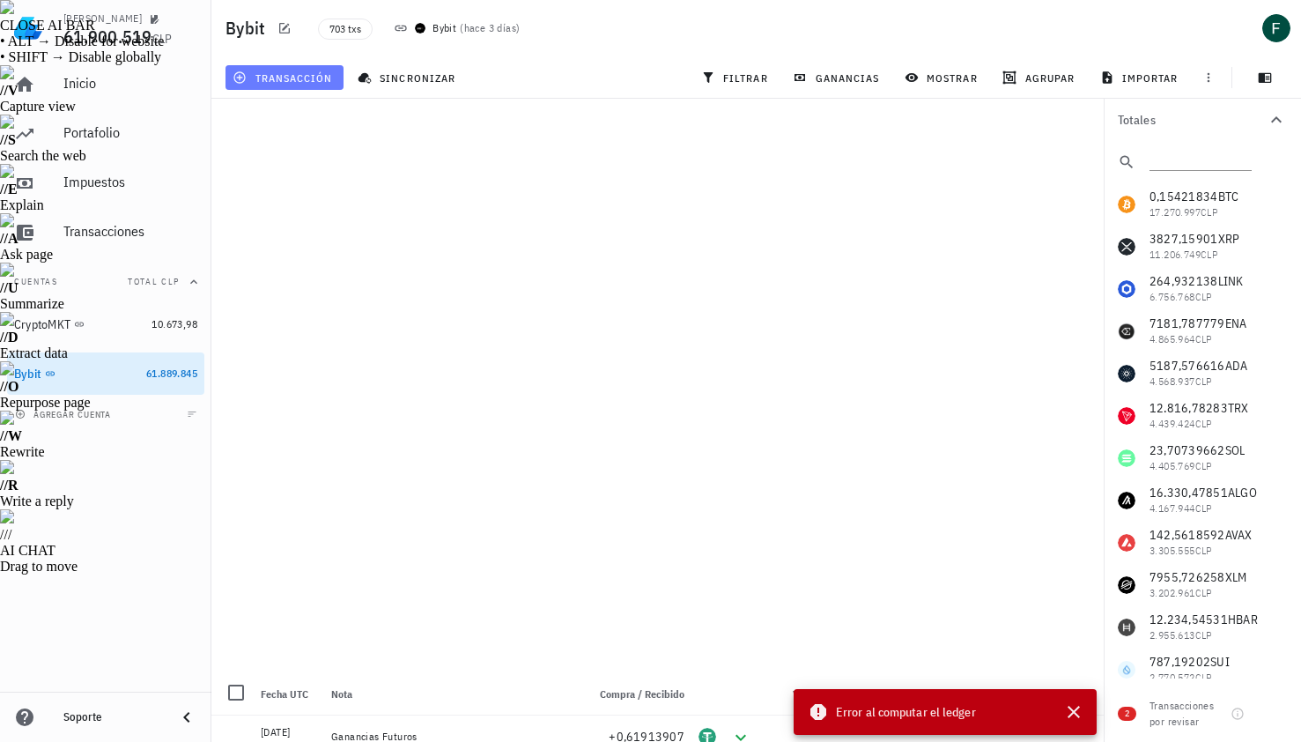
click at [295, 66] on button "transacción" at bounding box center [285, 77] width 118 height 25
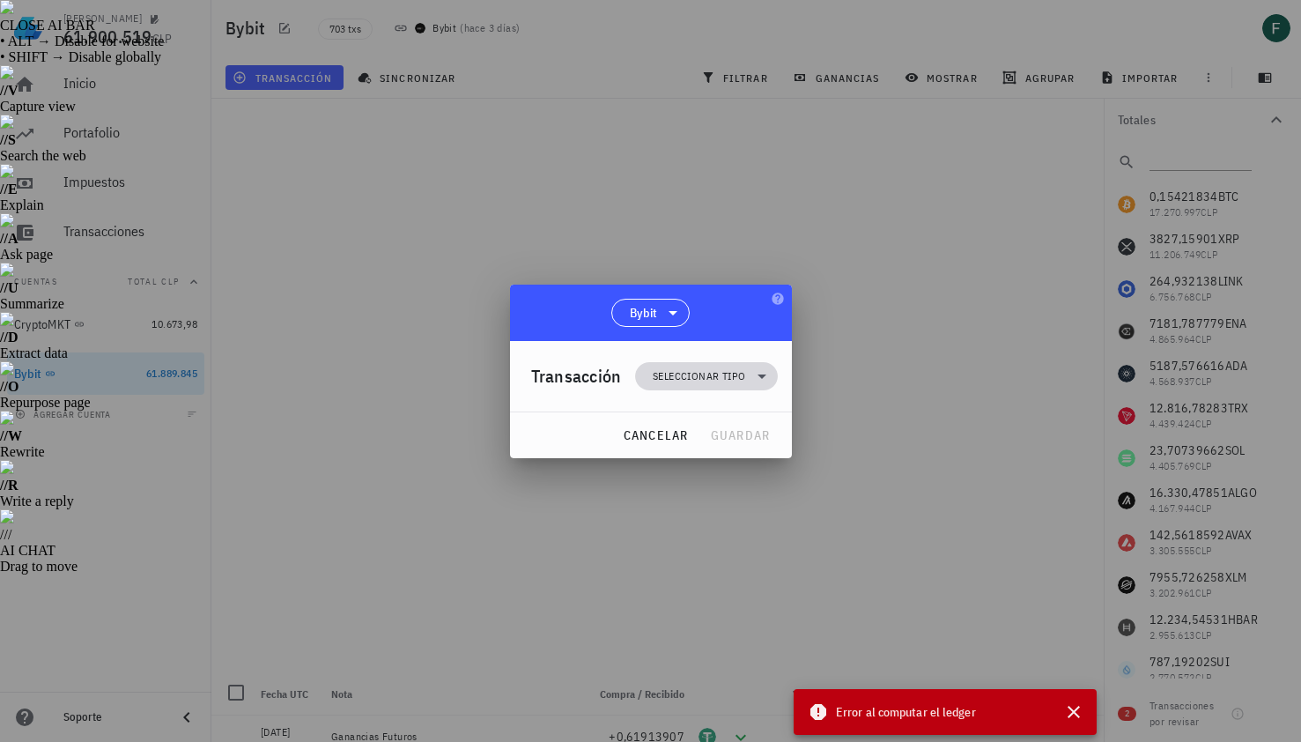
click at [721, 377] on span "Seleccionar tipo" at bounding box center [699, 376] width 93 height 18
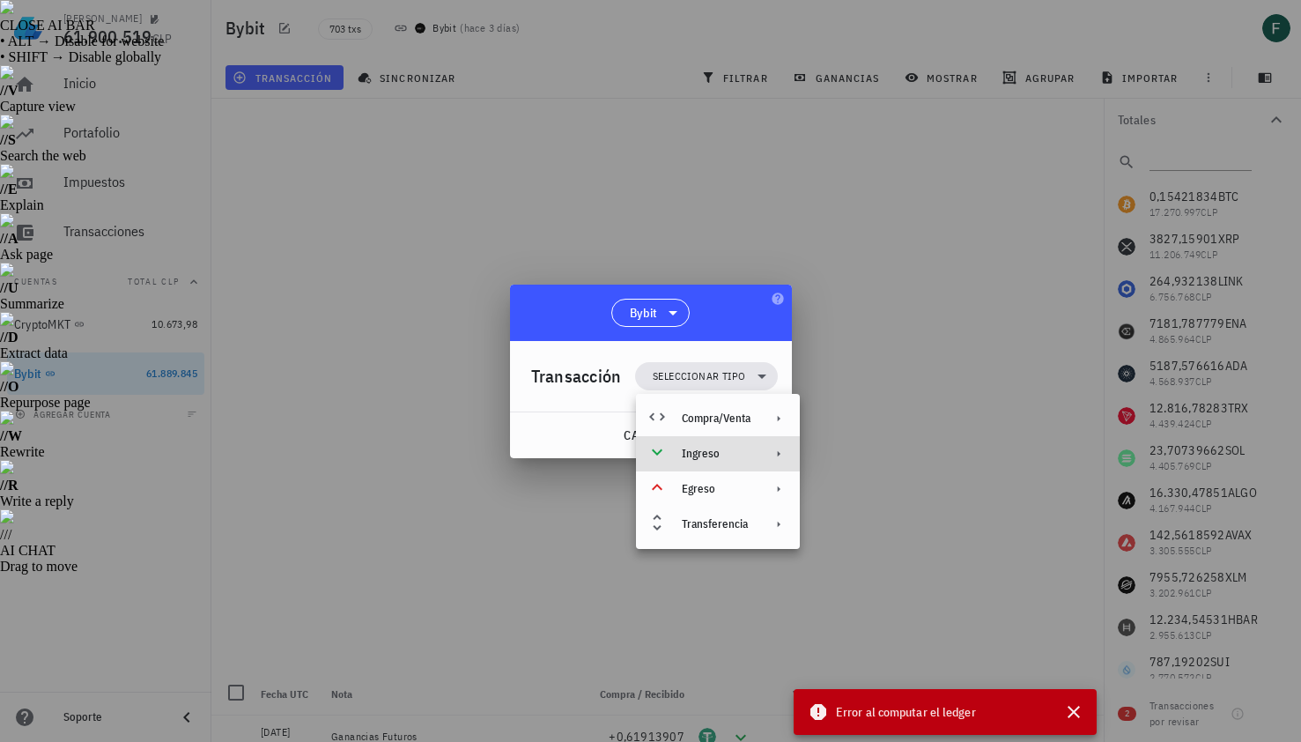
click at [732, 453] on div "Ingreso" at bounding box center [716, 454] width 69 height 14
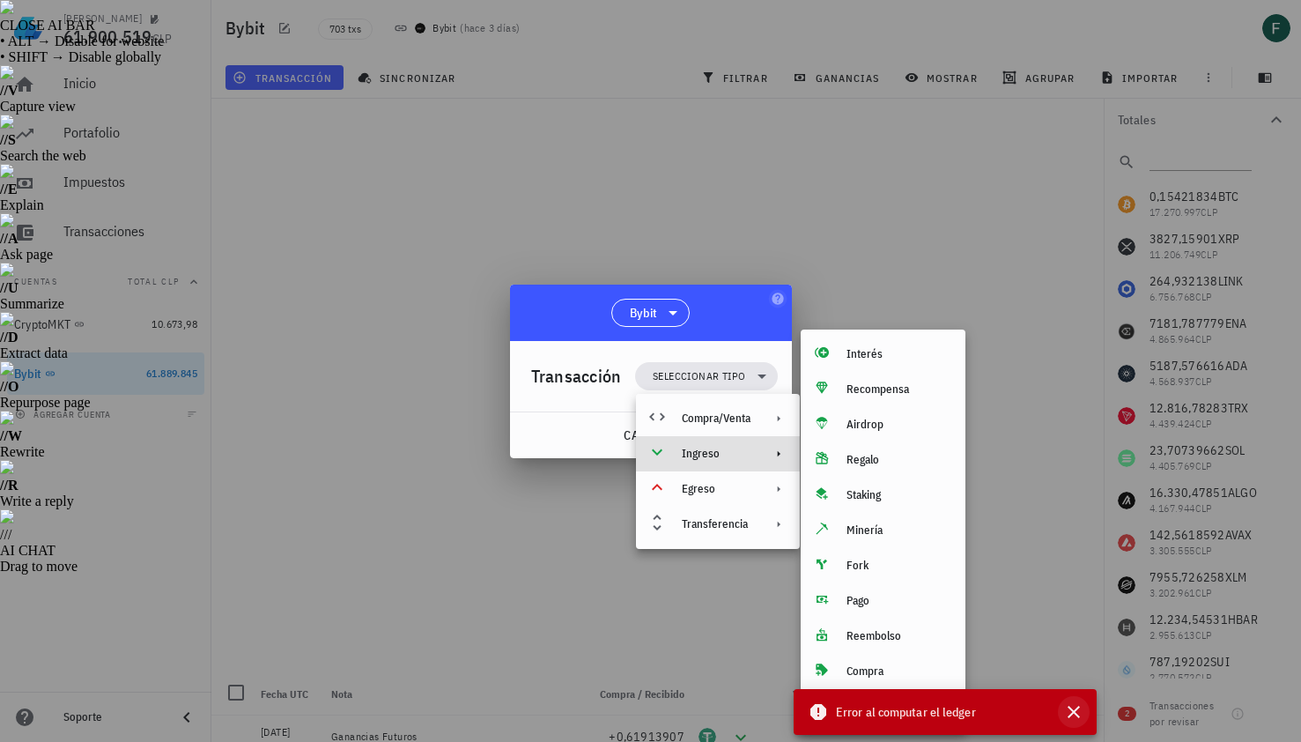
click at [1079, 713] on icon "button" at bounding box center [1074, 711] width 21 height 21
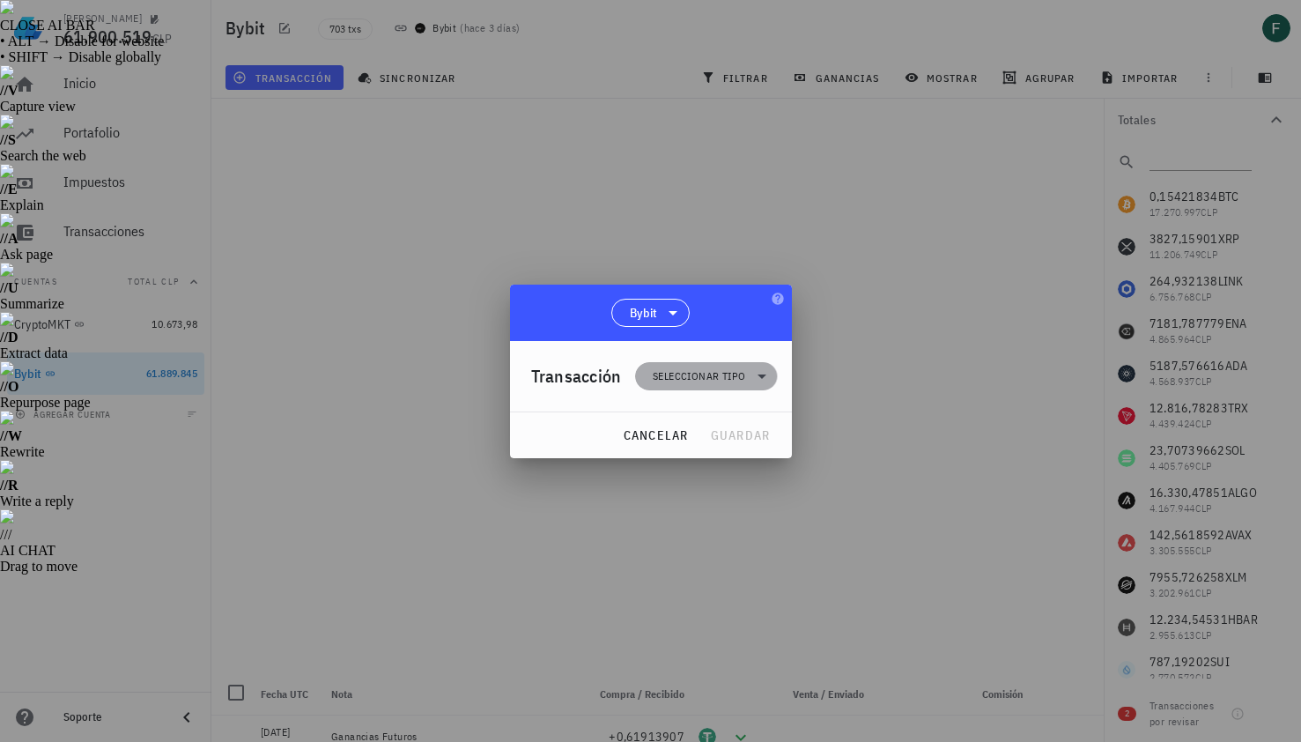
click at [720, 367] on span "Seleccionar tipo" at bounding box center [699, 376] width 93 height 18
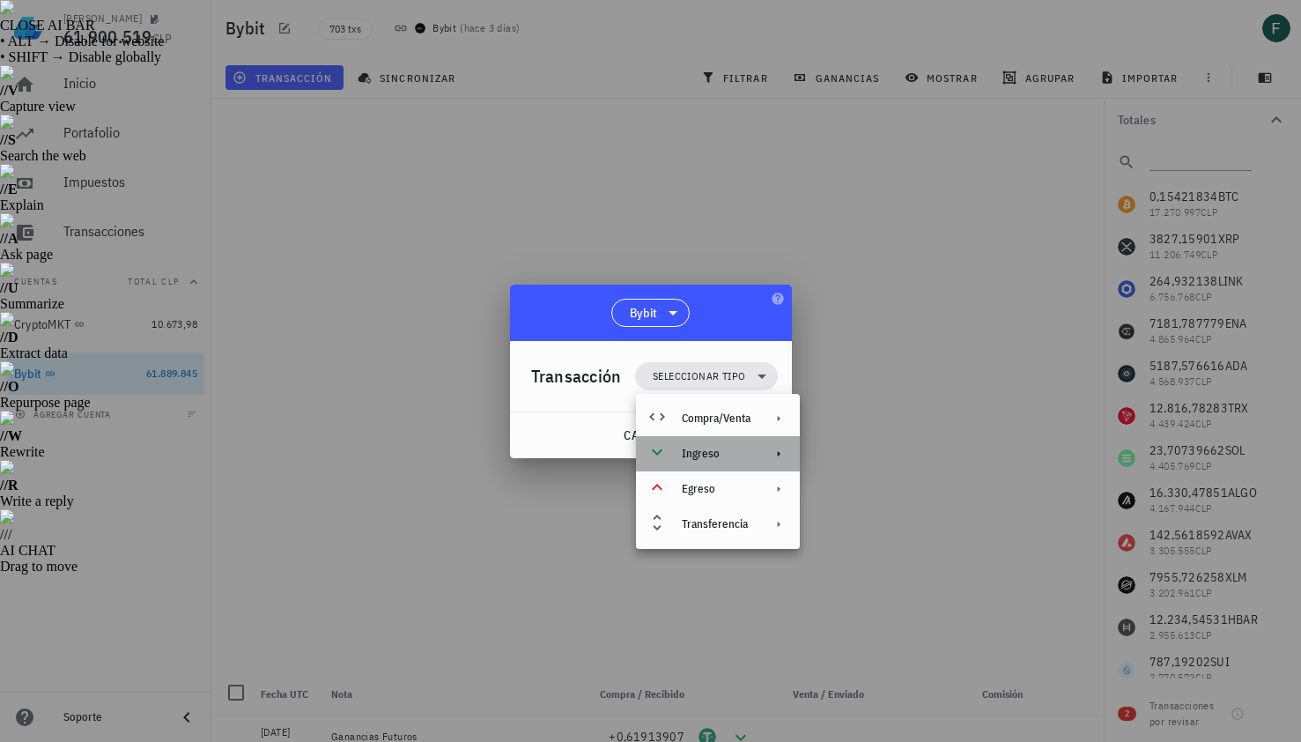
click at [732, 453] on div "Ingreso" at bounding box center [716, 454] width 69 height 14
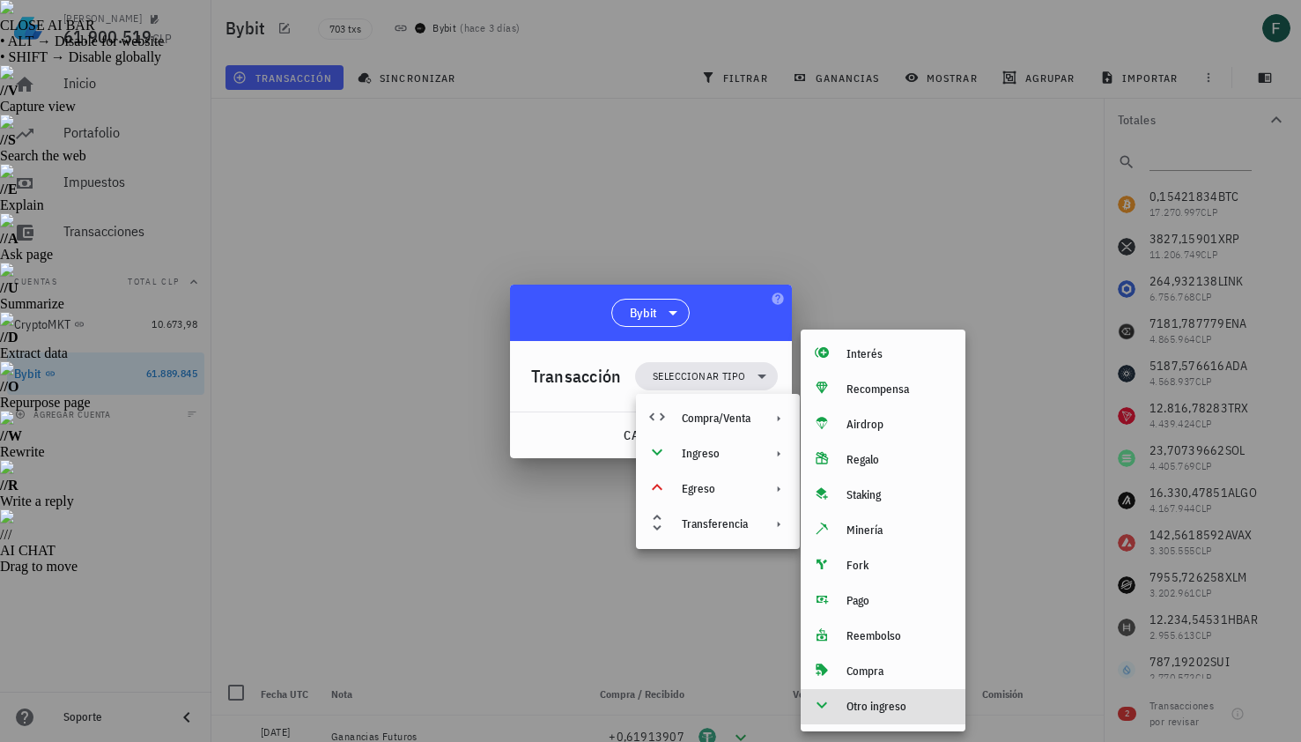
click at [864, 704] on div "Otro ingreso" at bounding box center [899, 707] width 105 height 14
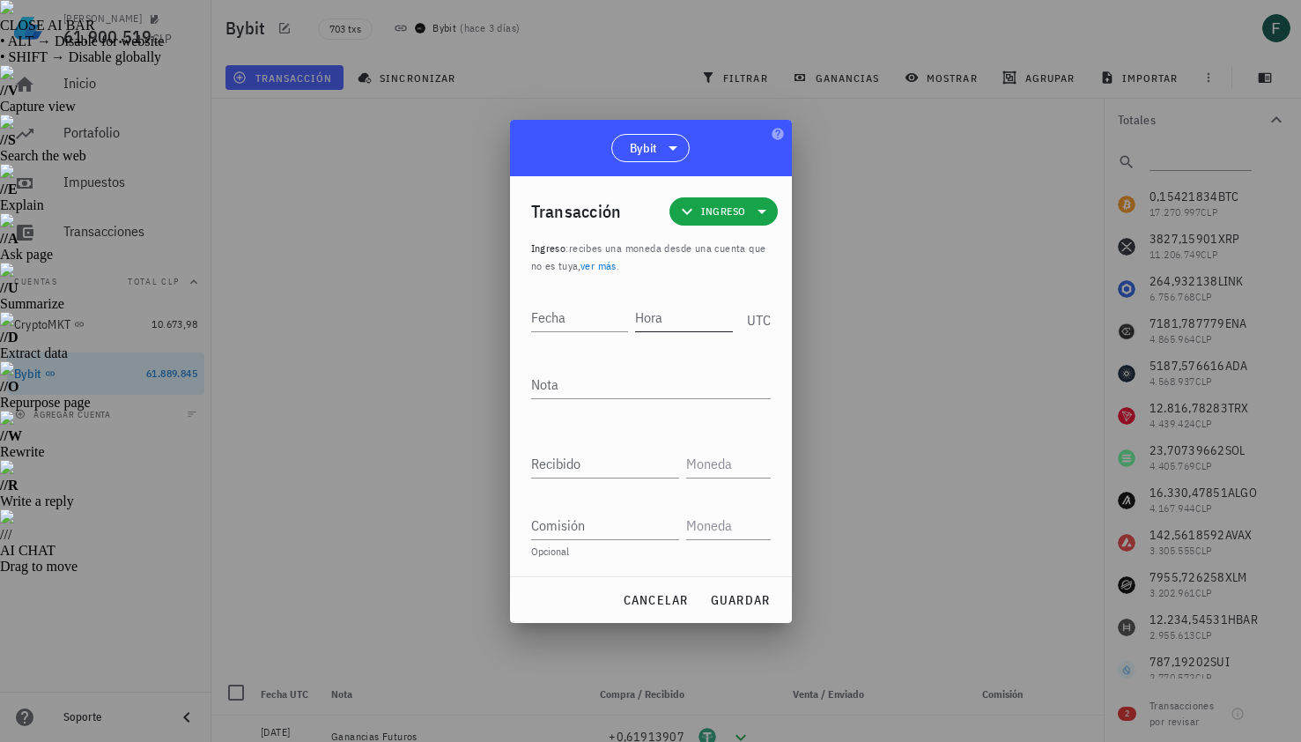
click at [679, 316] on input "Hora" at bounding box center [684, 317] width 98 height 28
click at [913, 294] on div at bounding box center [650, 371] width 1301 height 742
click at [676, 321] on input "14:" at bounding box center [684, 317] width 98 height 28
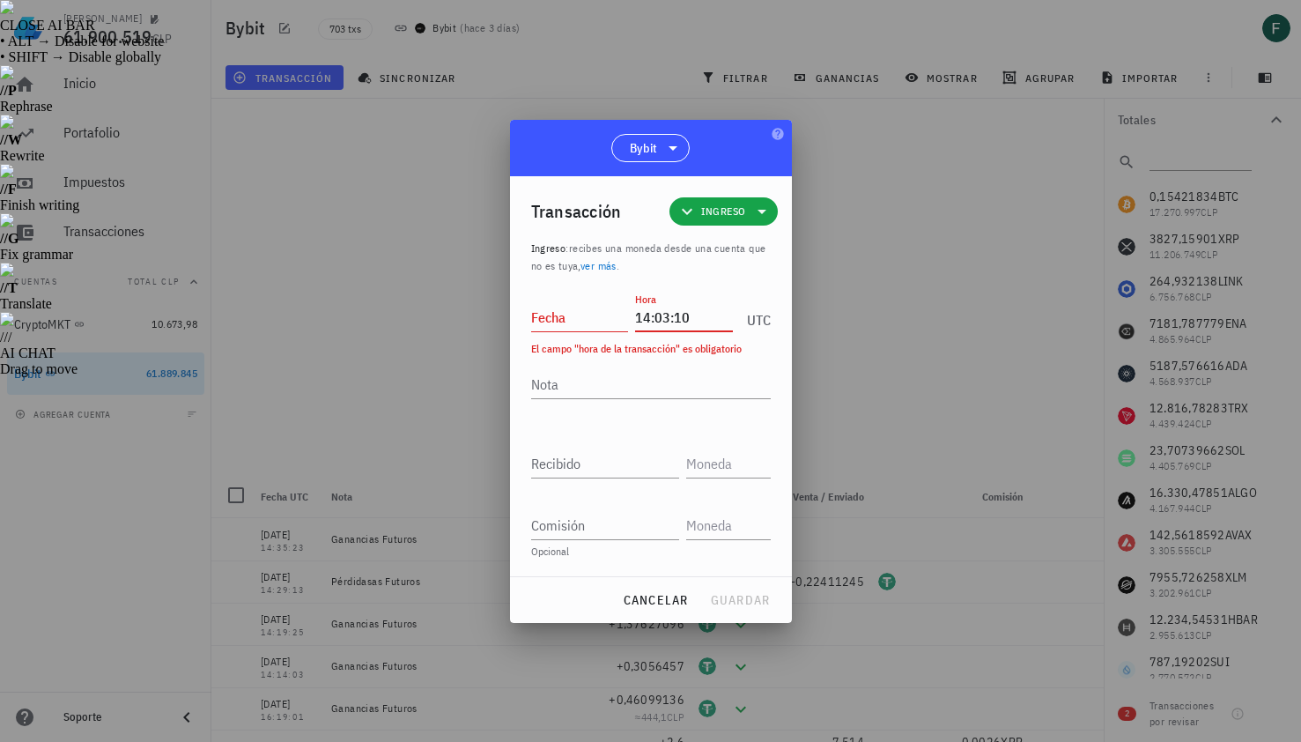
type input "14:03:10"
click at [591, 324] on input "Fecha" at bounding box center [580, 317] width 98 height 28
type input "[DATE]"
click at [607, 374] on textarea "Nota" at bounding box center [651, 384] width 240 height 28
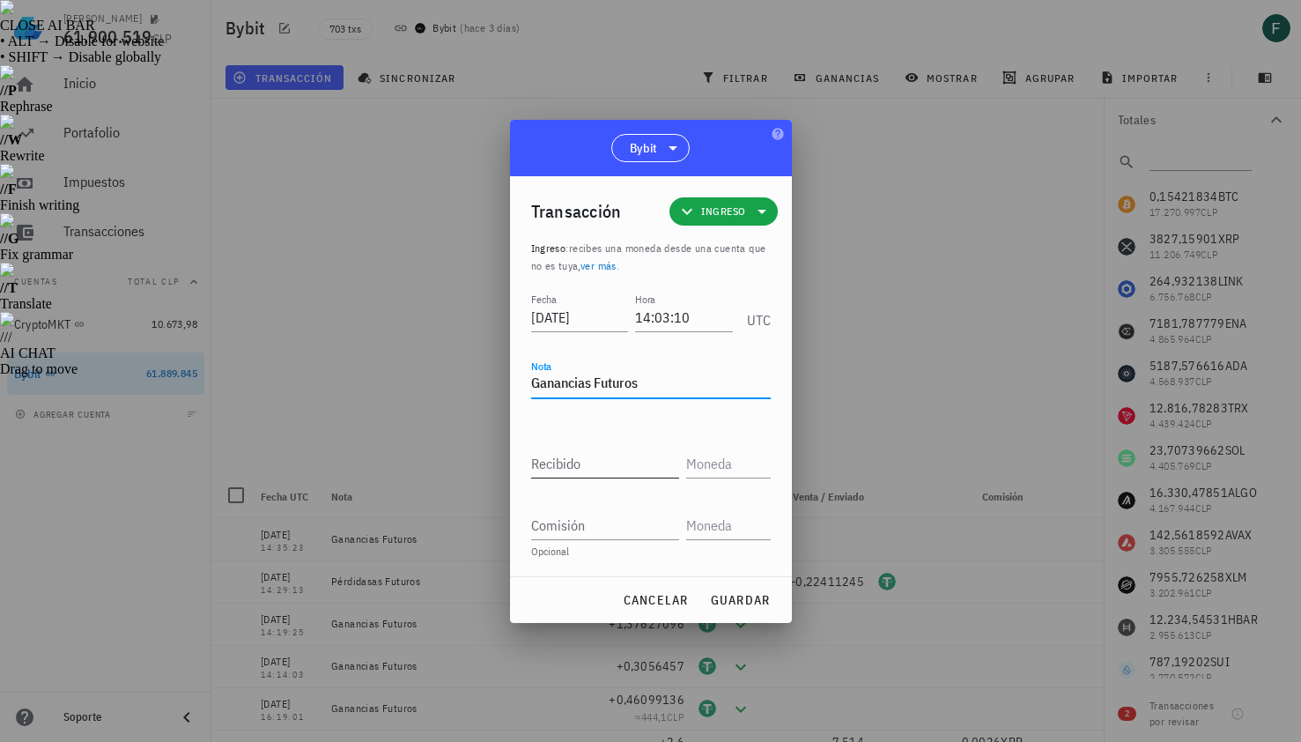
type textarea "Ganancias Futuros"
click at [603, 458] on input "Recibido" at bounding box center [605, 463] width 148 height 28
paste input "1,20478501"
type input "1,20478501"
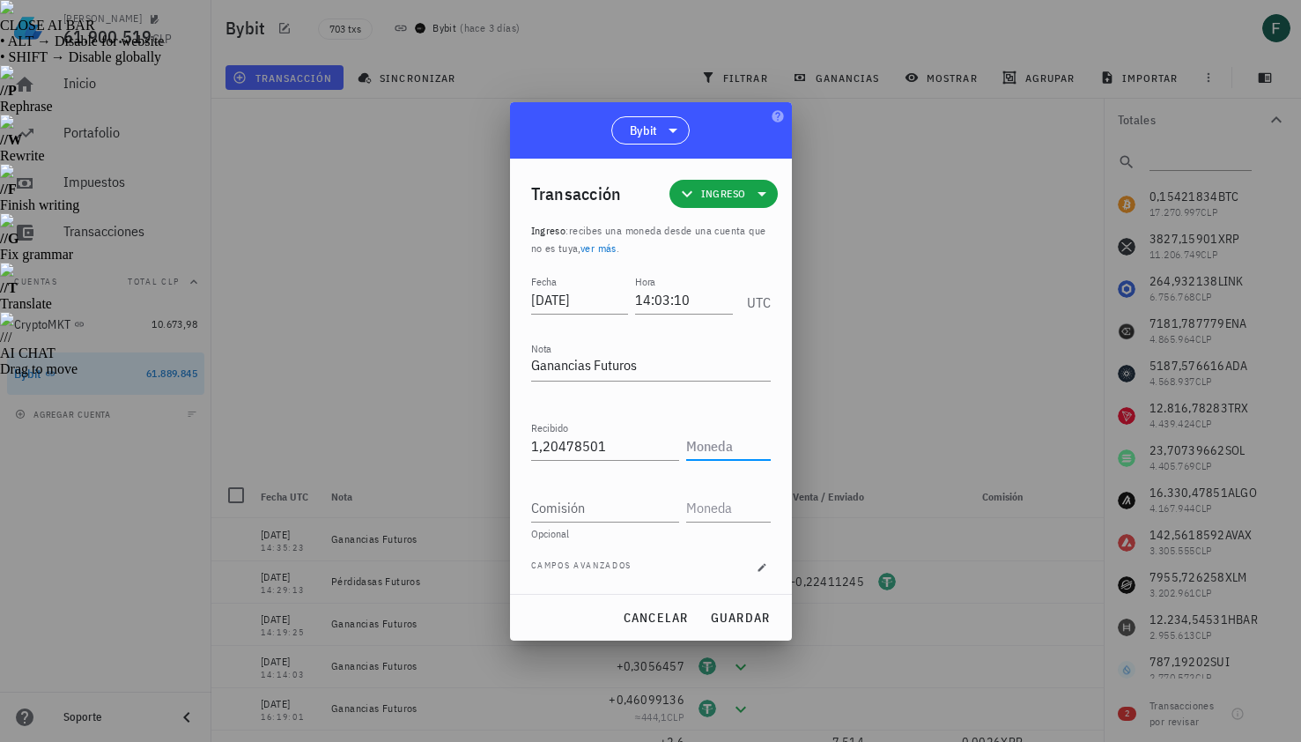
click at [709, 451] on input "text" at bounding box center [726, 446] width 81 height 28
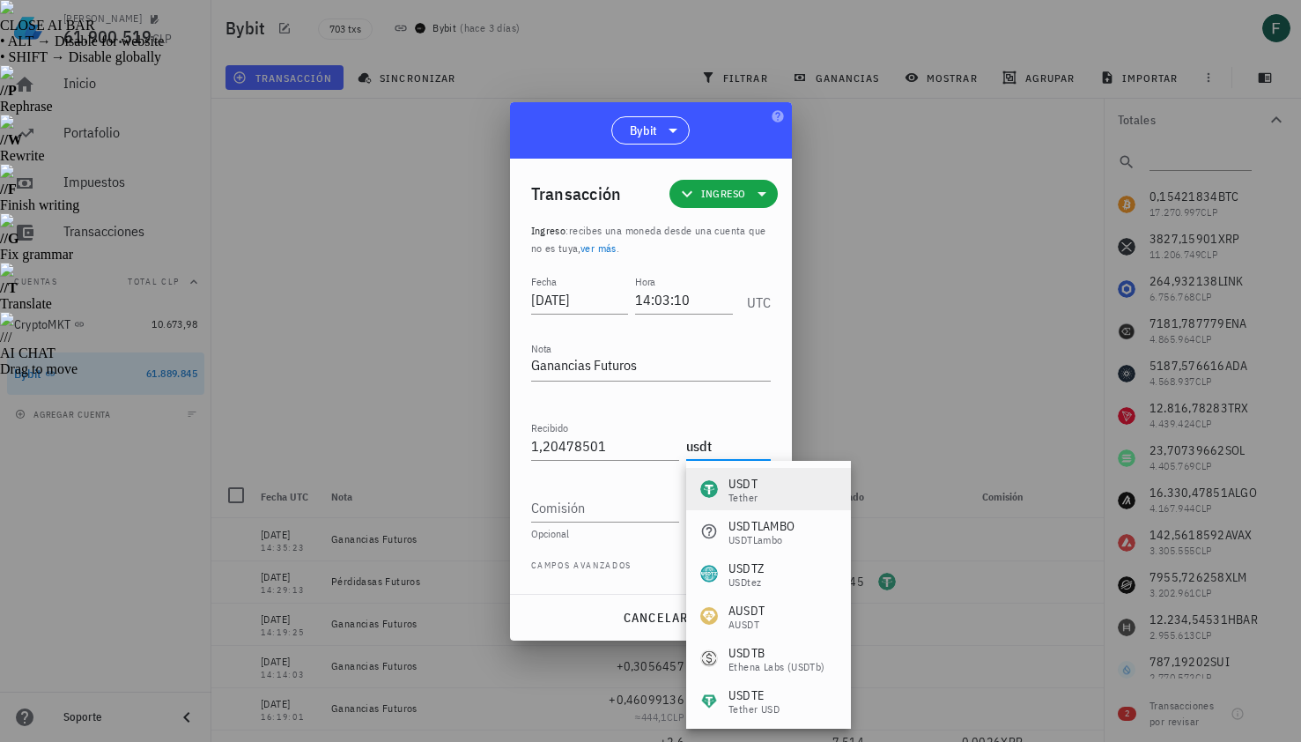
click at [743, 499] on div "Tether" at bounding box center [743, 498] width 29 height 11
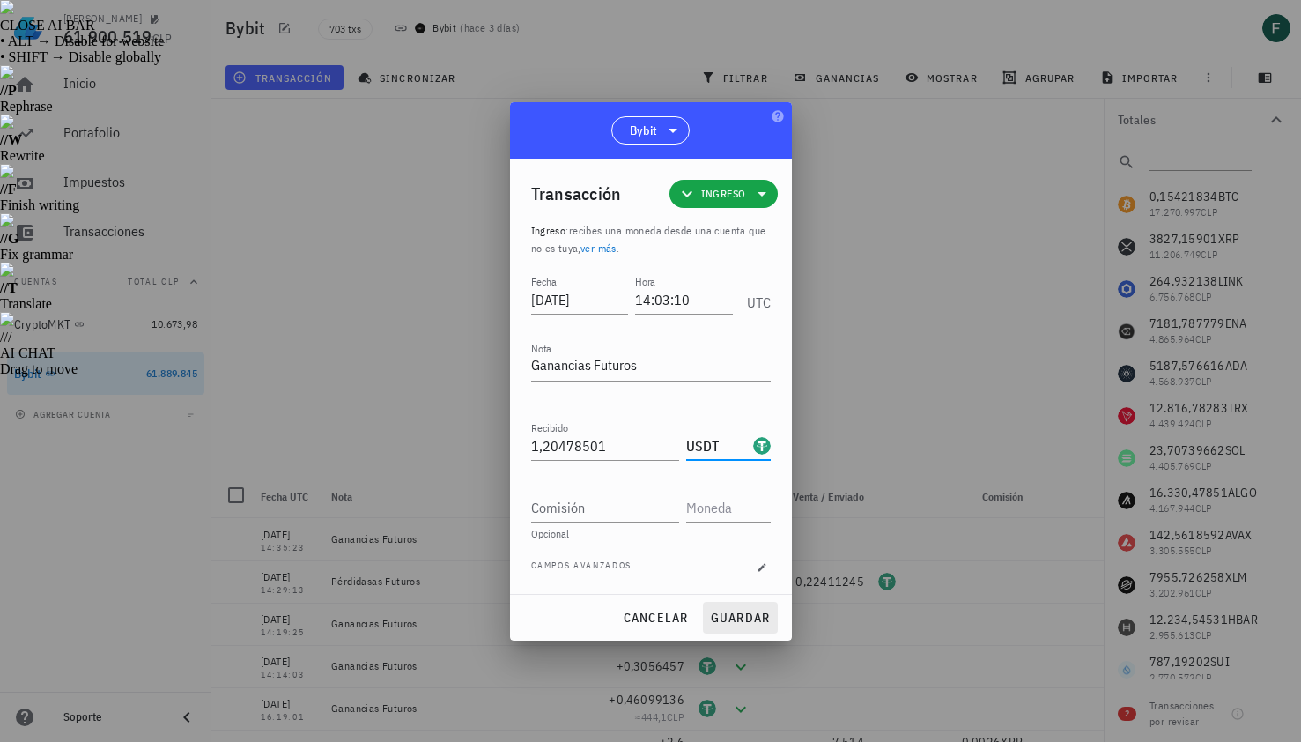
type input "USDT"
click at [753, 618] on span "guardar" at bounding box center [740, 618] width 61 height 16
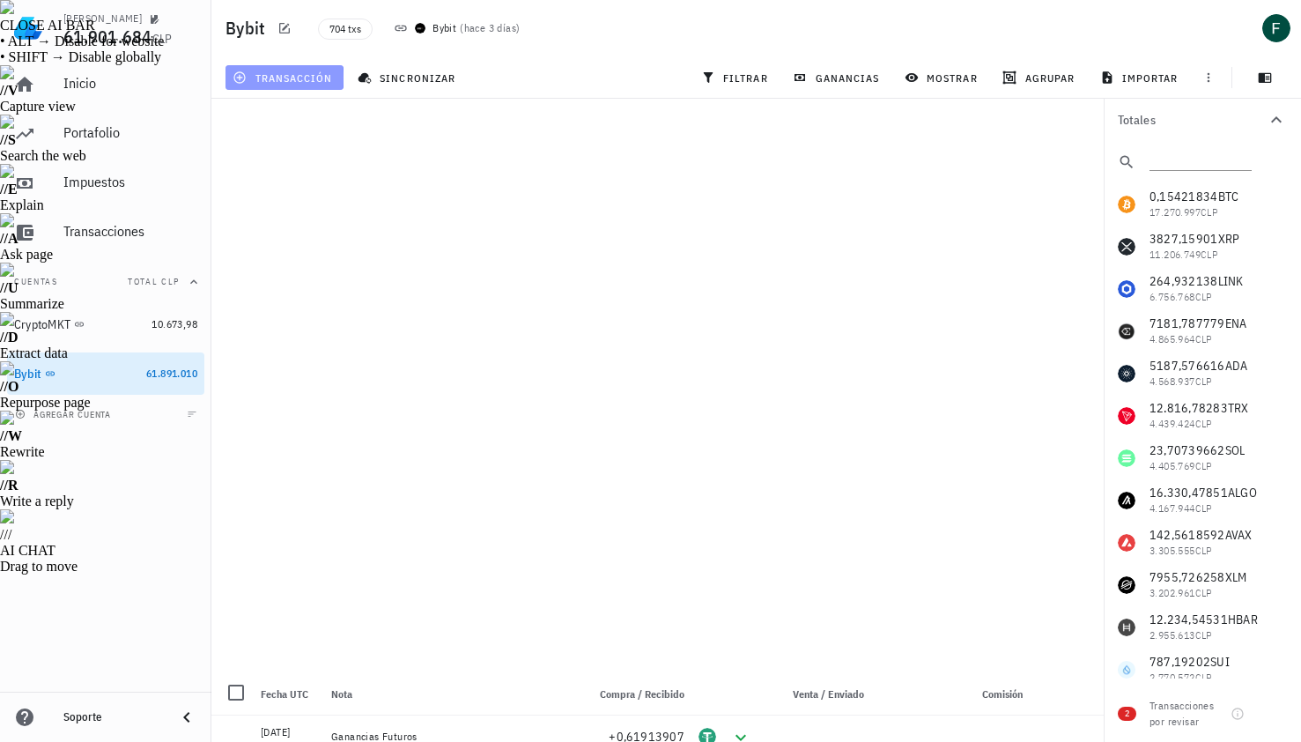
click at [319, 78] on span "transacción" at bounding box center [284, 77] width 96 height 14
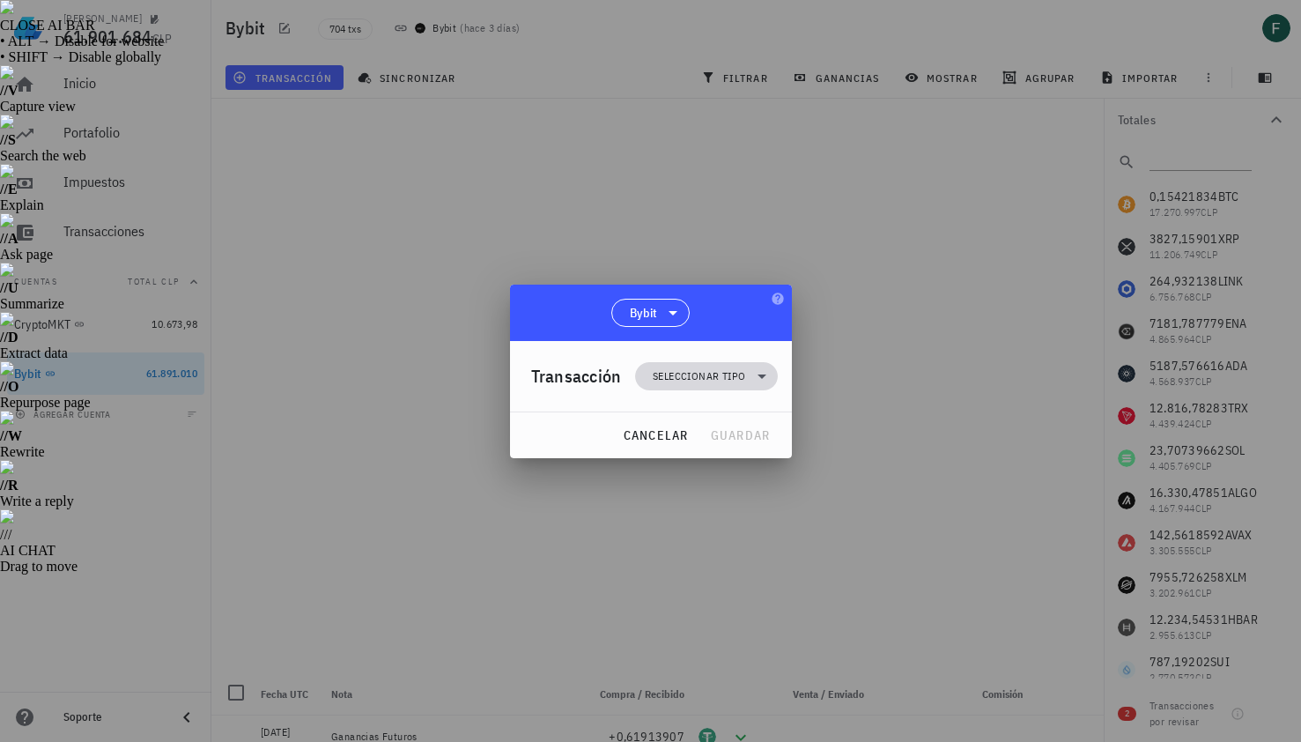
click at [689, 383] on span "Seleccionar tipo" at bounding box center [699, 376] width 93 height 18
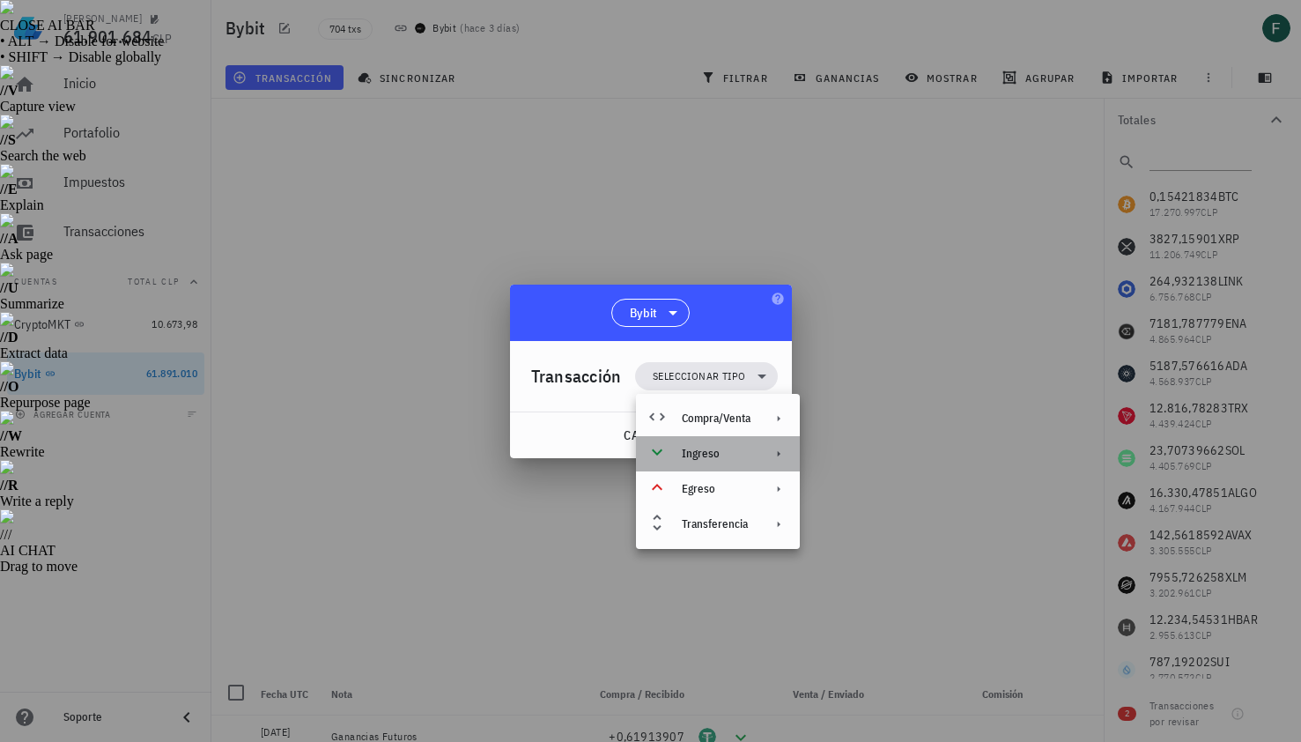
click at [706, 445] on div "Ingreso" at bounding box center [718, 453] width 164 height 35
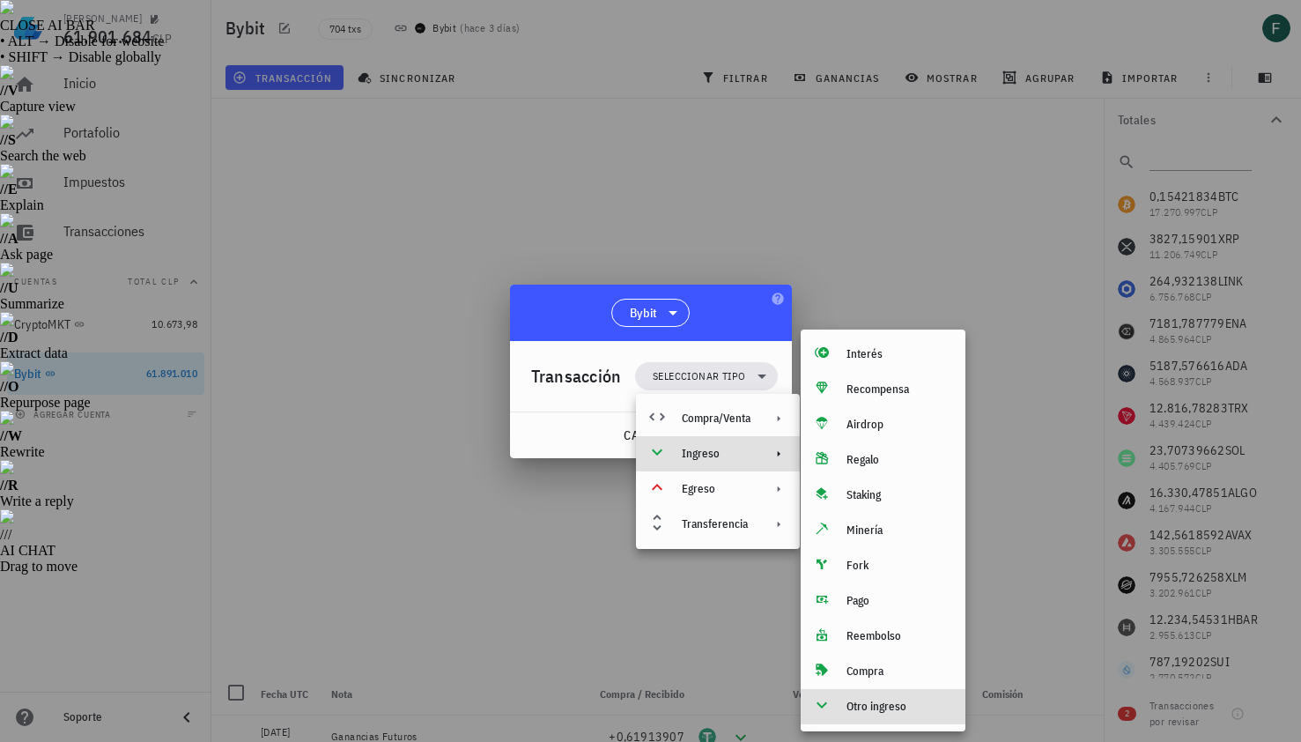
click at [864, 708] on div "Otro ingreso" at bounding box center [899, 707] width 105 height 14
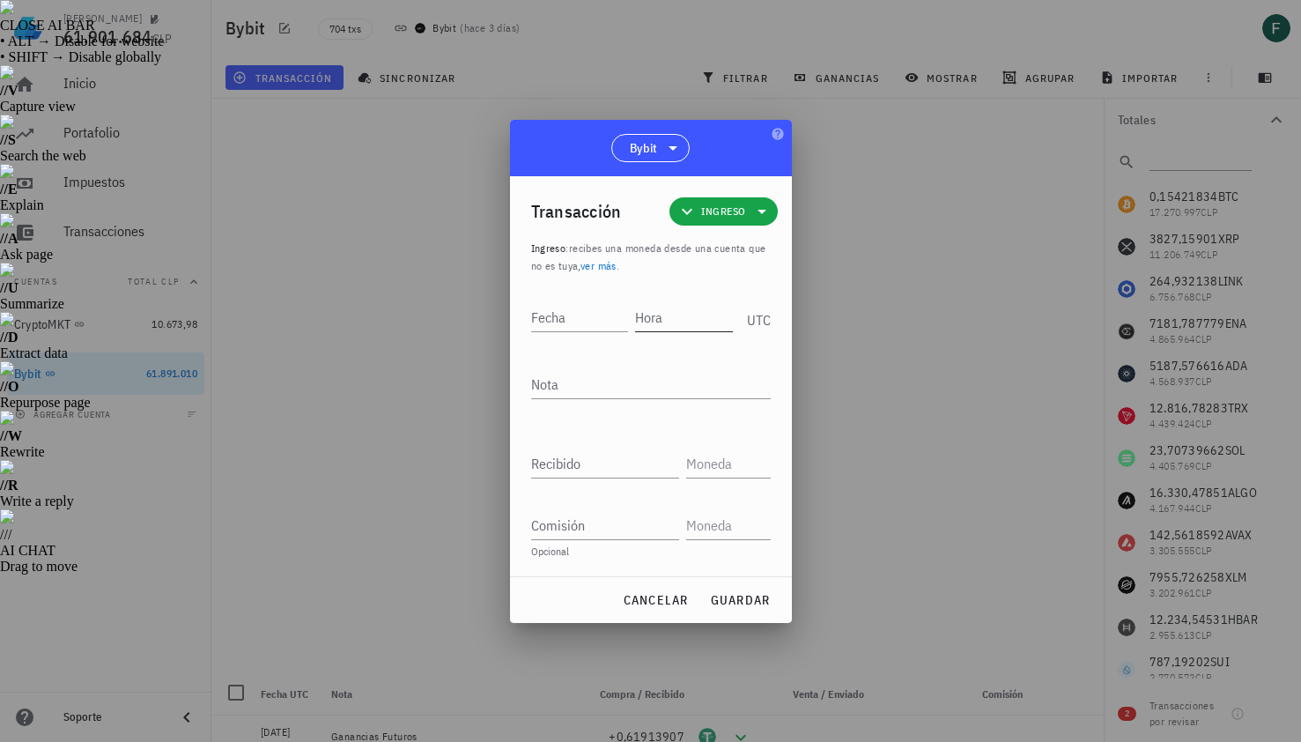
click at [673, 322] on input "Hora" at bounding box center [684, 317] width 98 height 28
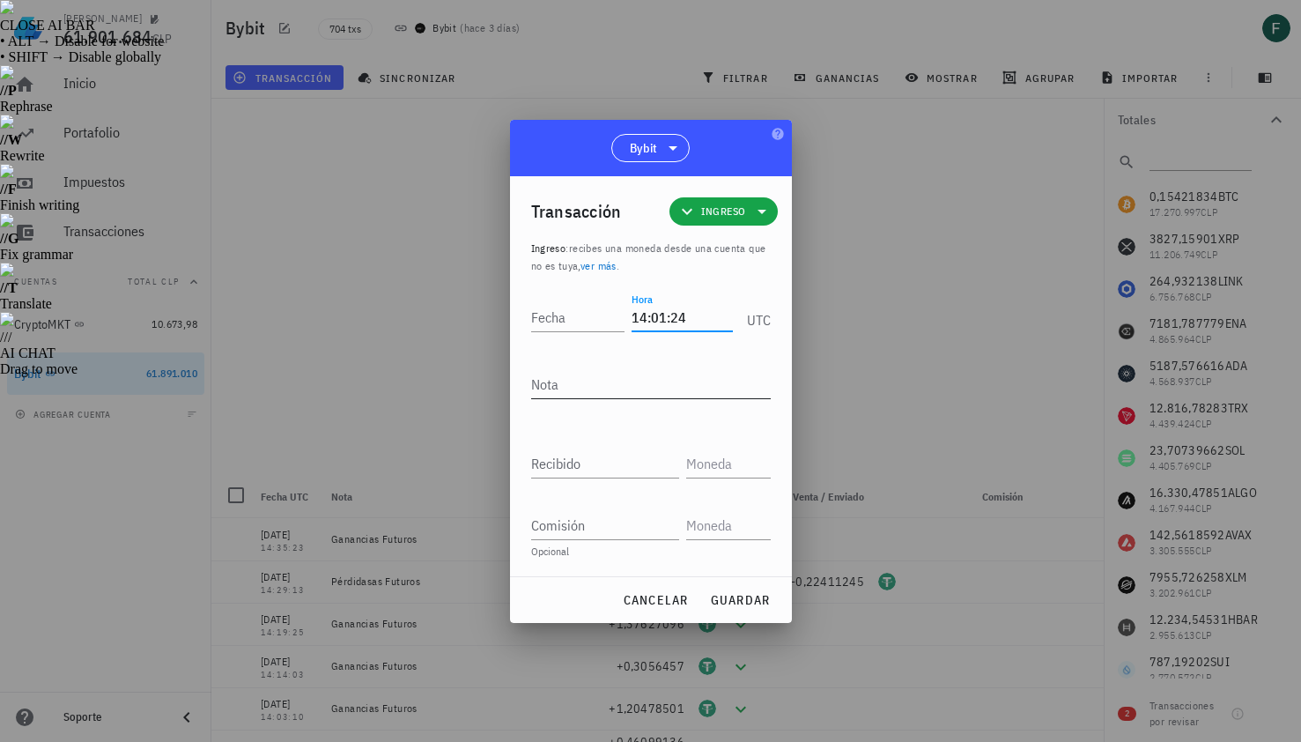
type input "14:01:24"
click at [657, 386] on textarea "Nota" at bounding box center [651, 384] width 240 height 28
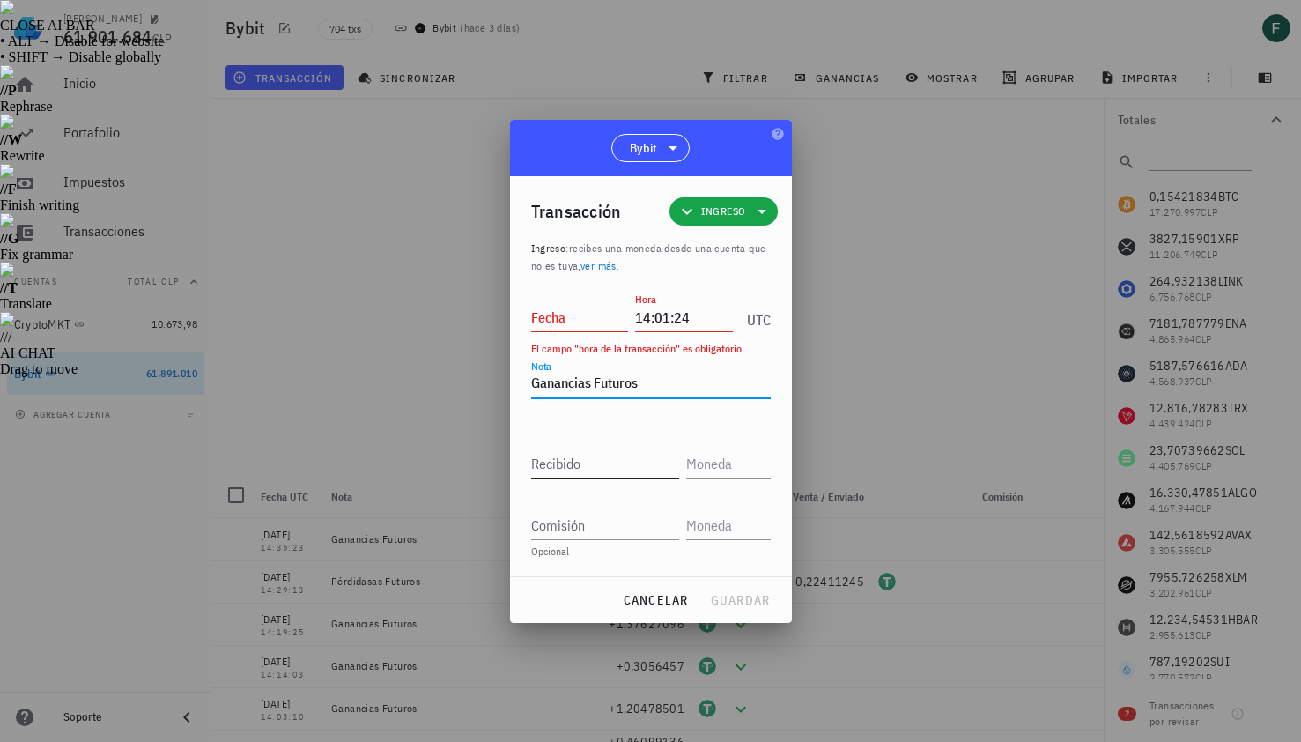
type textarea "Ganancias Futuros"
click at [645, 463] on input "Recibido" at bounding box center [605, 463] width 148 height 28
paste input "1,70212388"
type input "1,70212388"
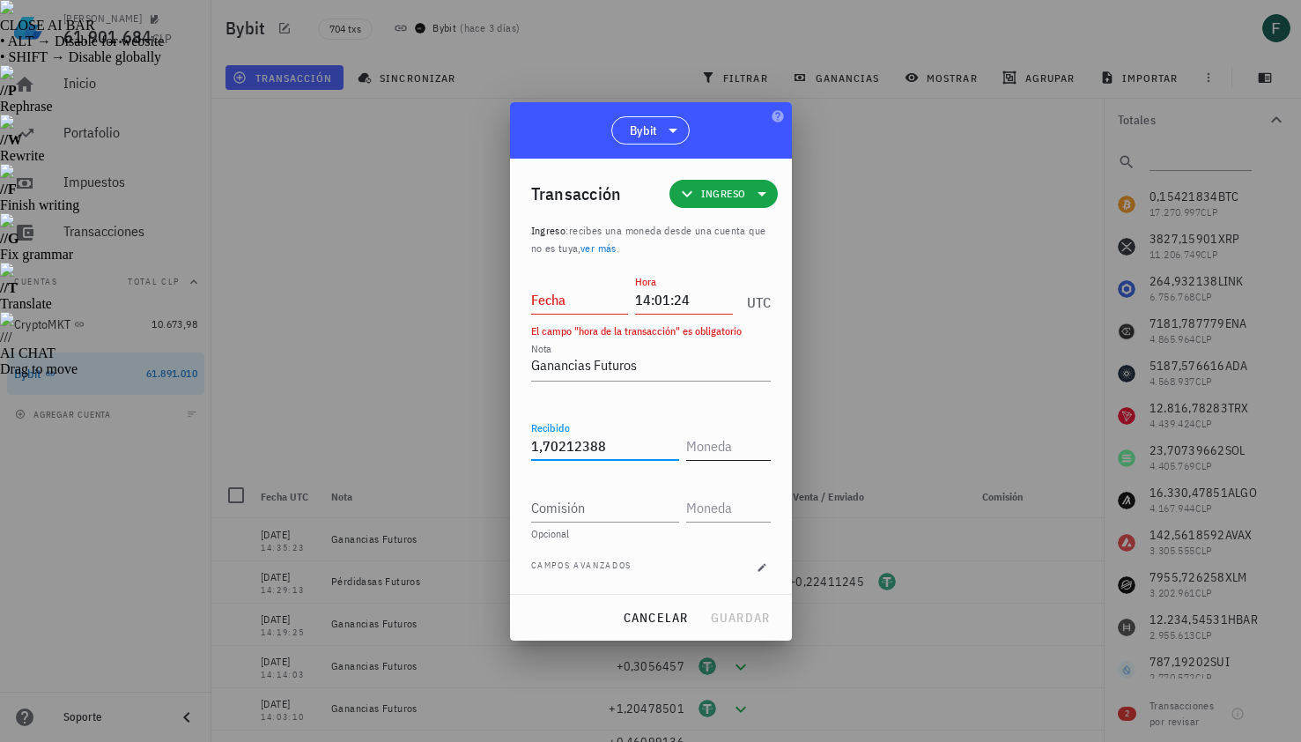
click at [721, 450] on input "text" at bounding box center [726, 446] width 81 height 28
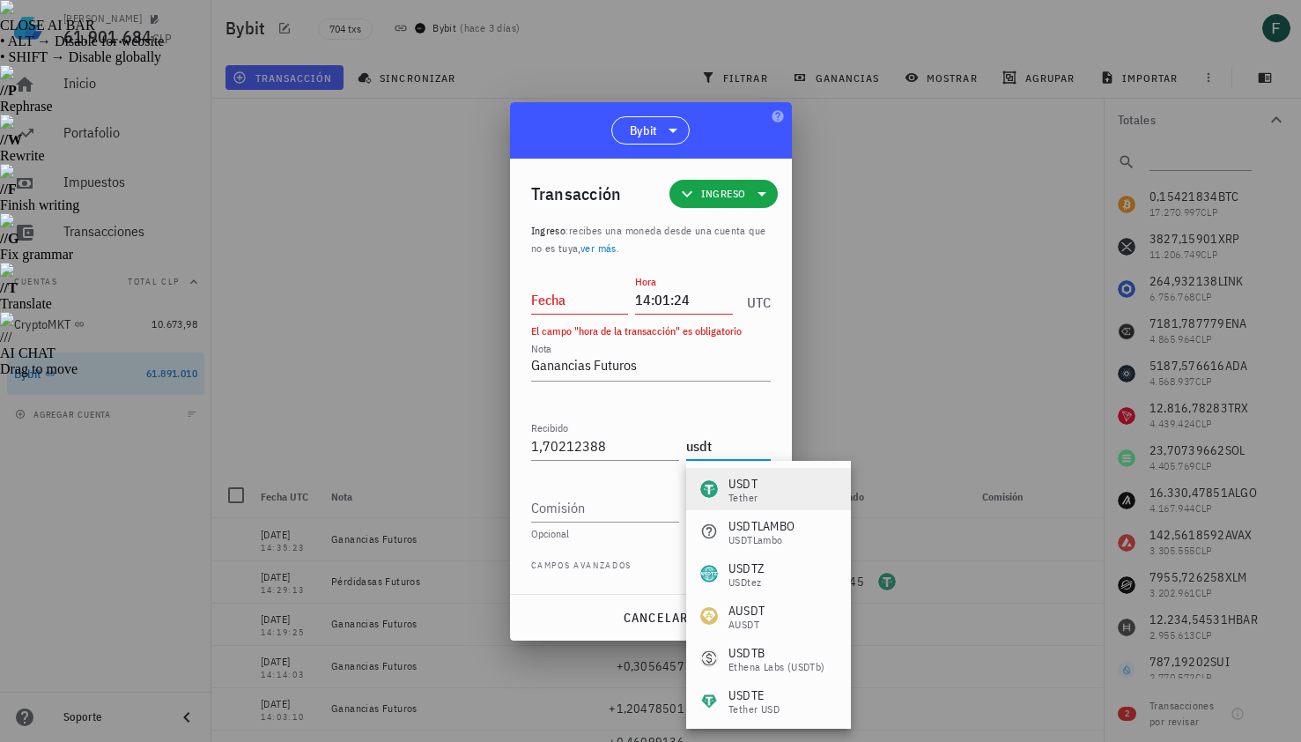
click at [742, 488] on div "USDT" at bounding box center [743, 484] width 29 height 18
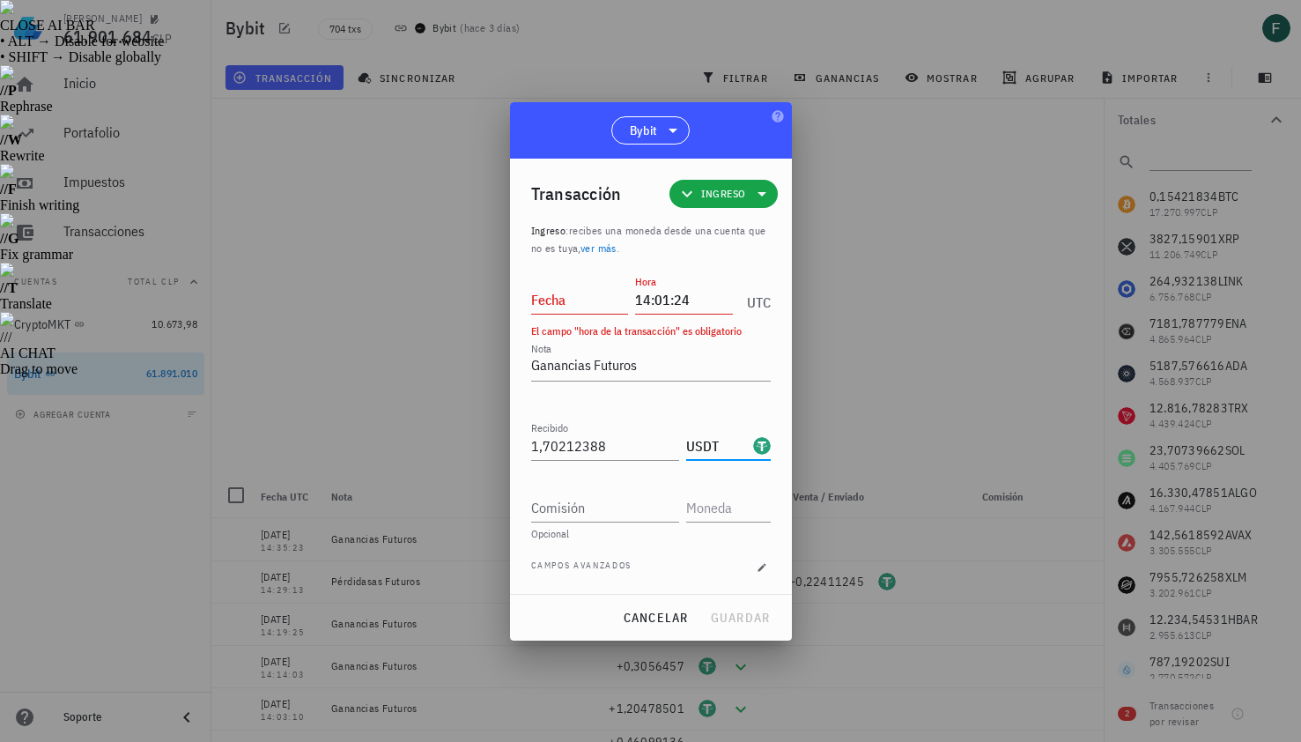
type input "USDT"
click at [566, 300] on input "Fecha" at bounding box center [580, 299] width 98 height 28
type input "[DATE]"
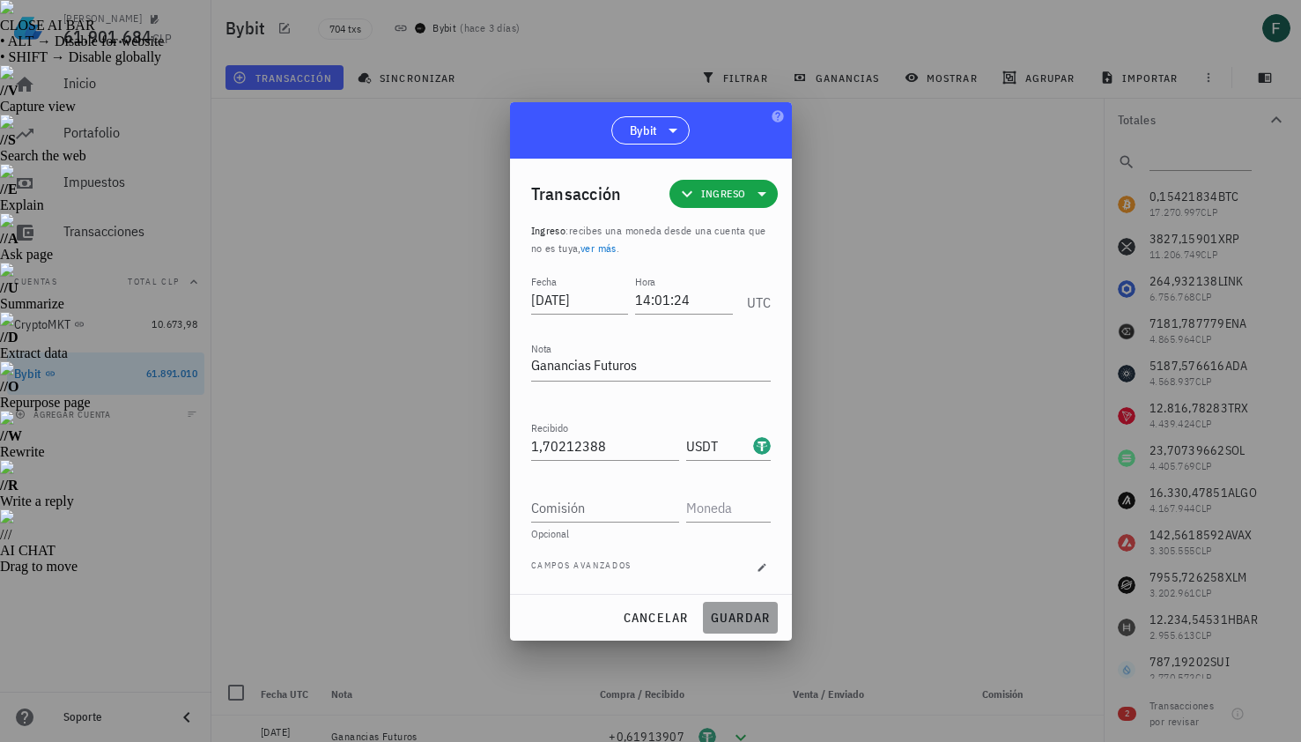
click at [757, 613] on span "guardar" at bounding box center [740, 618] width 61 height 16
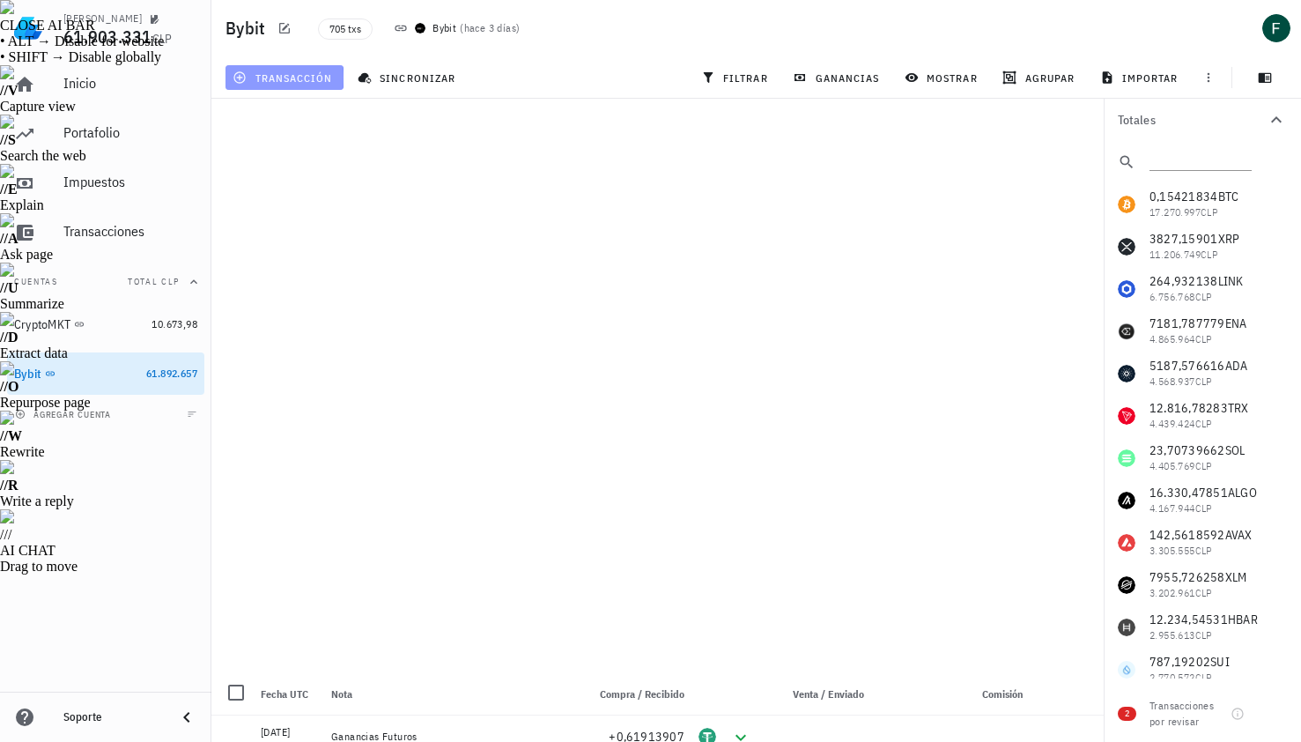
click at [300, 85] on button "transacción" at bounding box center [285, 77] width 118 height 25
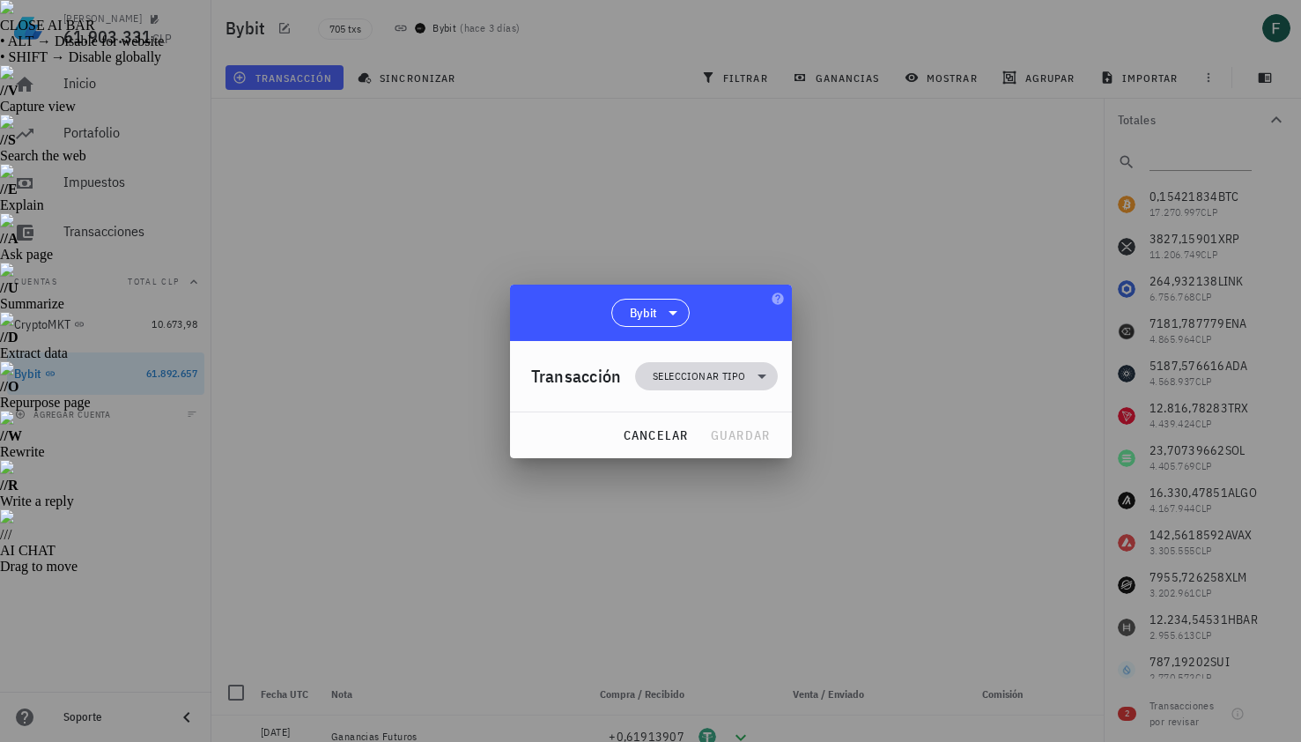
click at [665, 376] on span "Seleccionar tipo" at bounding box center [699, 376] width 93 height 18
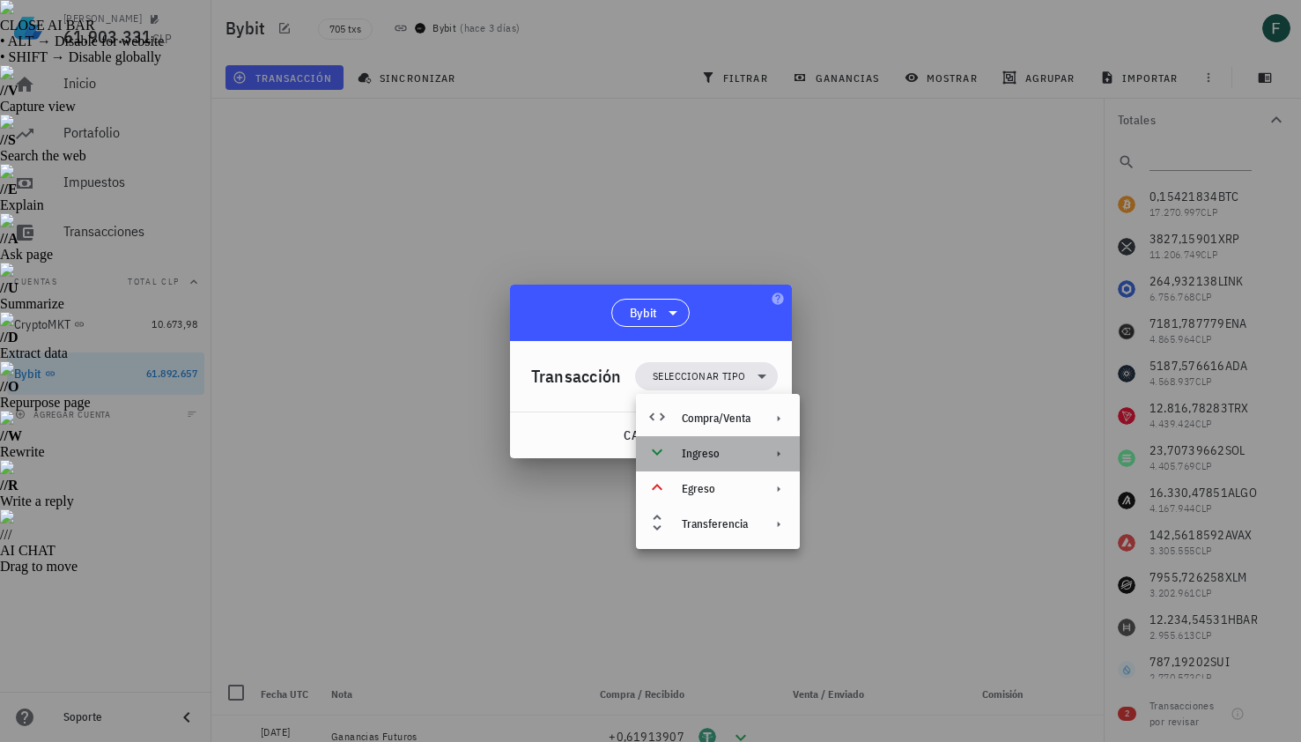
click at [687, 464] on div "Ingreso" at bounding box center [718, 453] width 164 height 35
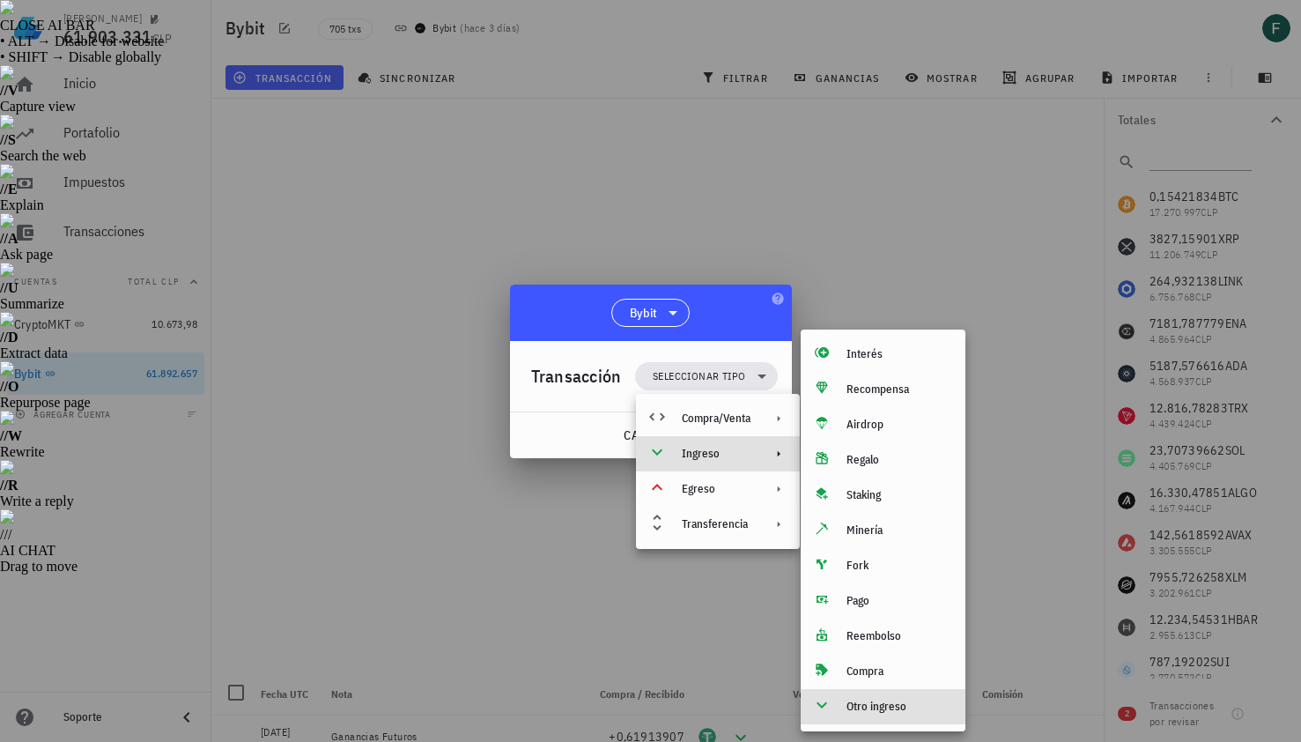
click at [886, 714] on div "Otro ingreso" at bounding box center [883, 706] width 165 height 35
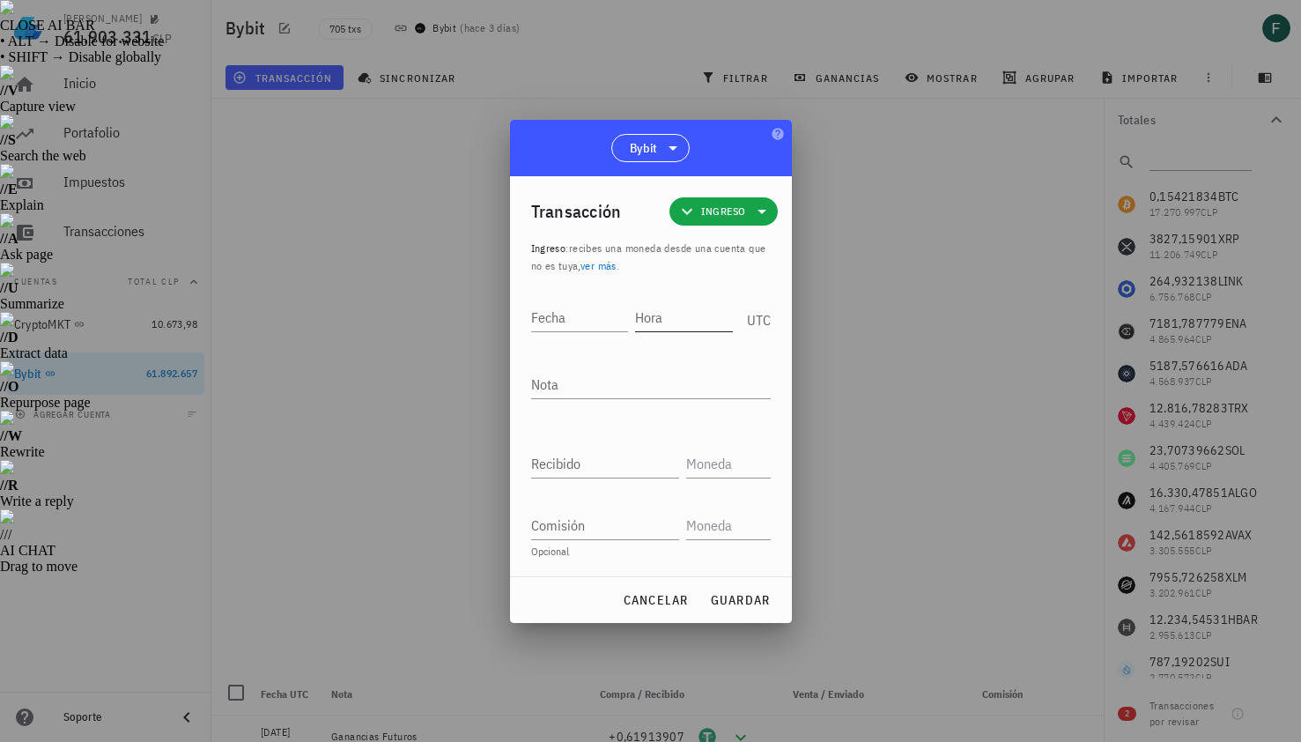
click at [707, 322] on input "Hora" at bounding box center [684, 317] width 98 height 28
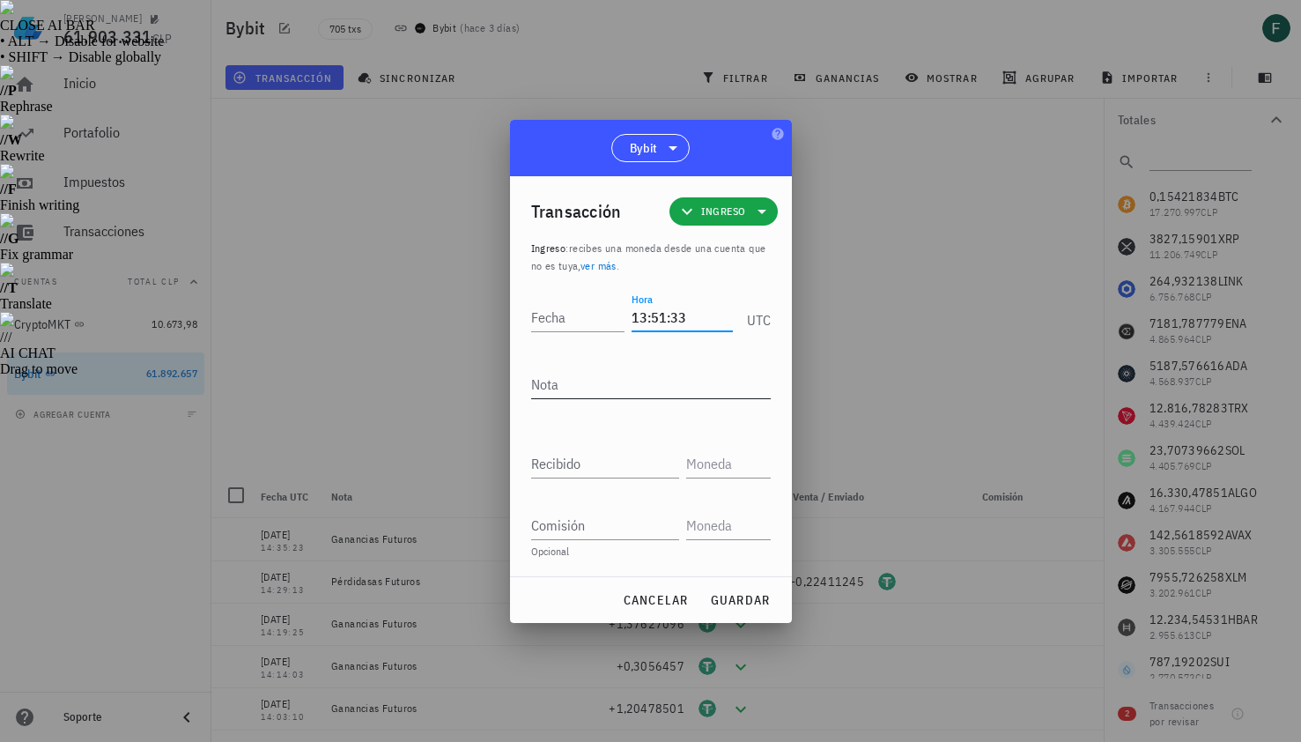
type input "13:51:33"
click at [679, 381] on textarea "Nota" at bounding box center [651, 384] width 240 height 28
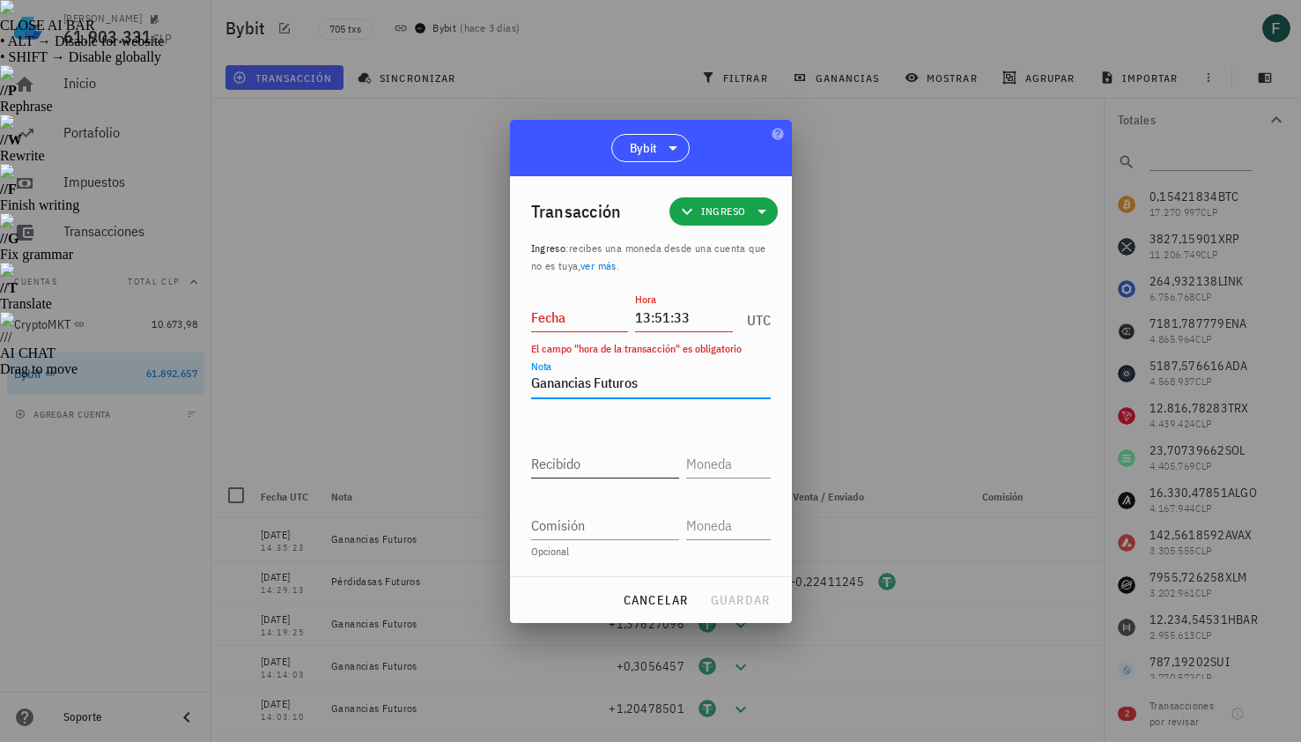
type textarea "Ganancias Futuros"
click at [635, 467] on input "Recibido" at bounding box center [605, 463] width 148 height 28
paste input "0,20566795"
type input "0,20566795"
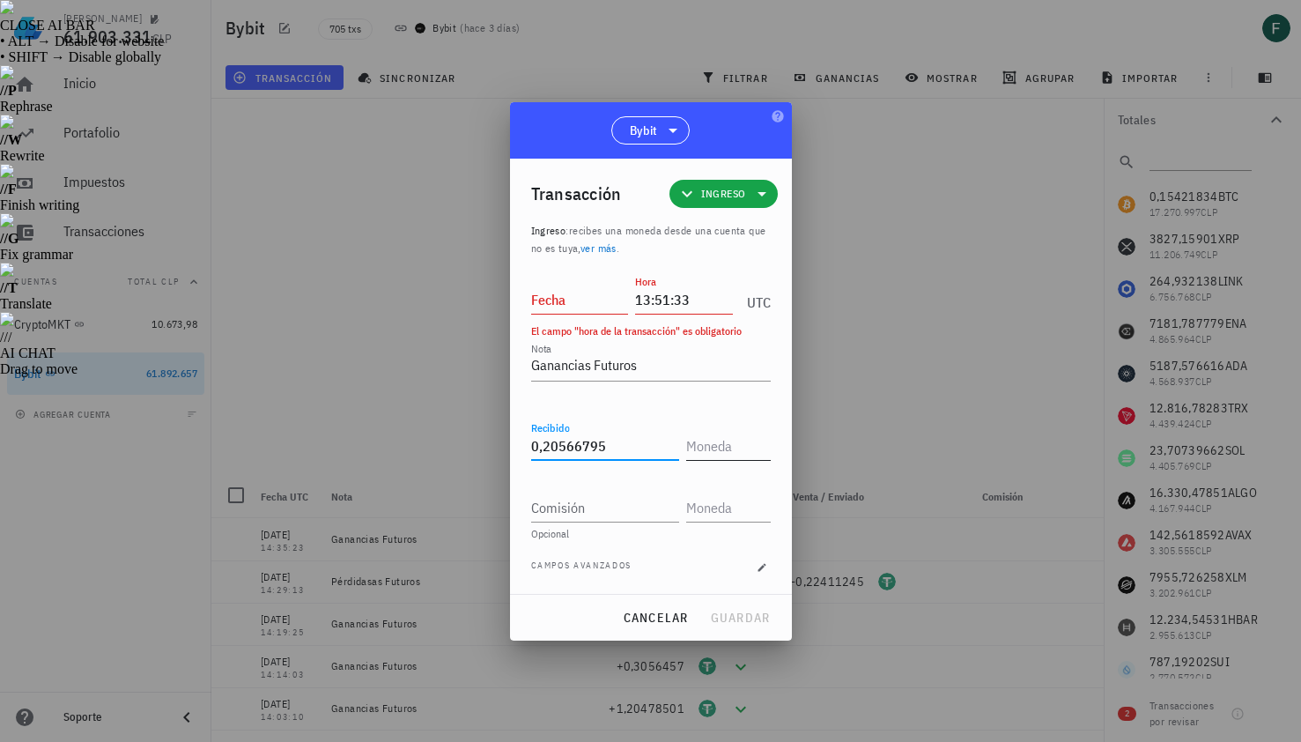
click at [729, 446] on input "text" at bounding box center [726, 446] width 81 height 28
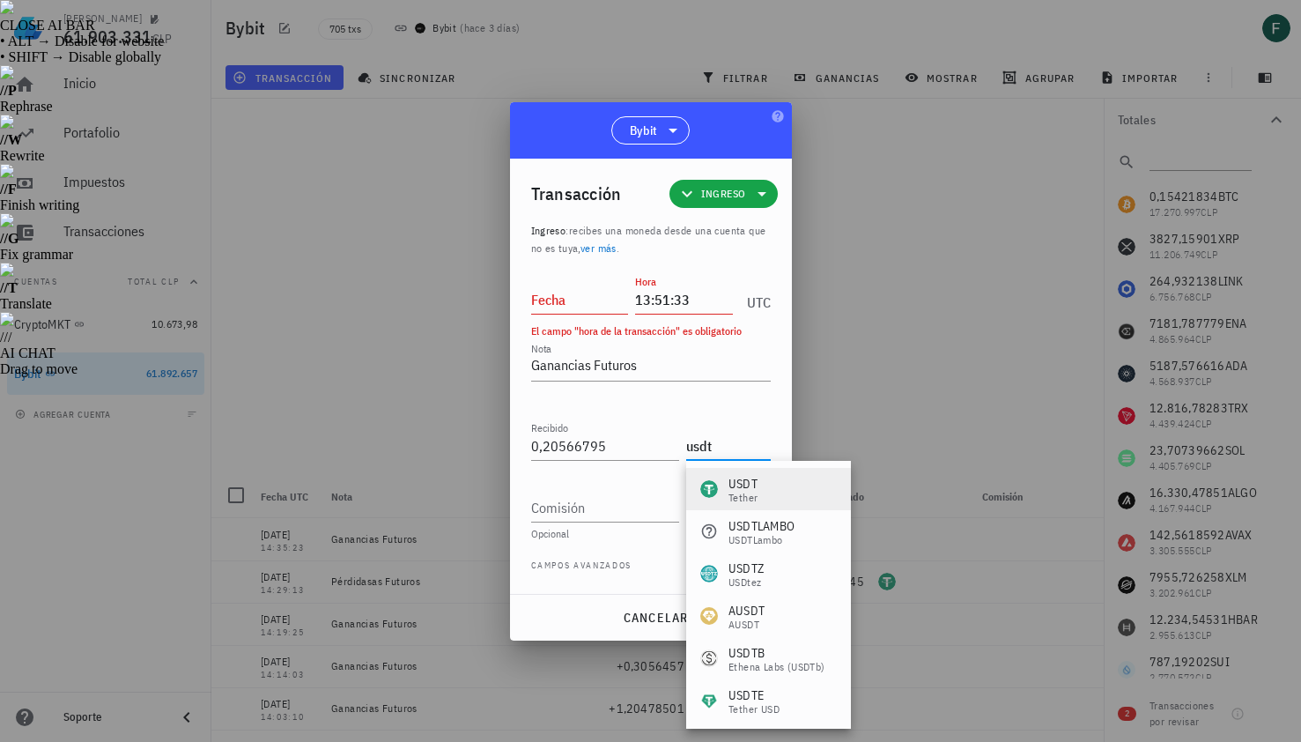
click at [755, 488] on div "USDT" at bounding box center [743, 484] width 29 height 18
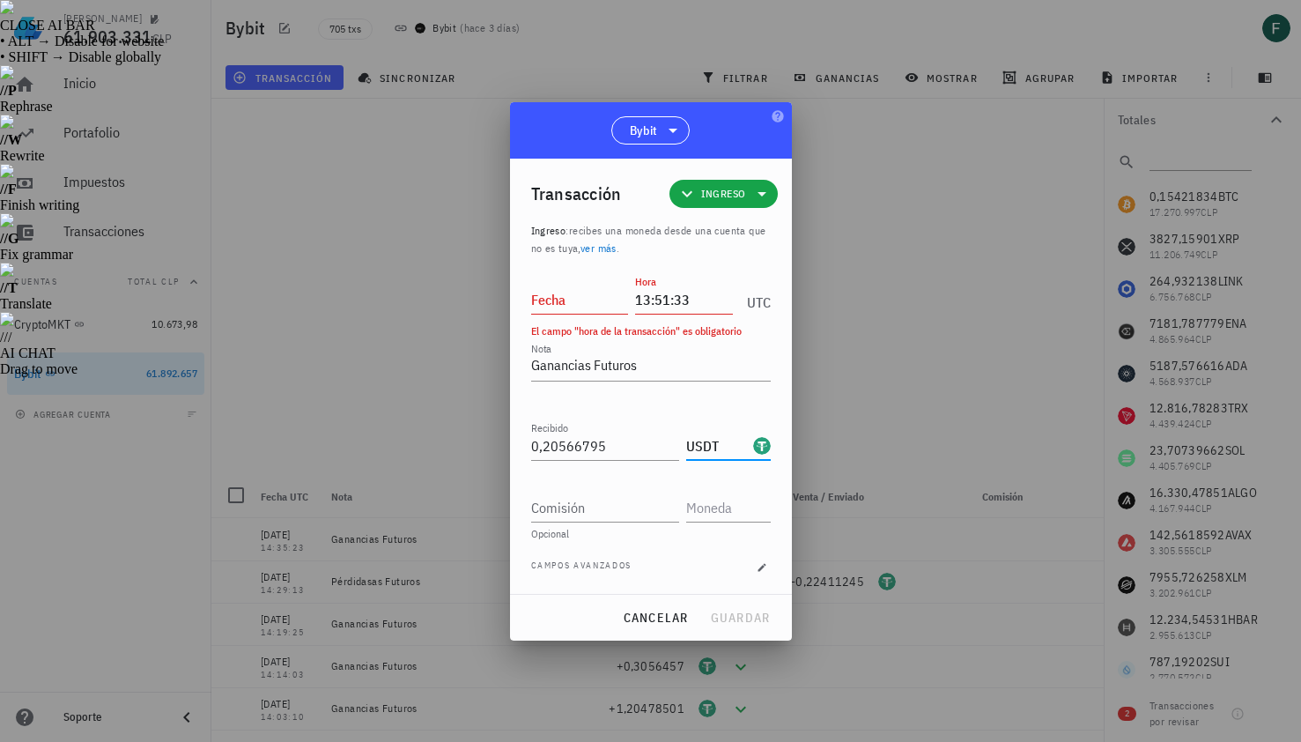
type input "USDT"
click at [582, 313] on div "Fecha" at bounding box center [580, 299] width 98 height 28
type input "[DATE]"
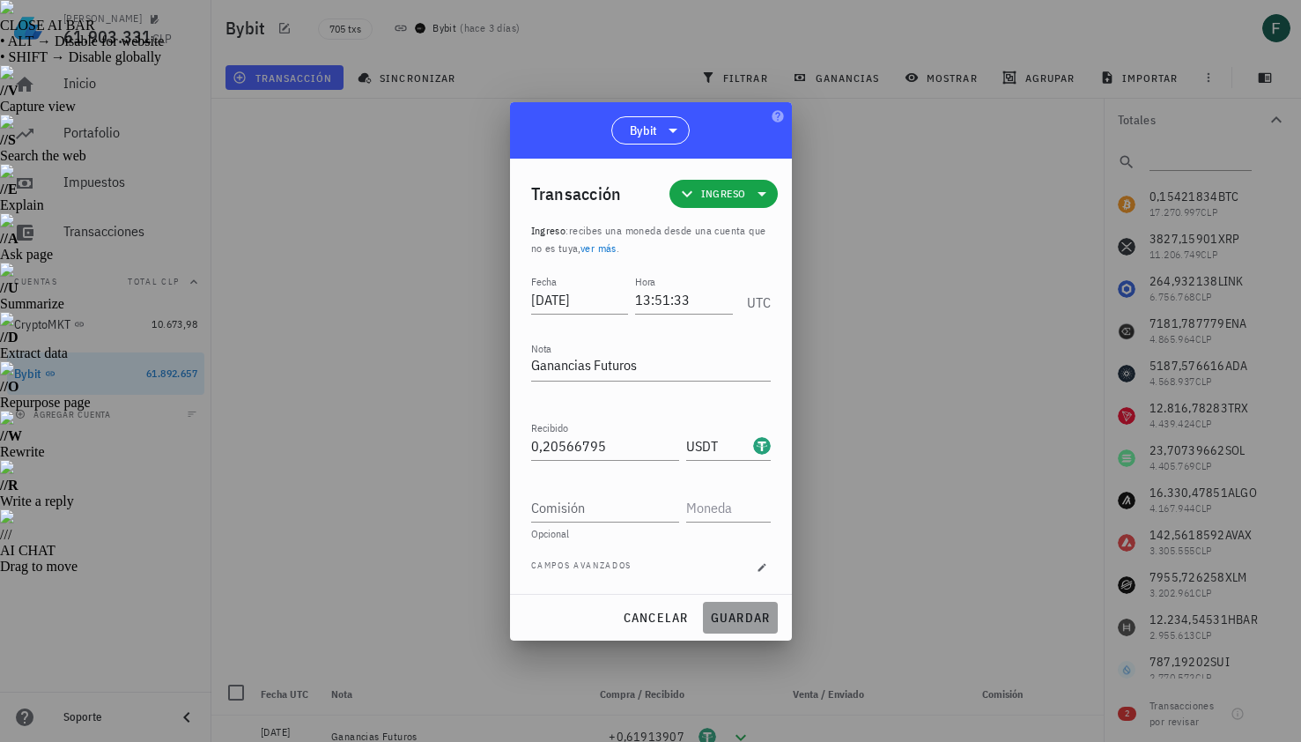
click at [737, 621] on span "guardar" at bounding box center [740, 618] width 61 height 16
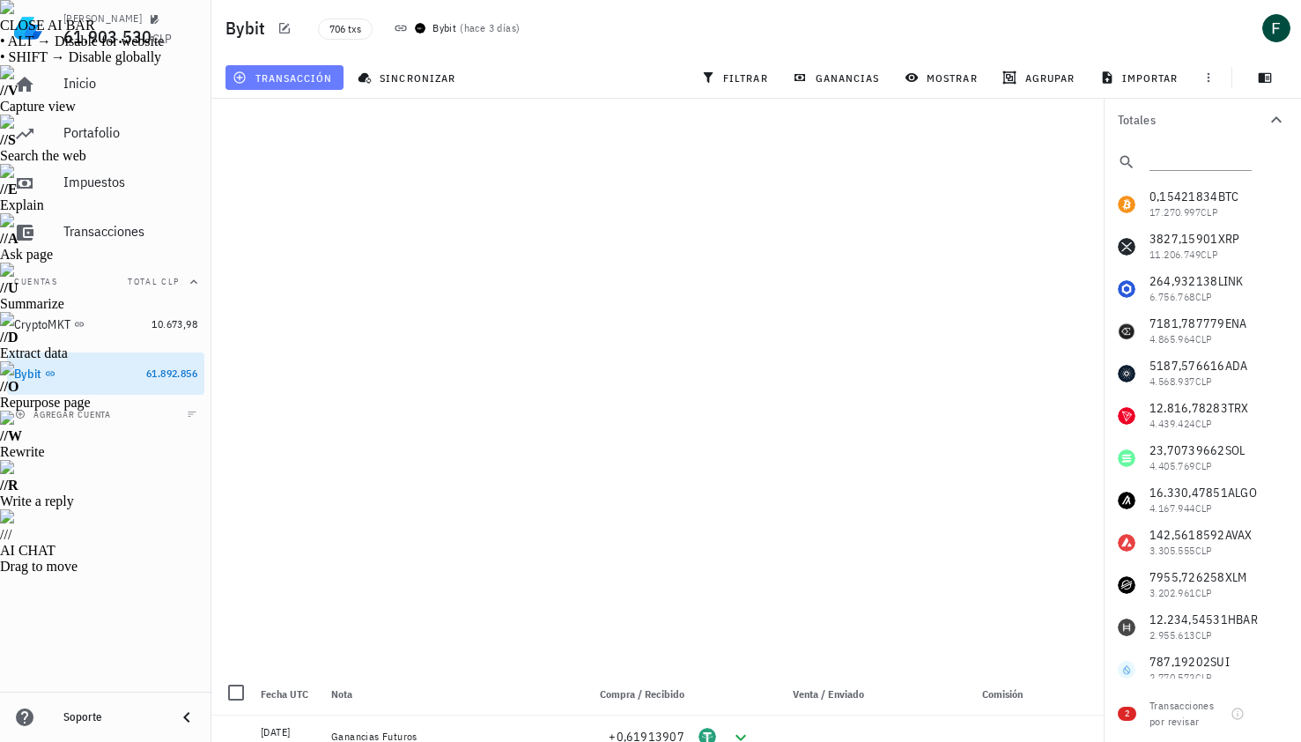
click at [317, 75] on span "transacción" at bounding box center [284, 77] width 96 height 14
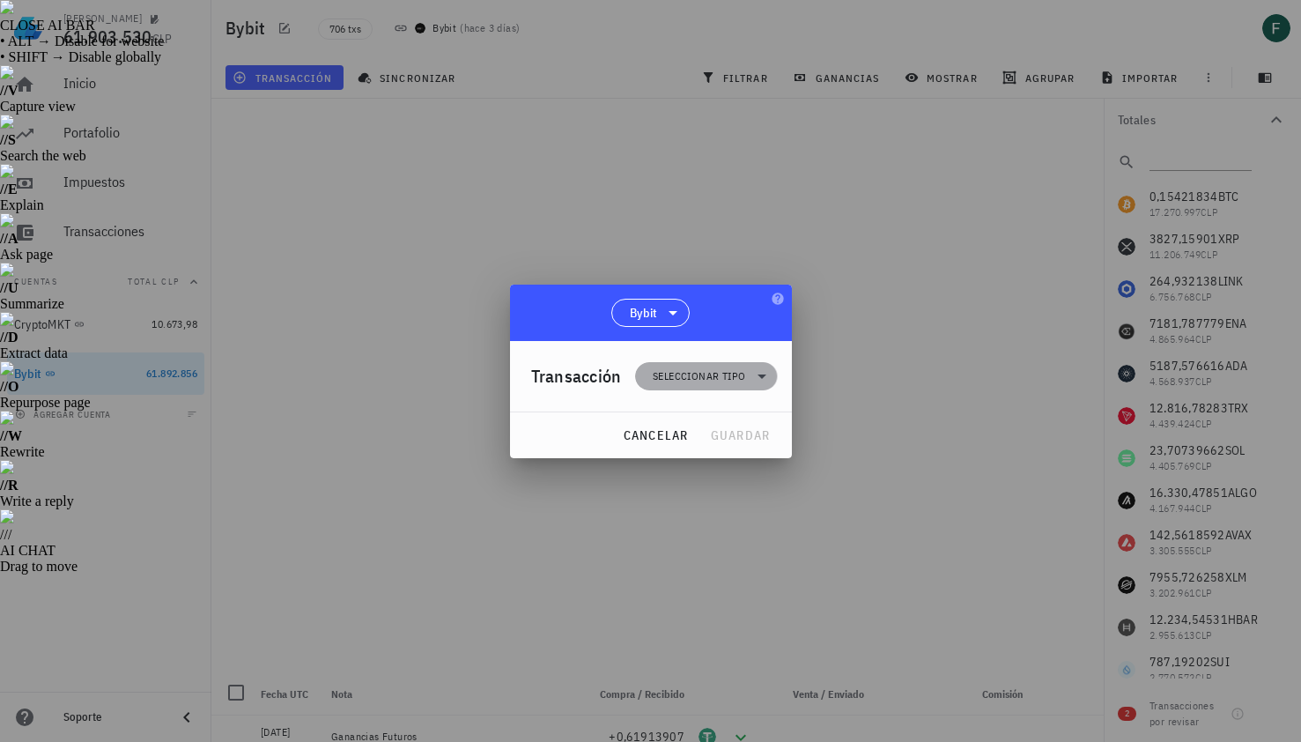
click at [660, 366] on span "Seleccionar tipo" at bounding box center [706, 376] width 121 height 28
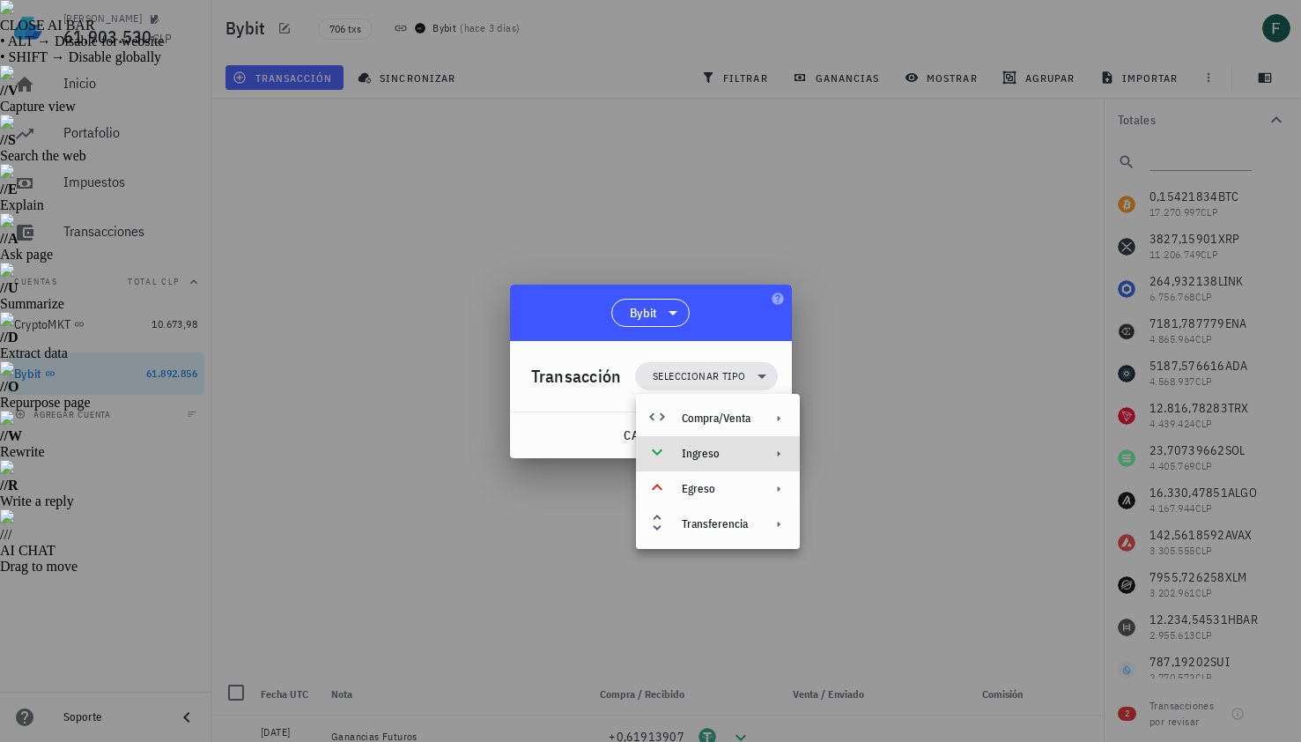
click at [695, 449] on div "Ingreso" at bounding box center [716, 454] width 69 height 14
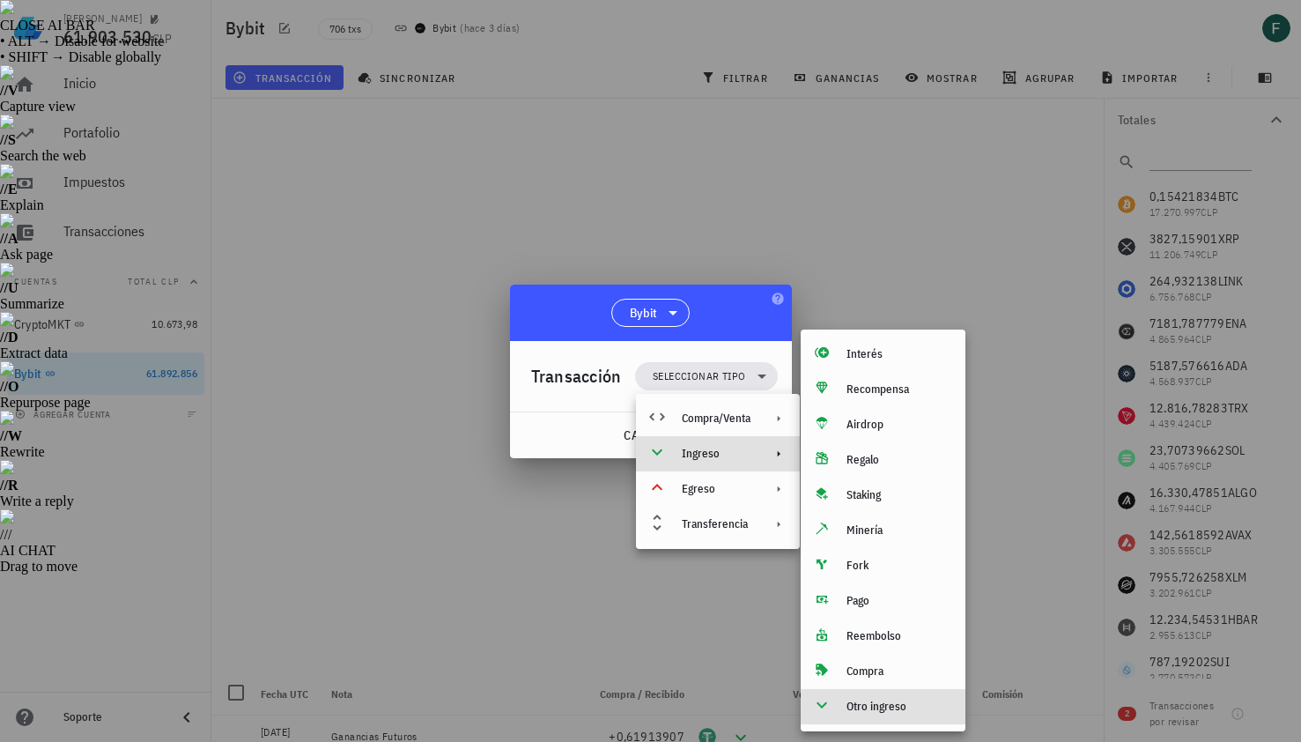
click at [878, 715] on div "Otro ingreso" at bounding box center [883, 706] width 165 height 35
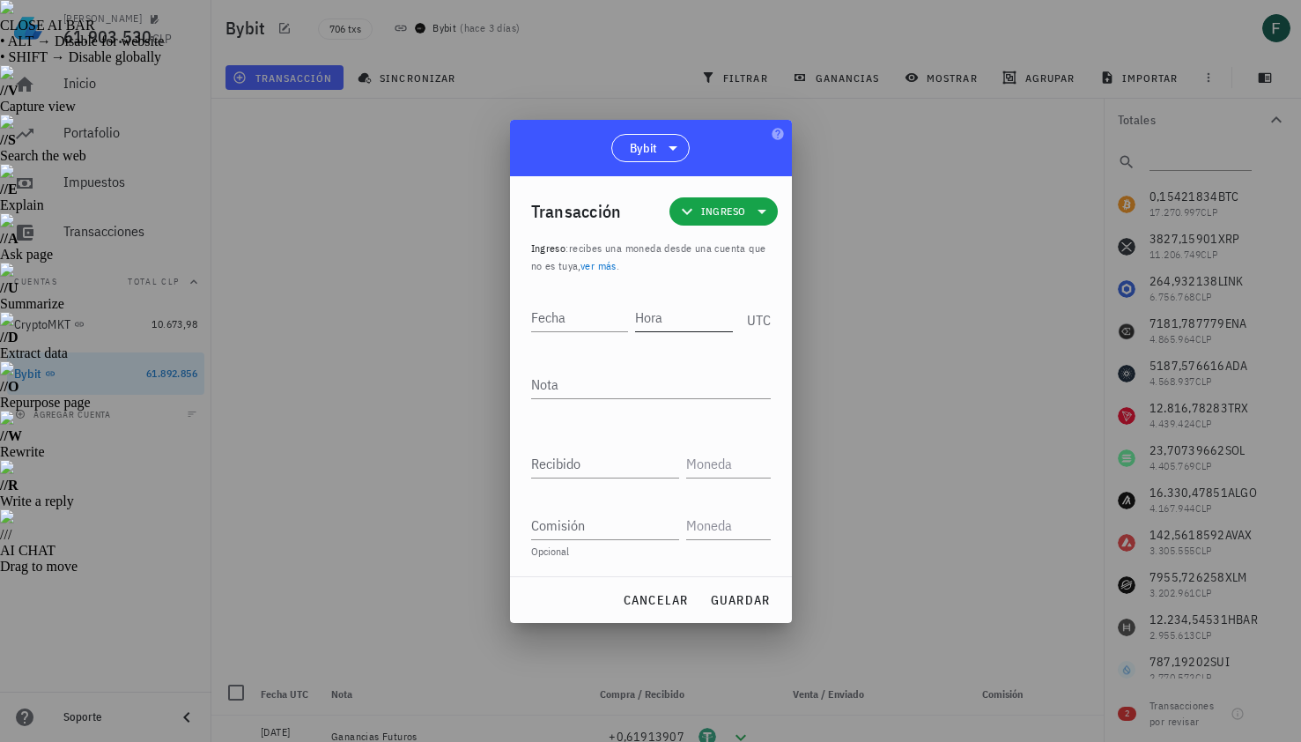
click at [670, 320] on input "Hora" at bounding box center [684, 317] width 98 height 28
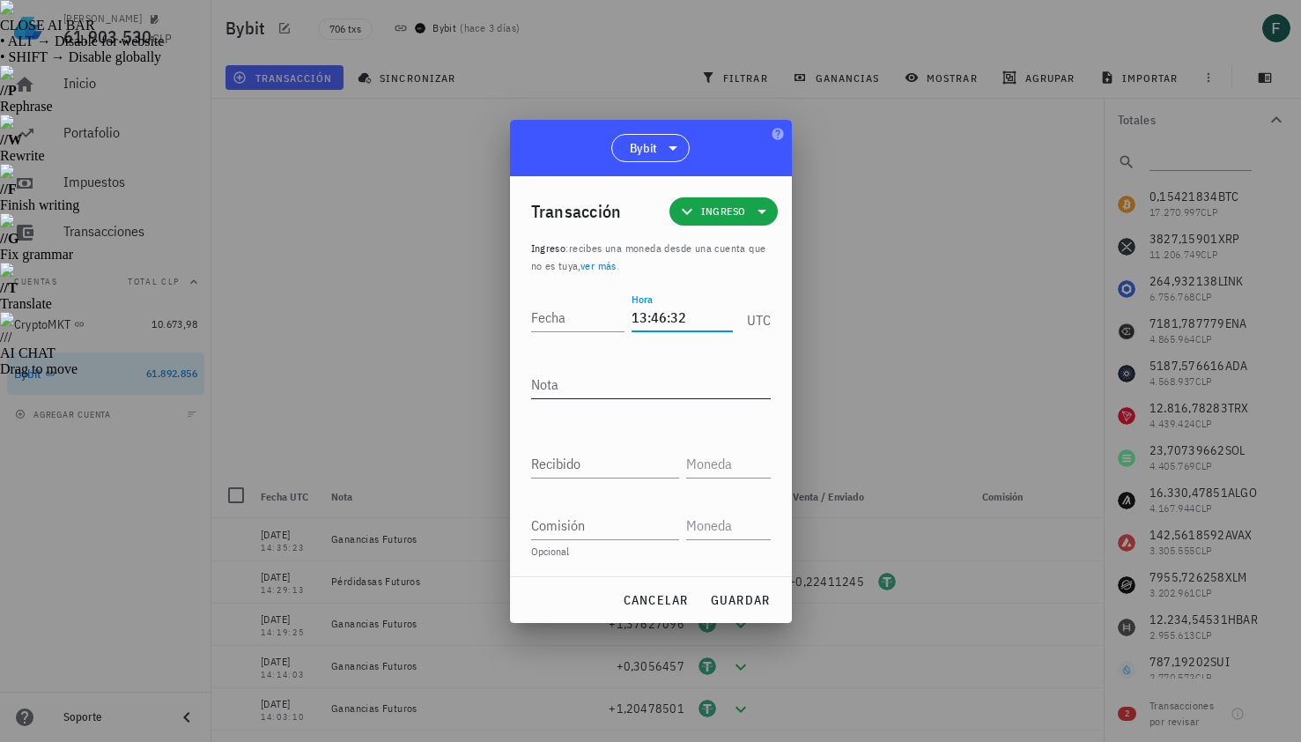
type input "13:46:32"
click at [645, 389] on textarea "Nota" at bounding box center [651, 384] width 240 height 28
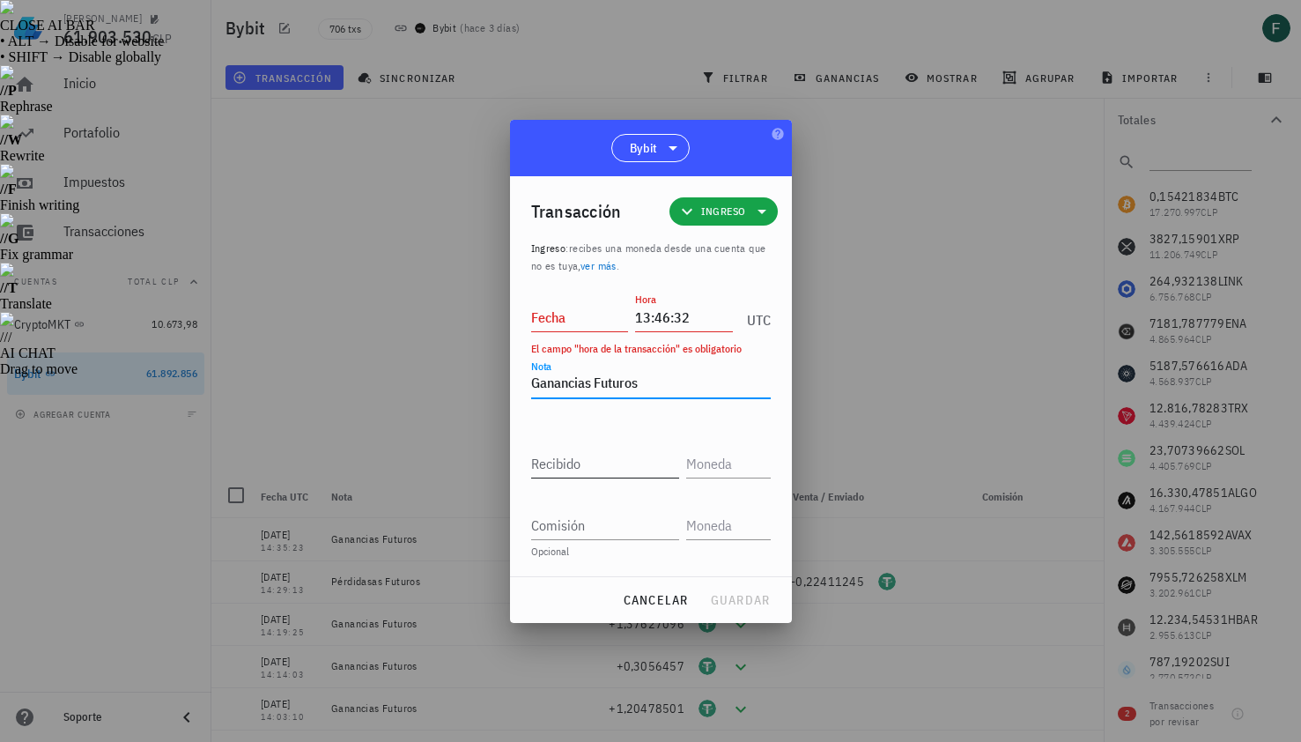
type textarea "Ganancias Futuros"
click at [623, 448] on div "Recibido" at bounding box center [608, 458] width 155 height 39
click at [622, 463] on input "Recibido" at bounding box center [605, 463] width 148 height 28
paste input "0,18735614"
type input "0,18735614"
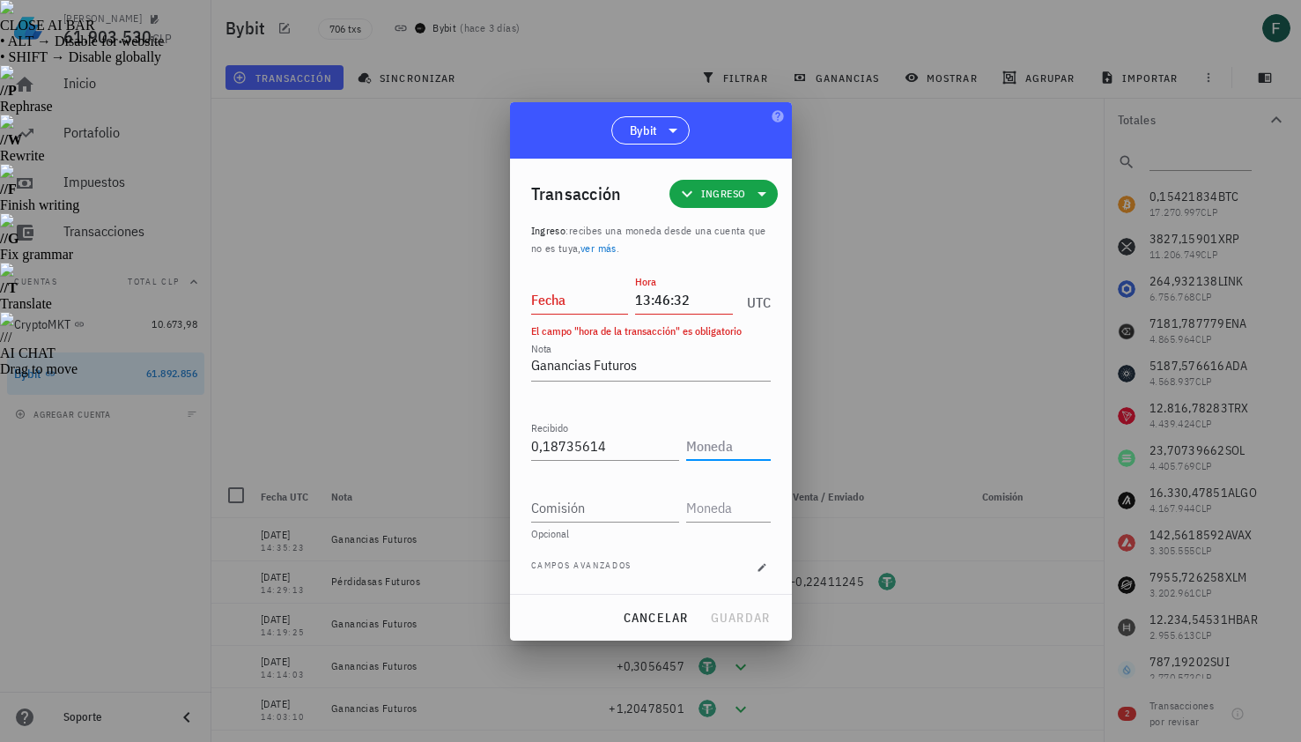
click at [728, 451] on input "text" at bounding box center [726, 446] width 81 height 28
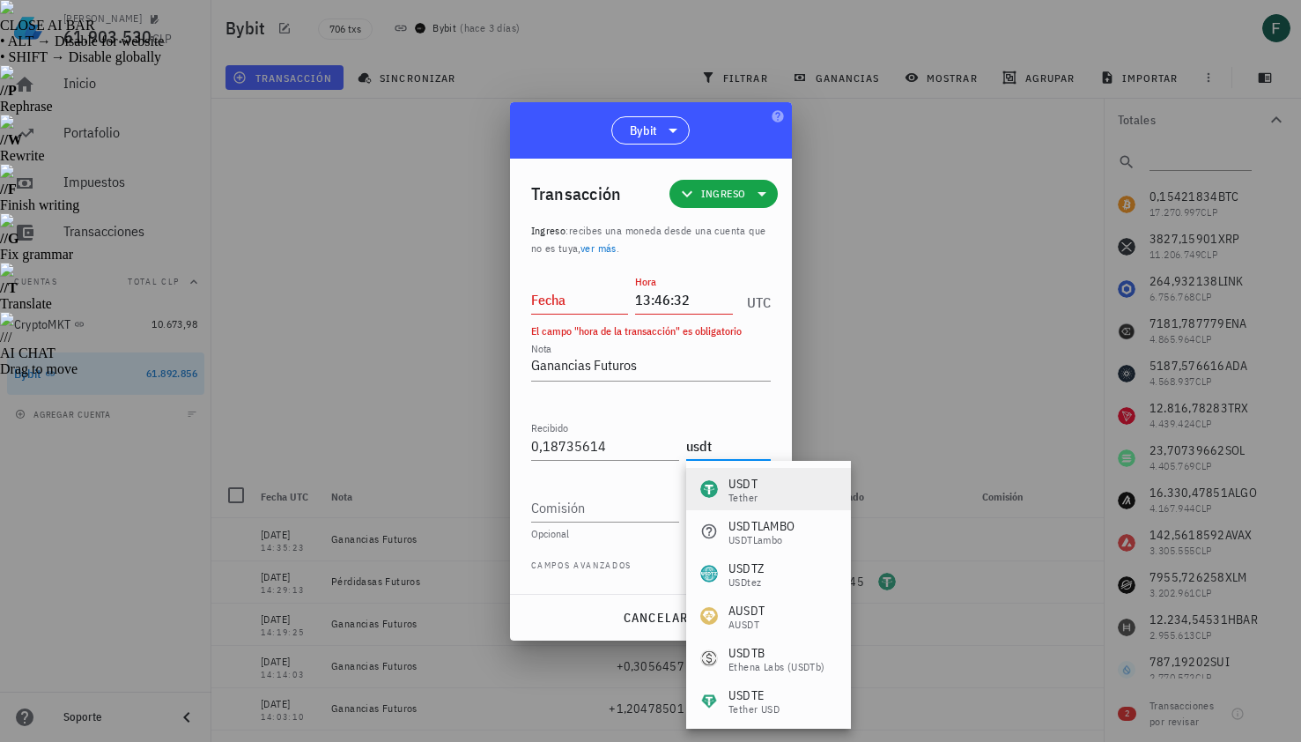
click at [751, 494] on div "Tether" at bounding box center [743, 498] width 29 height 11
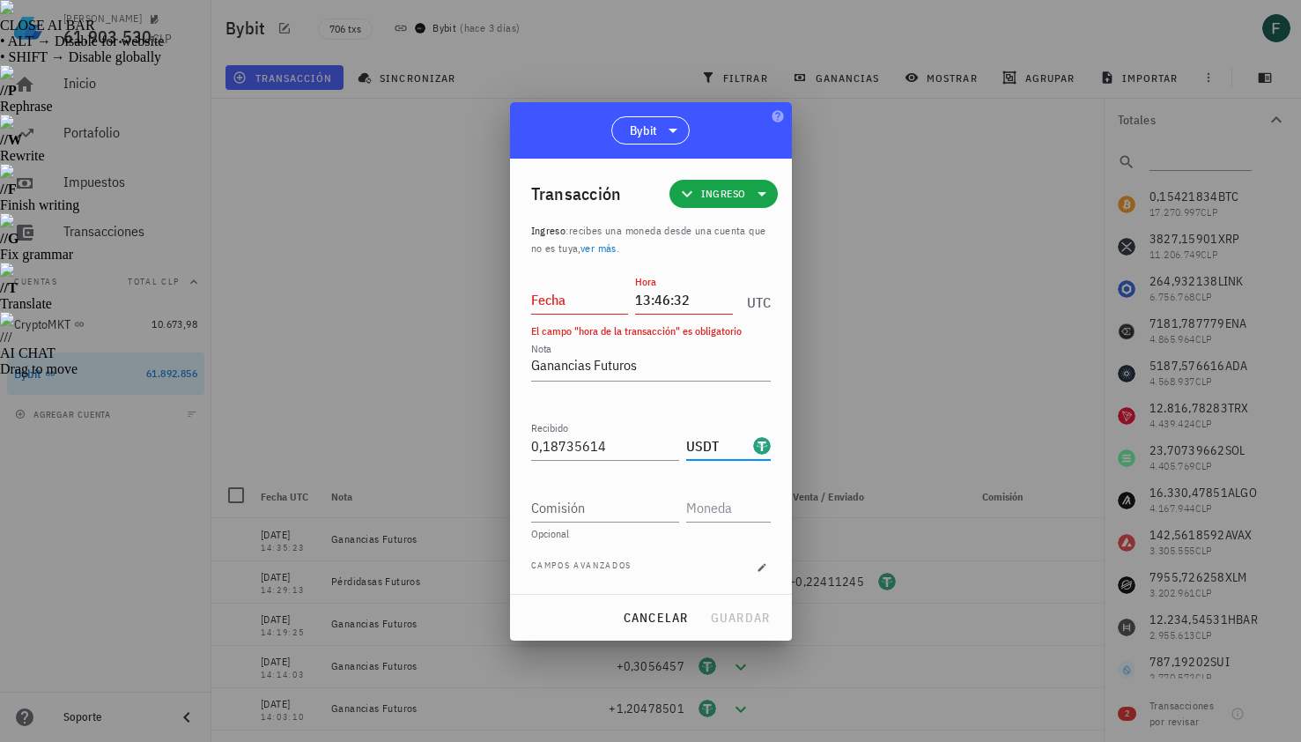
type input "USDT"
click at [575, 291] on input "Fecha" at bounding box center [580, 299] width 98 height 28
type input "[DATE]"
click at [738, 604] on button "guardar" at bounding box center [740, 618] width 75 height 32
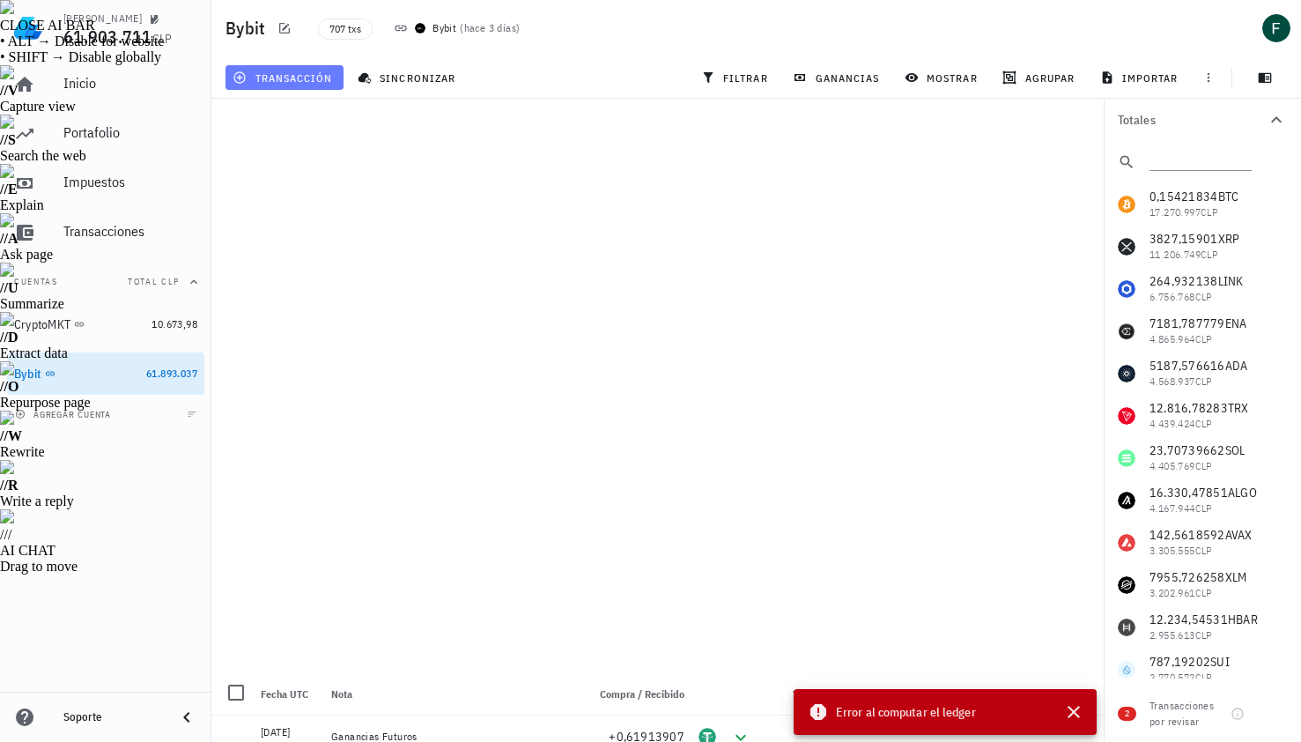
click at [299, 80] on span "transacción" at bounding box center [284, 77] width 96 height 14
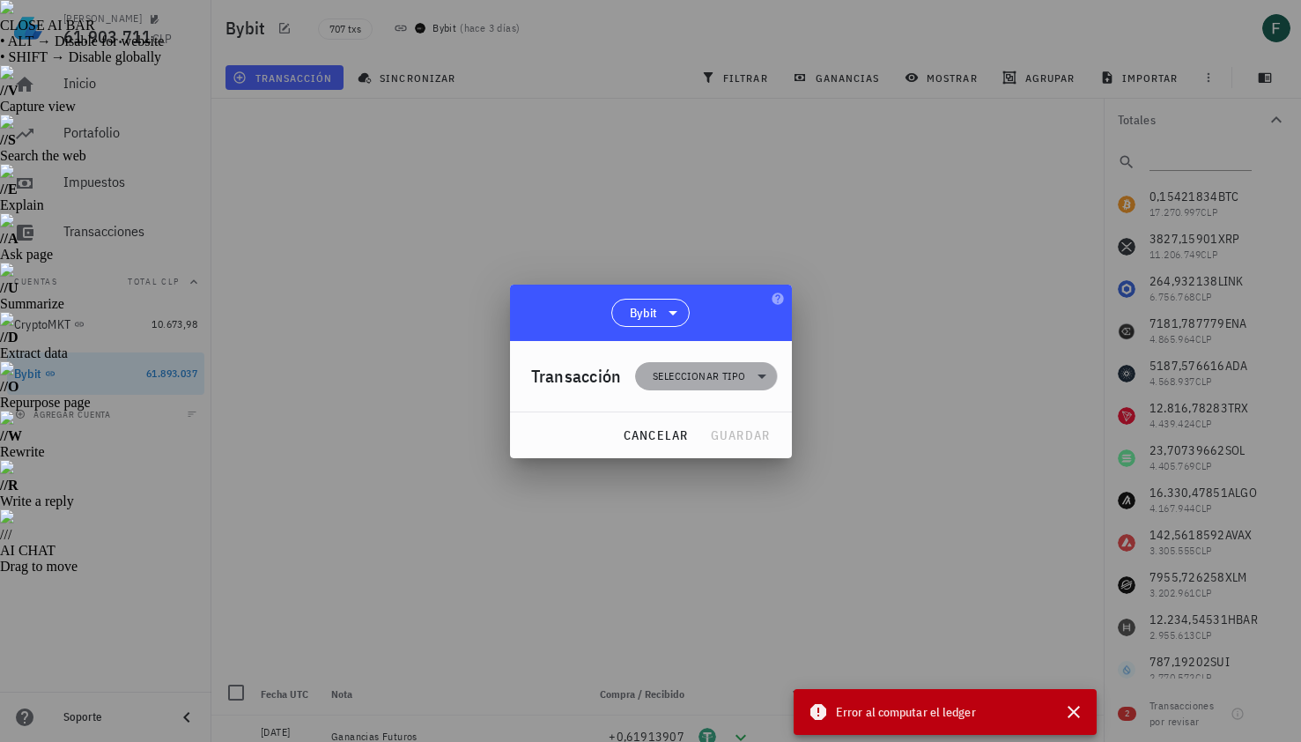
click at [661, 383] on span "Seleccionar tipo" at bounding box center [699, 376] width 93 height 18
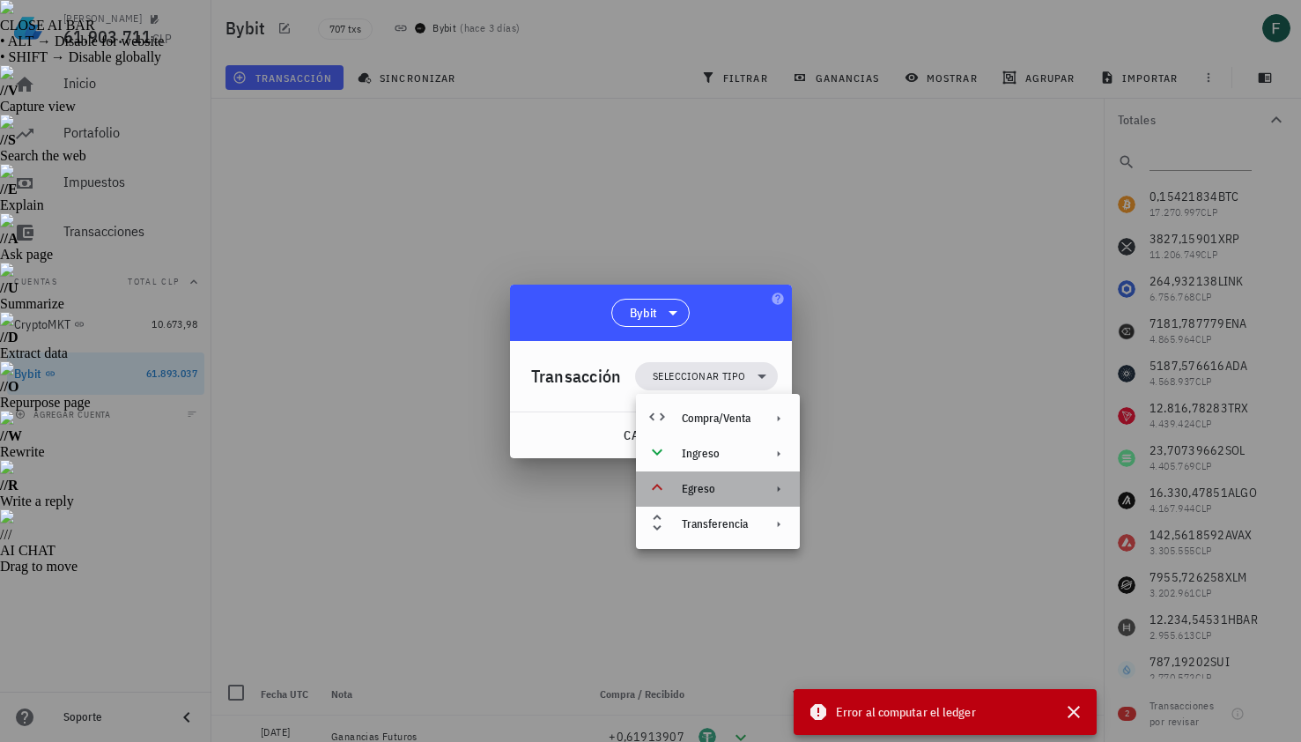
click at [699, 494] on div "Egreso" at bounding box center [716, 489] width 69 height 14
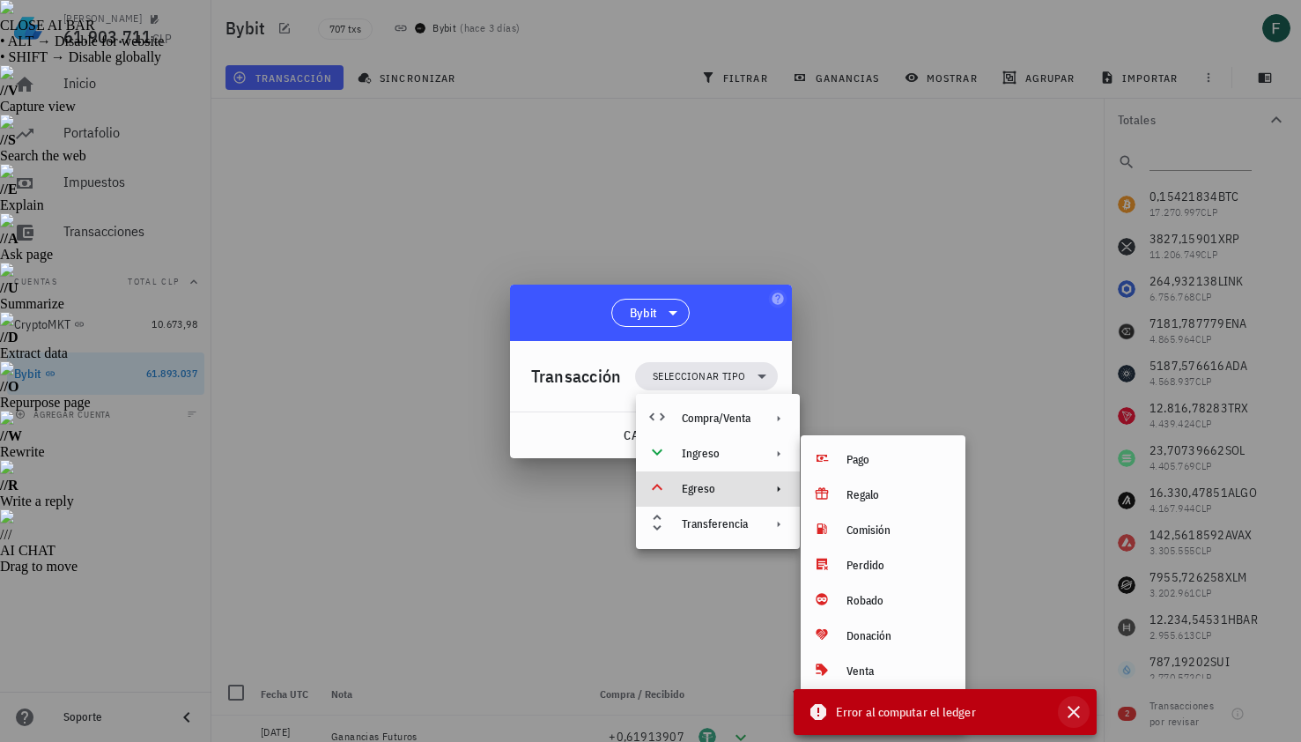
click at [1078, 708] on icon "button" at bounding box center [1074, 712] width 12 height 12
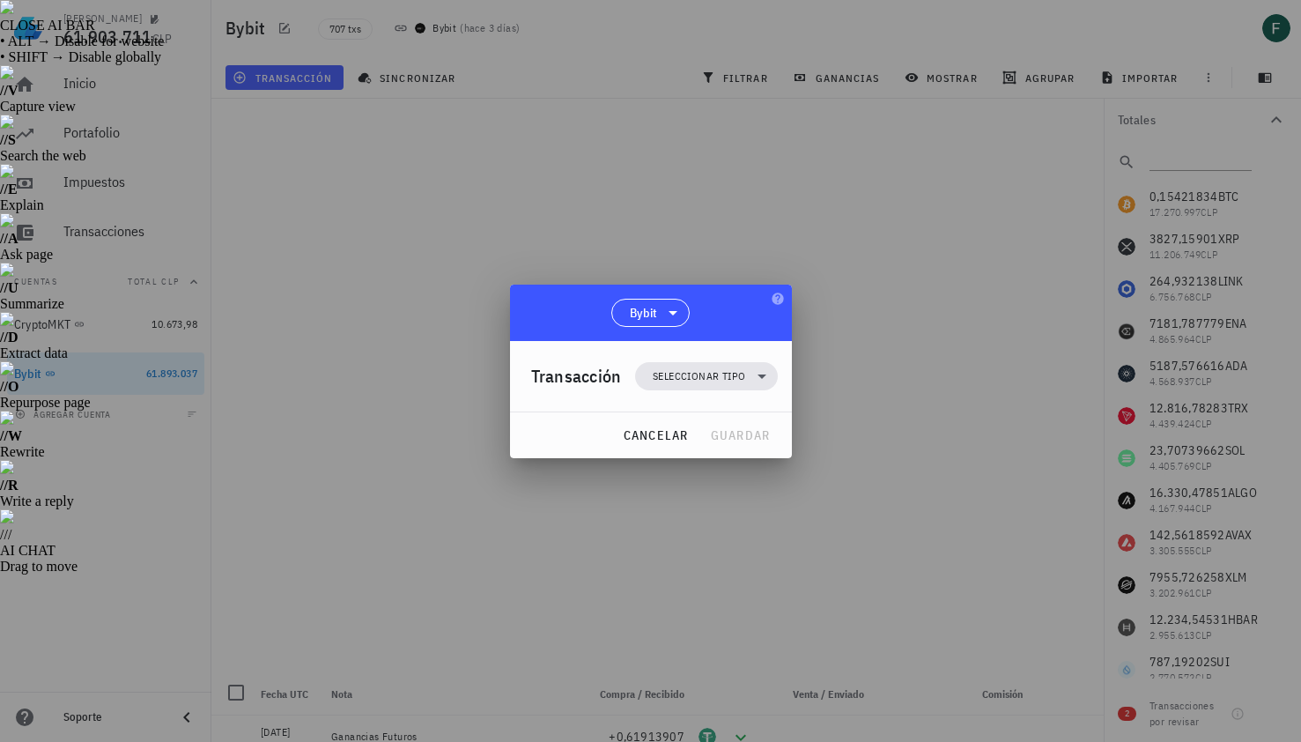
click at [713, 356] on div "Transacción Seleccionar tipo" at bounding box center [654, 376] width 247 height 70
click at [715, 375] on span "Seleccionar tipo" at bounding box center [699, 376] width 93 height 18
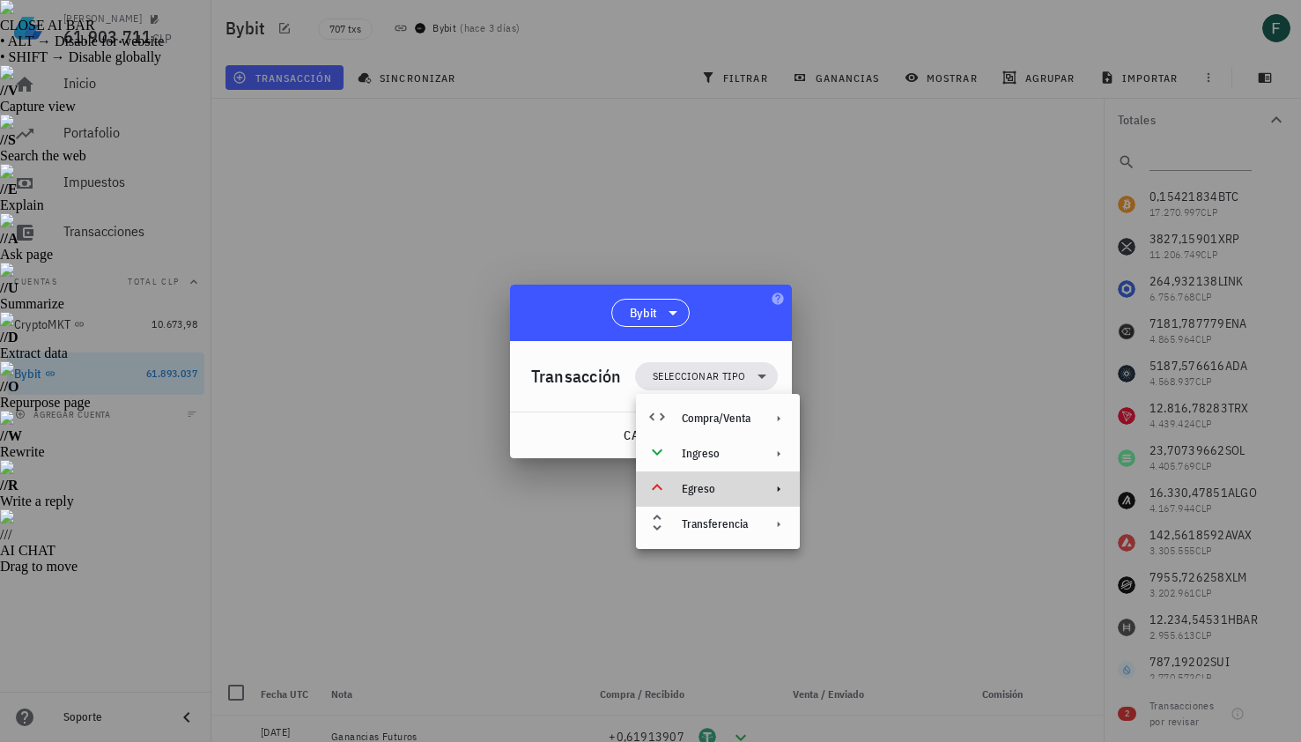
click at [740, 501] on div "Egreso" at bounding box center [718, 488] width 164 height 35
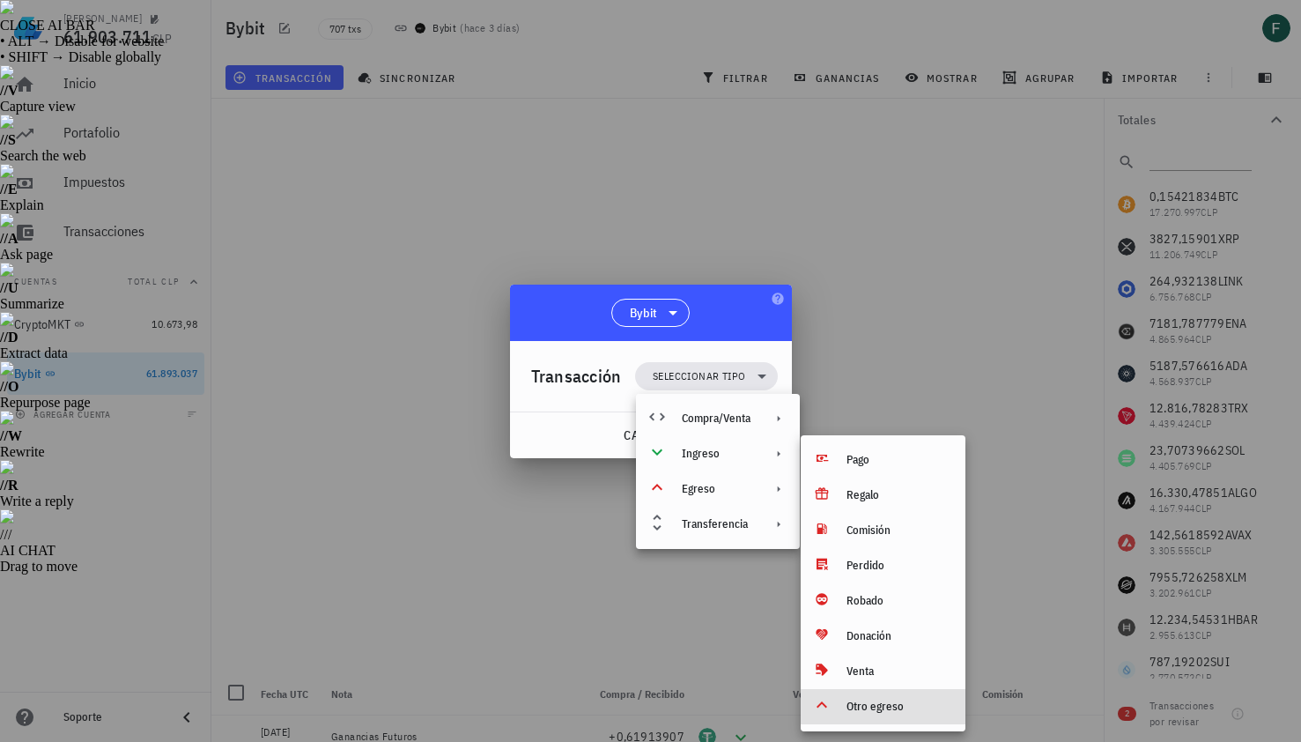
click at [877, 713] on div "Otro egreso" at bounding box center [899, 707] width 105 height 14
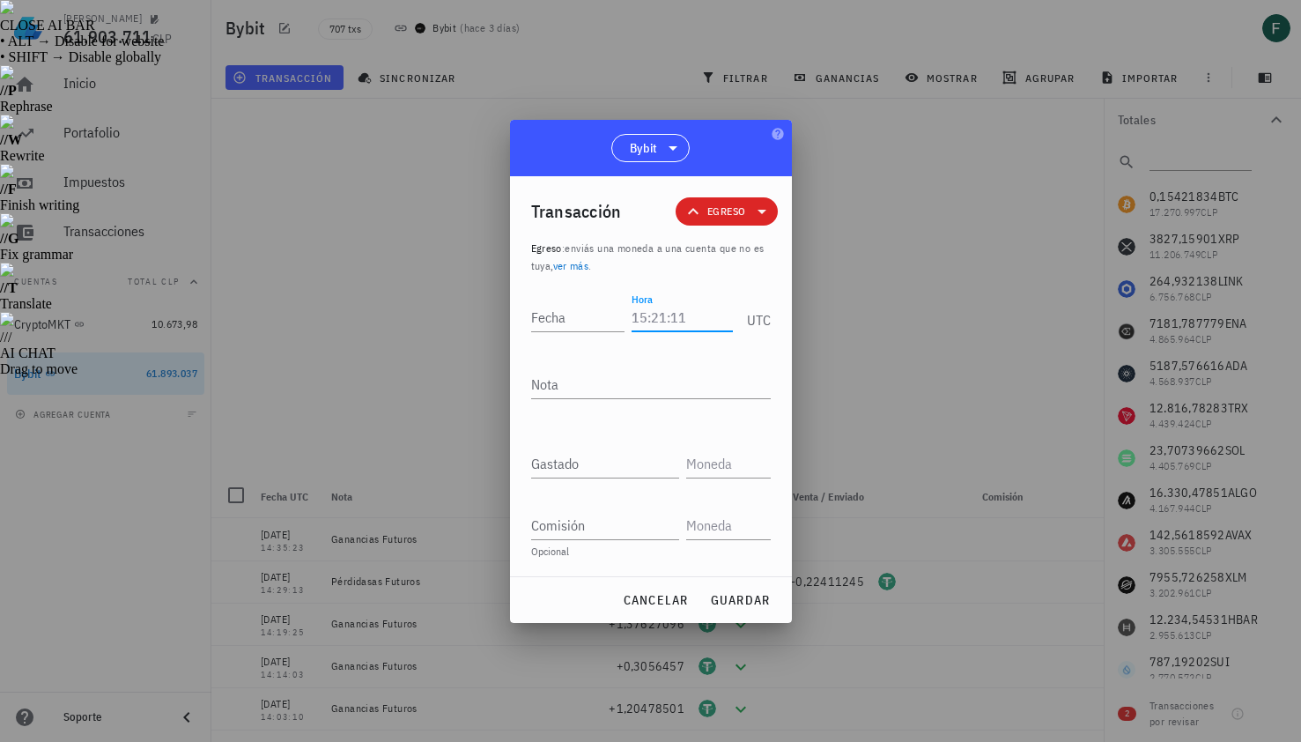
click at [688, 315] on input "Hora" at bounding box center [682, 317] width 100 height 28
type input "12:47:18"
click at [648, 389] on textarea "Nota" at bounding box center [651, 384] width 240 height 28
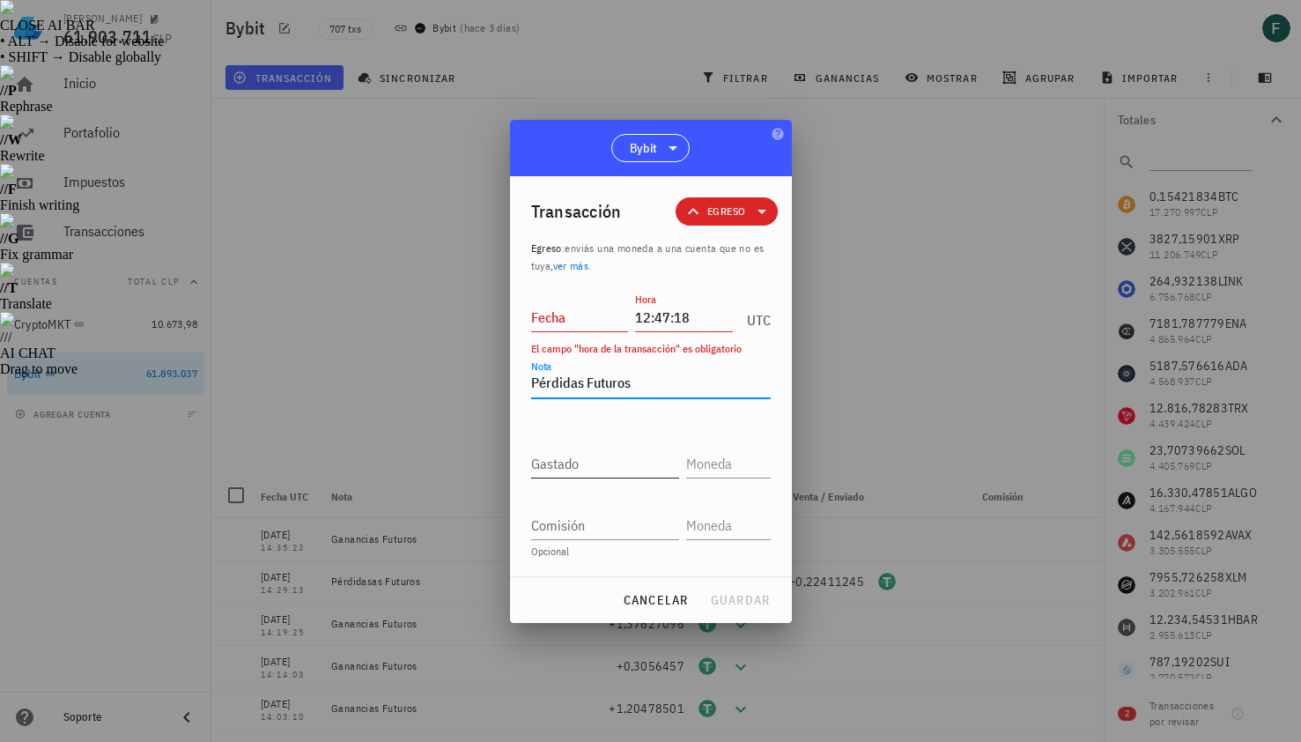
type textarea "Pérdidas Futuros"
click at [626, 463] on input "Gastado" at bounding box center [605, 463] width 148 height 28
paste input "1,78962738"
type input "1,78962738"
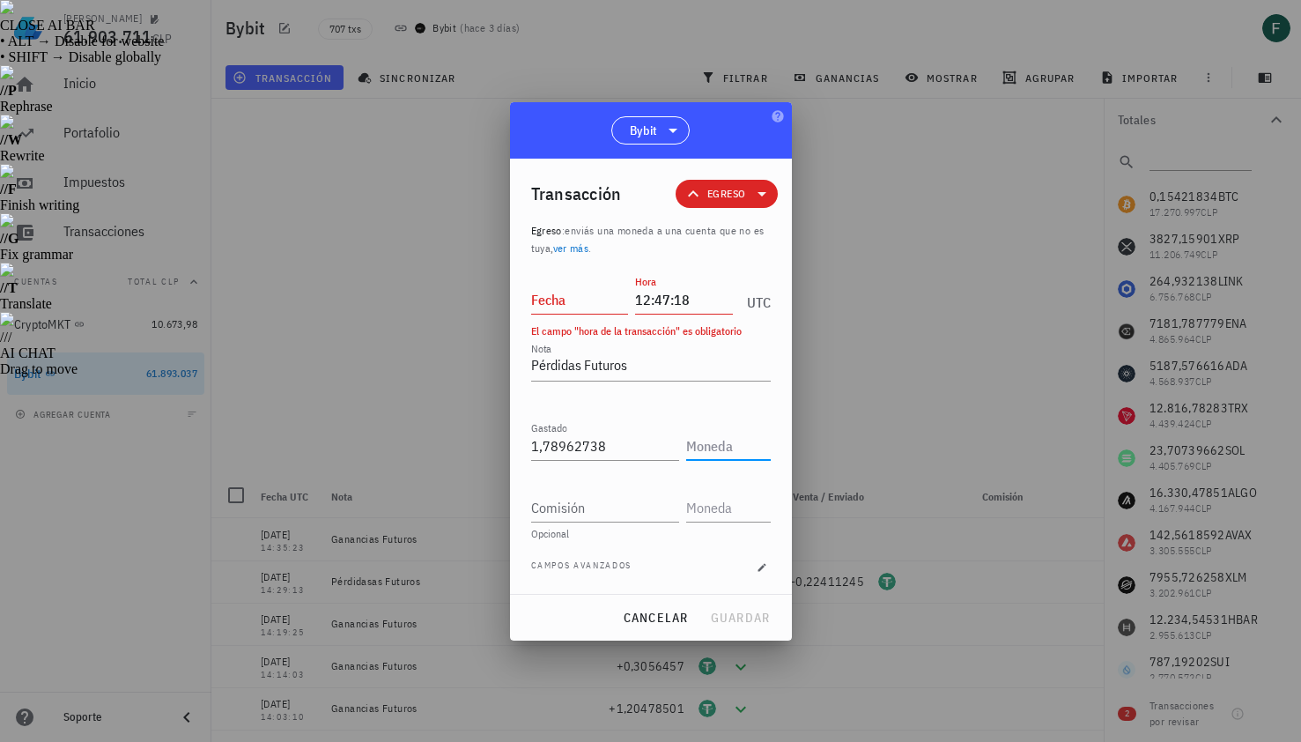
click at [708, 449] on input "text" at bounding box center [726, 446] width 81 height 28
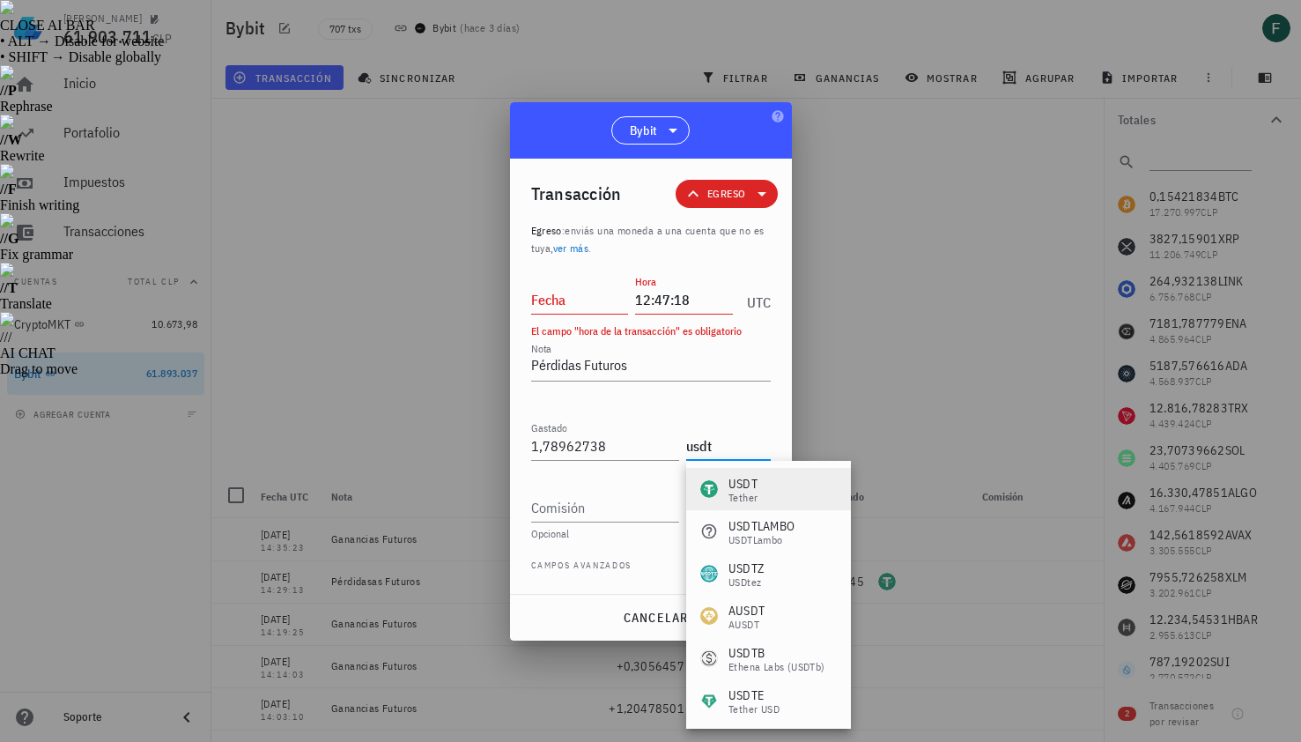
click at [749, 502] on div "Tether" at bounding box center [743, 498] width 29 height 11
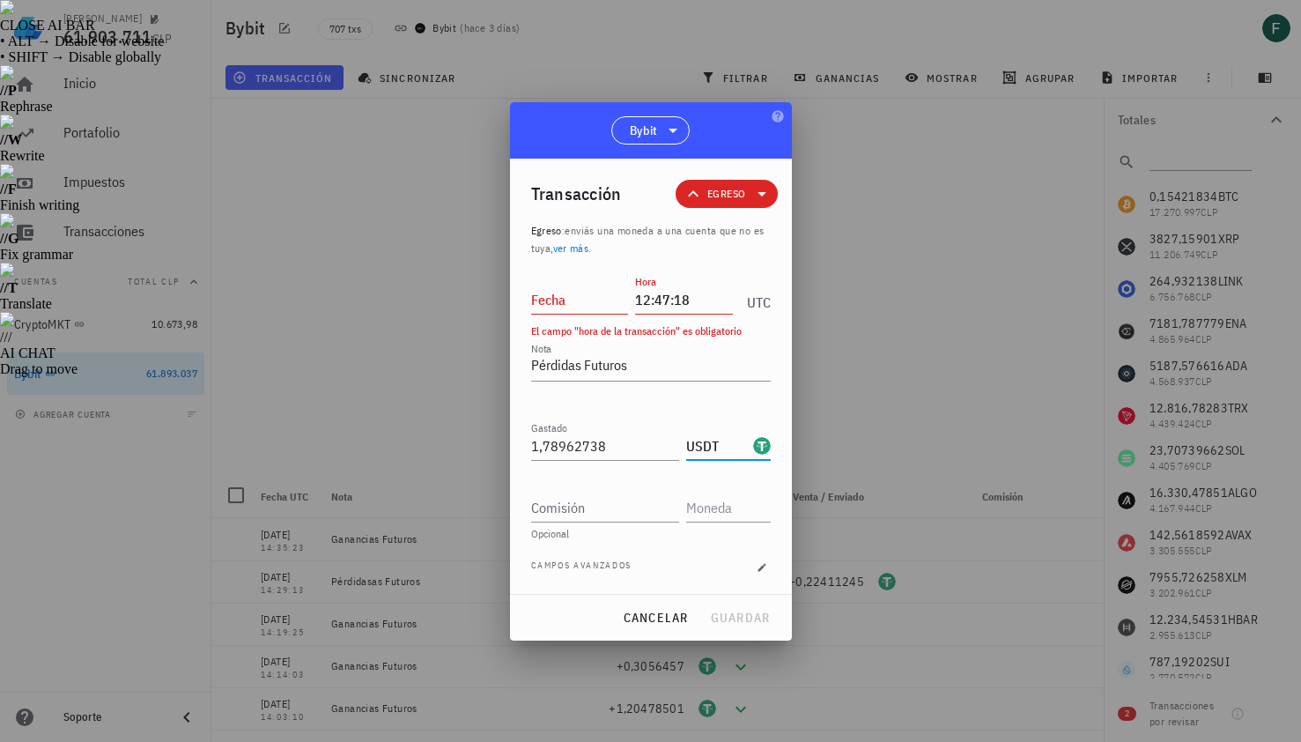
type input "USDT"
click at [586, 313] on div "Fecha" at bounding box center [580, 299] width 98 height 28
type input "[DATE]"
click at [755, 635] on div "cancelar guardar" at bounding box center [651, 618] width 282 height 46
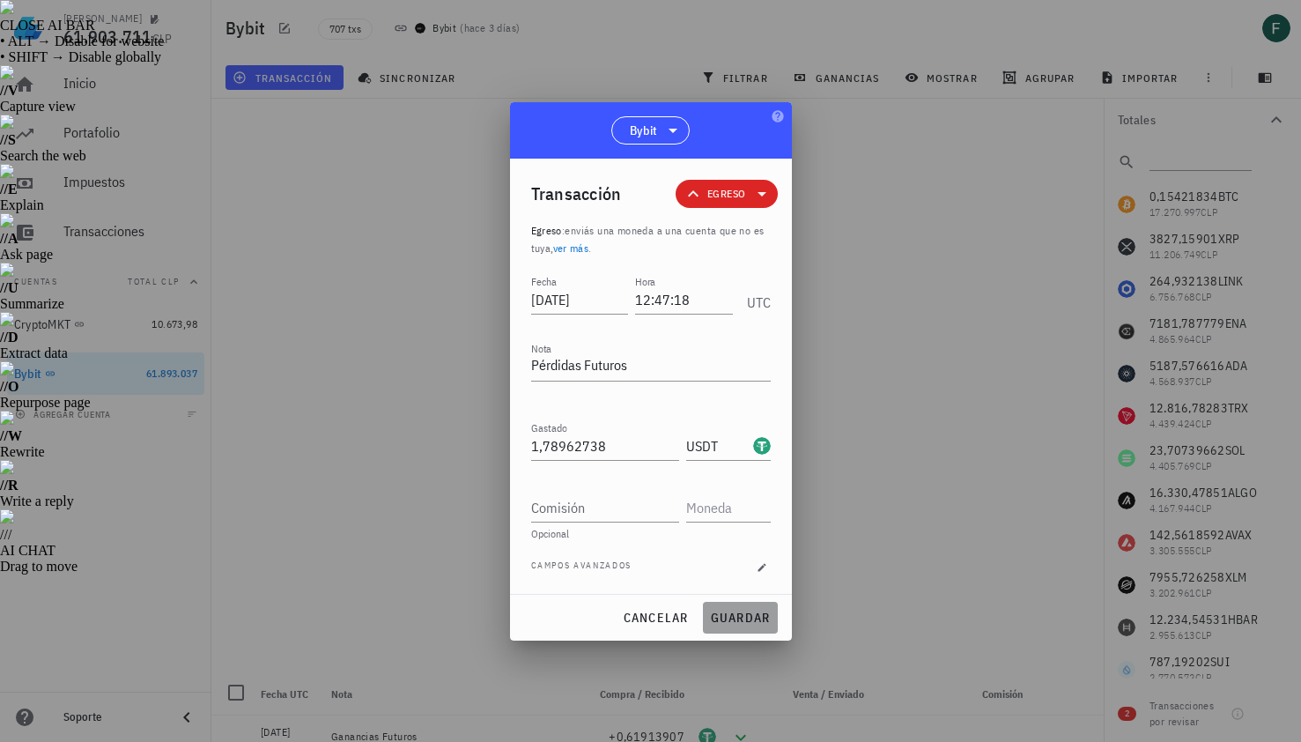
click at [755, 631] on button "guardar" at bounding box center [740, 618] width 75 height 32
